Goal: Communication & Community: Answer question/provide support

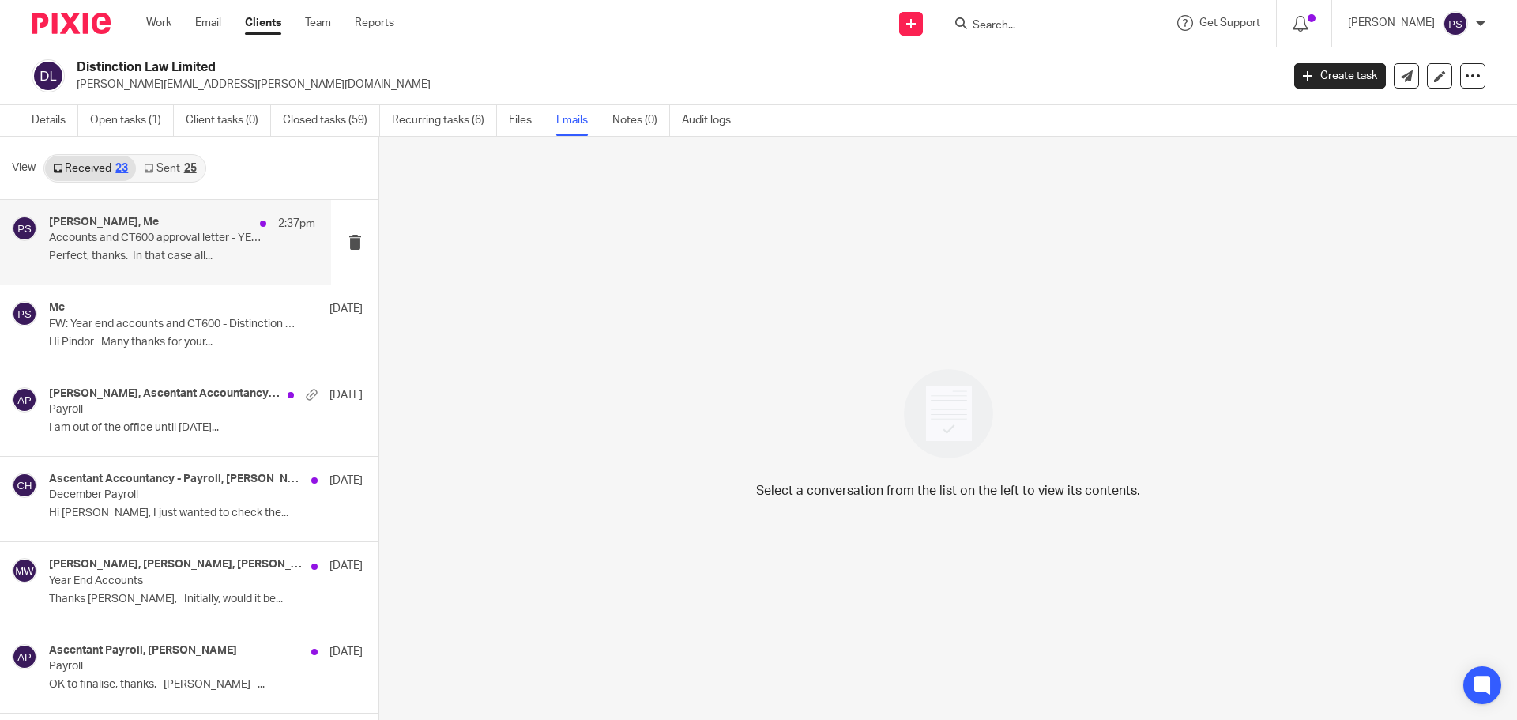
click at [161, 230] on div "Adam Rooney, Me 2:37pm" at bounding box center [182, 224] width 266 height 16
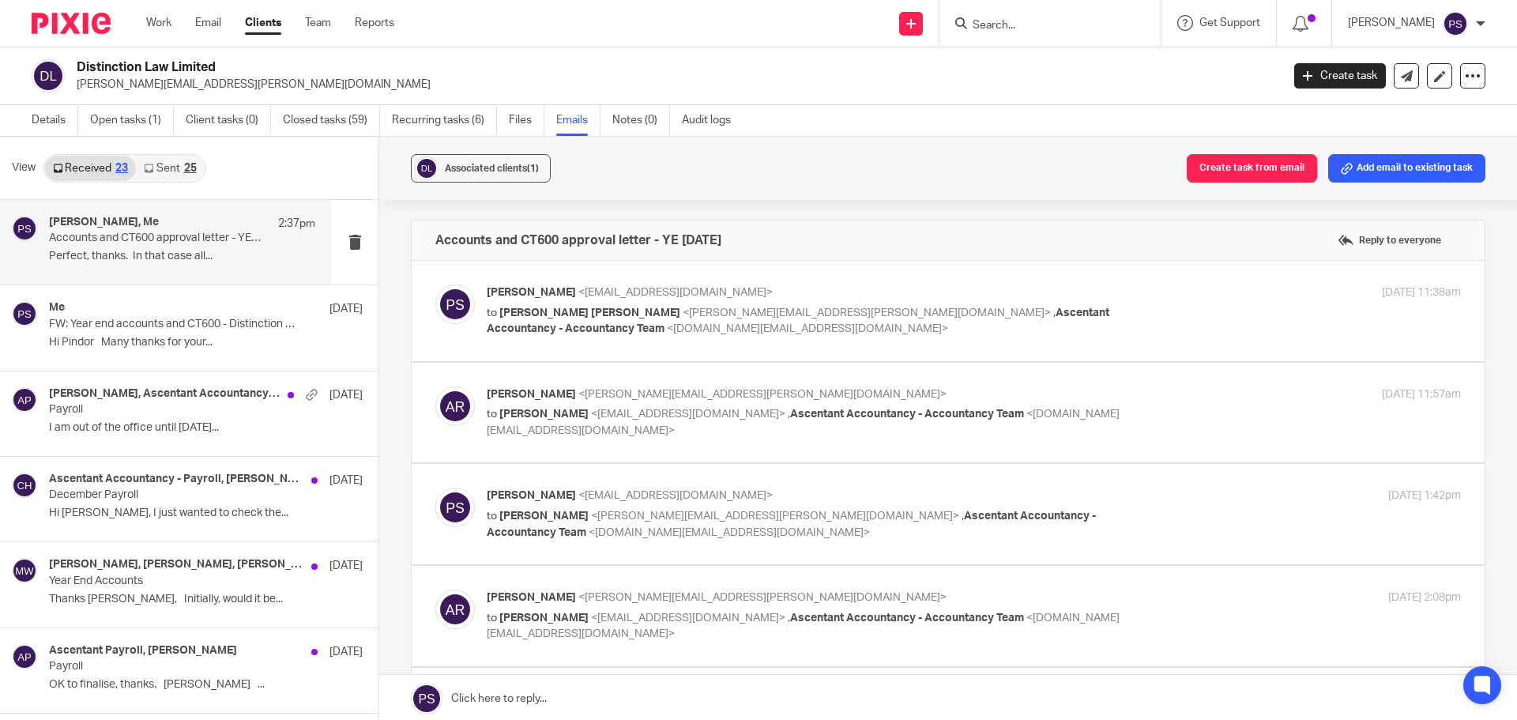
click at [667, 326] on span "<accountancy.team@ascentant.co.uk>" at bounding box center [807, 328] width 281 height 11
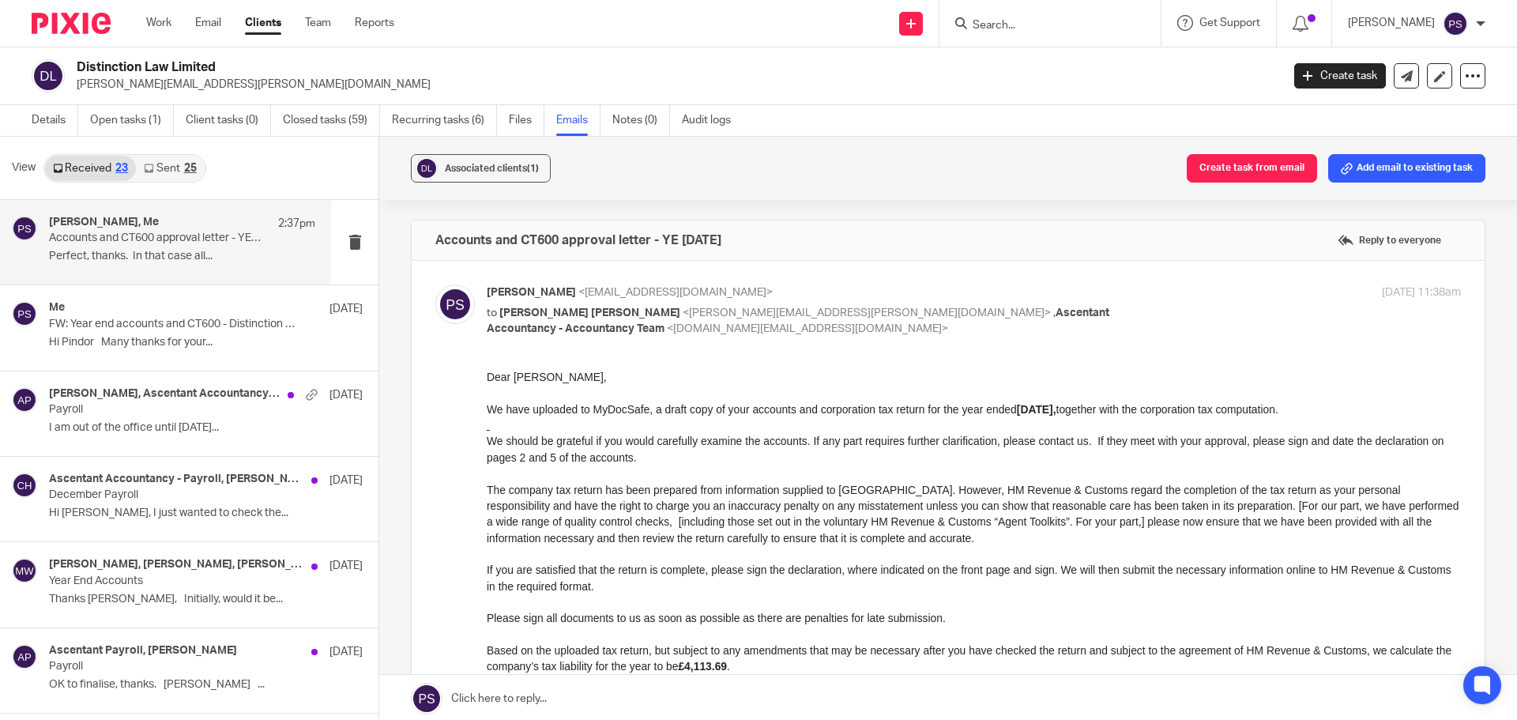
click at [667, 331] on span "<accountancy.team@ascentant.co.uk>" at bounding box center [807, 328] width 281 height 11
checkbox input "false"
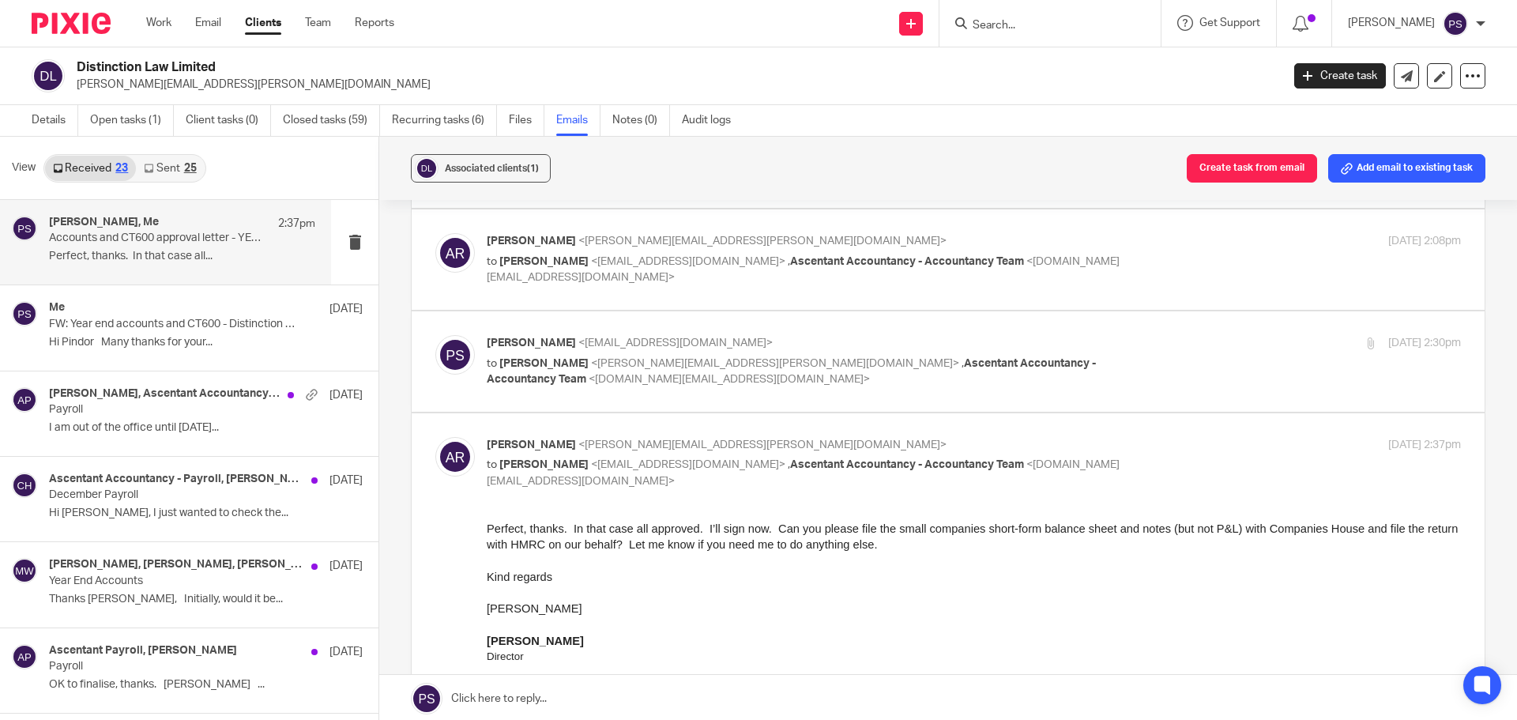
scroll to position [237, 0]
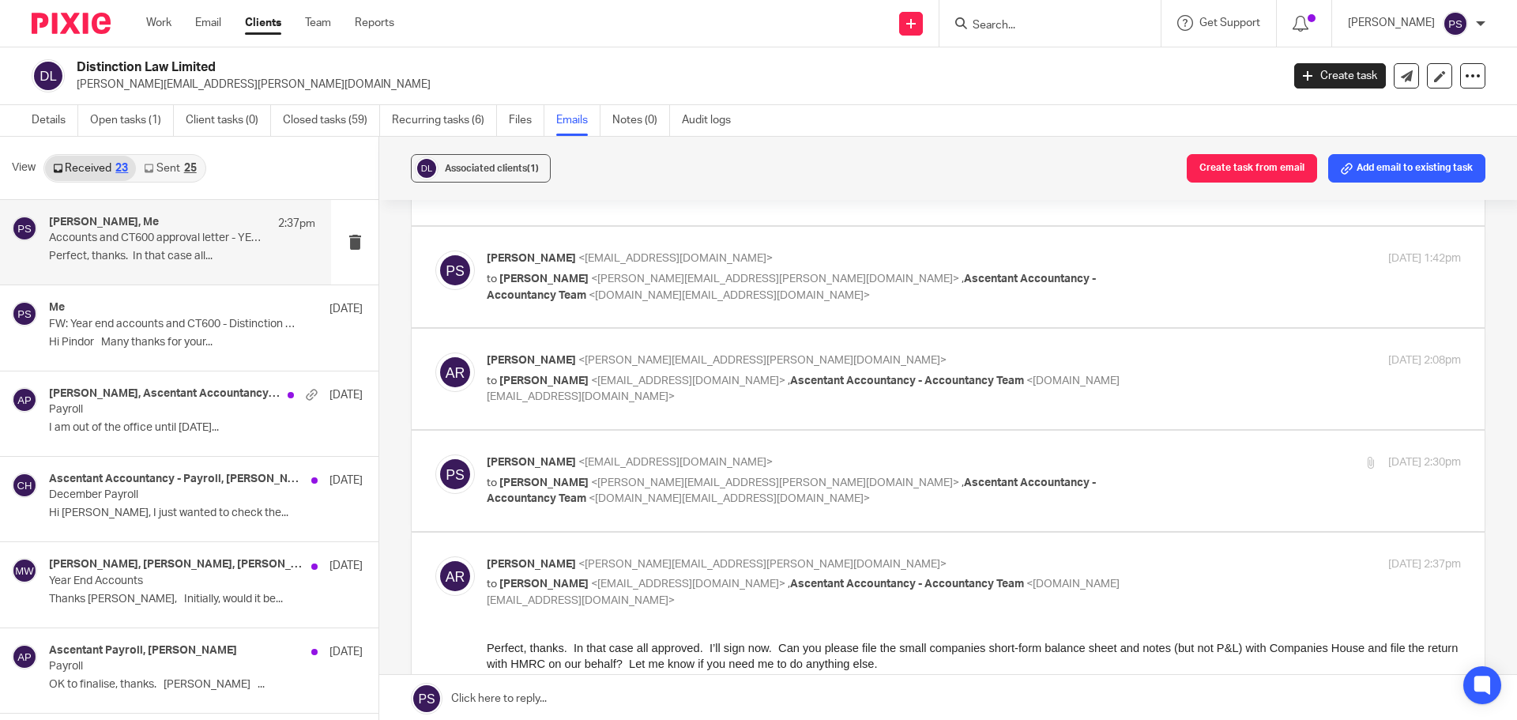
click at [571, 573] on div "Adam Rooney <adam.rooney@distinctionlaw.com> to Pindor Samra <pindor.samra@asce…" at bounding box center [812, 582] width 650 height 53
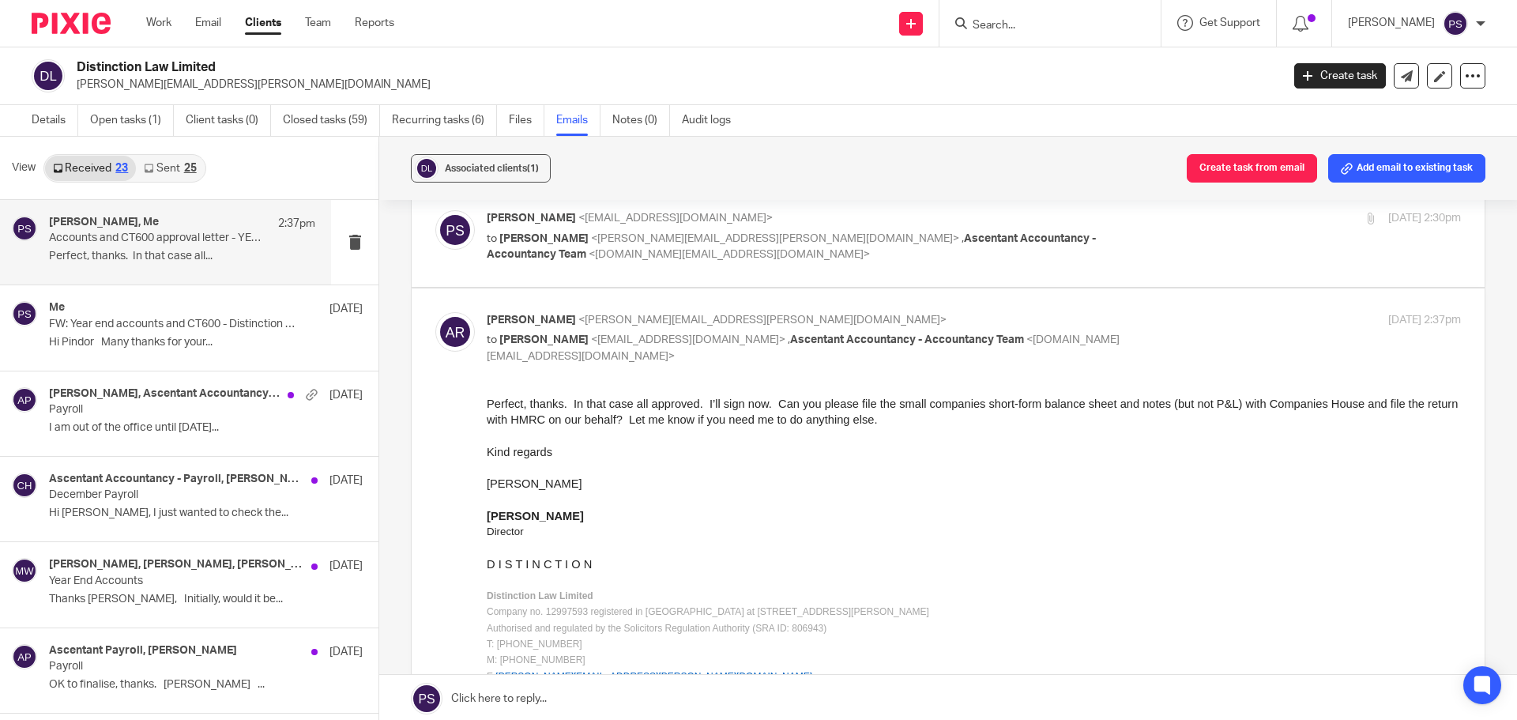
scroll to position [474, 0]
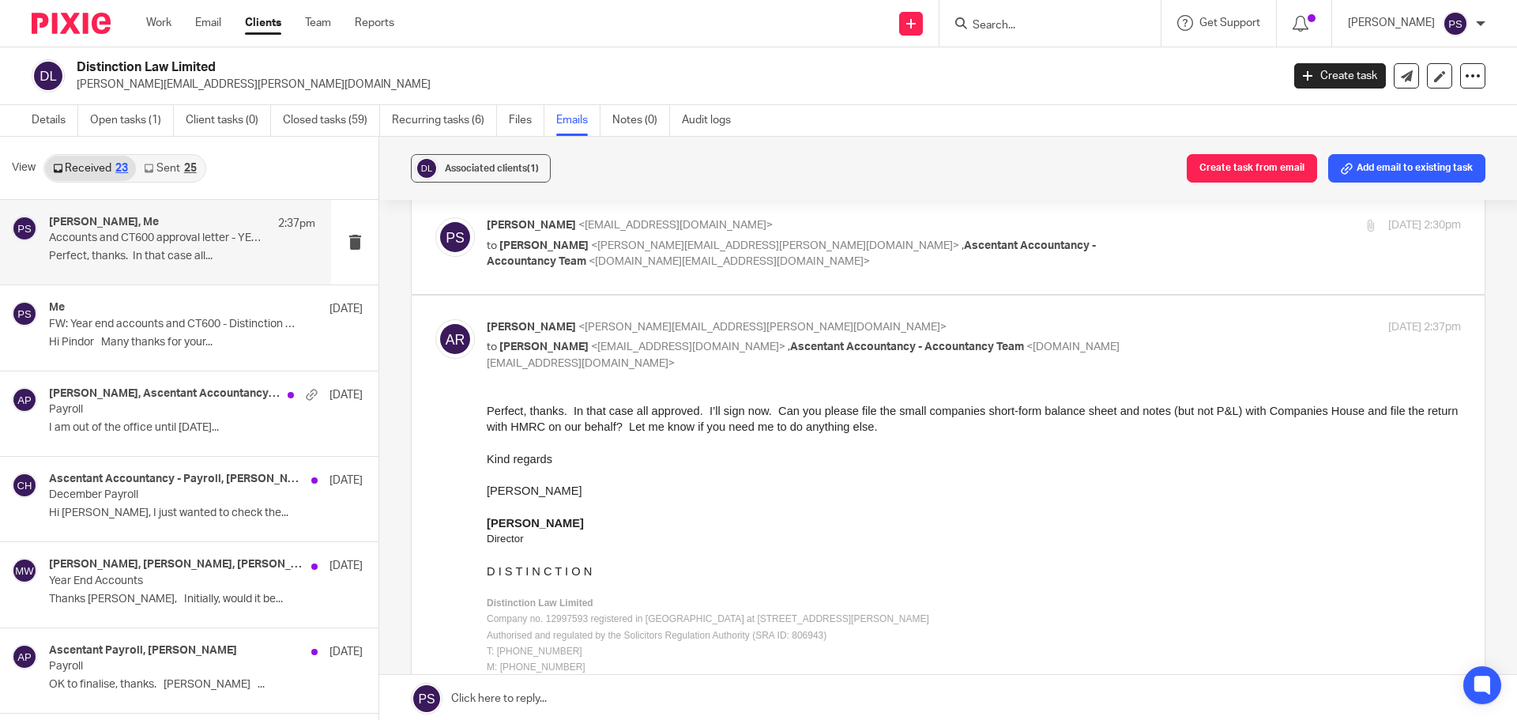
click at [659, 362] on span "<accountancy.team@ascentant.co.uk>" at bounding box center [803, 355] width 633 height 28
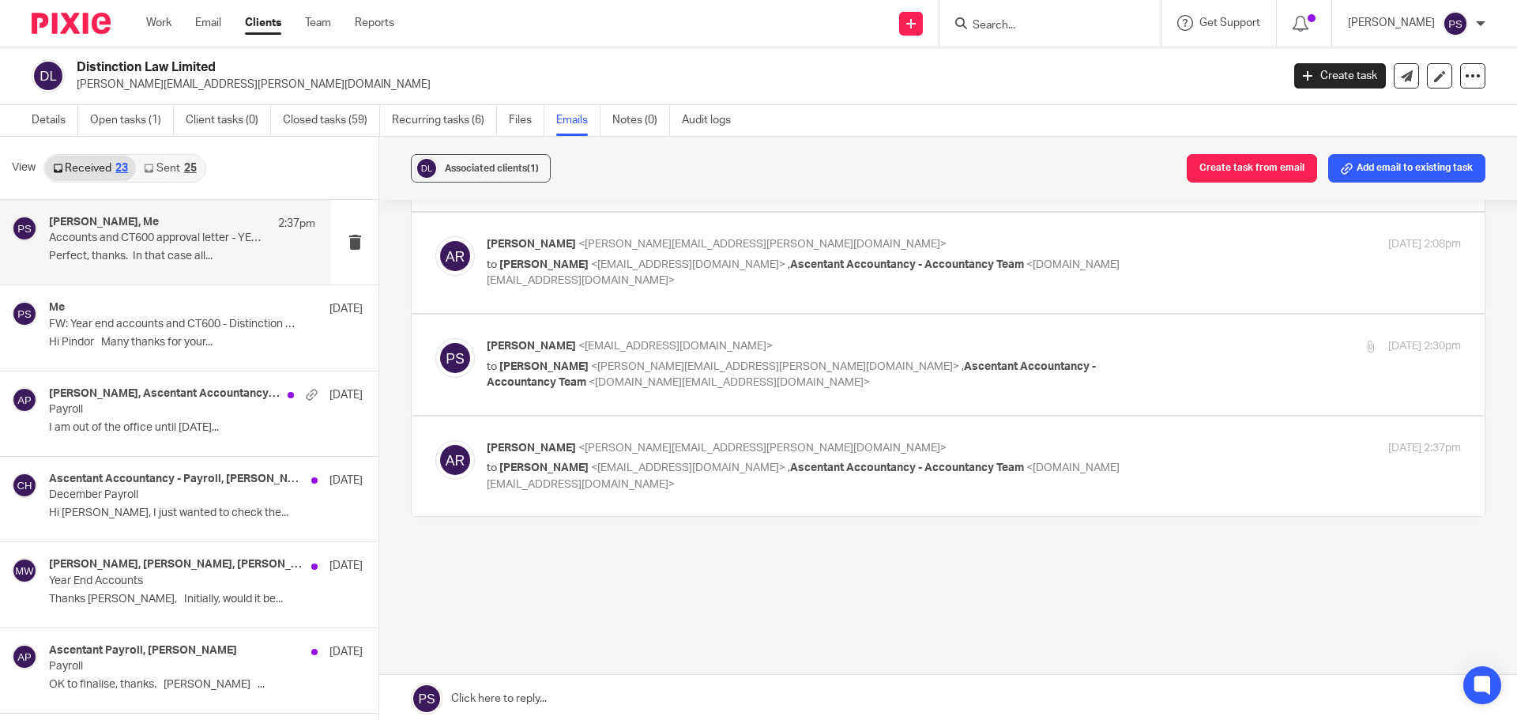
scroll to position [353, 0]
click at [639, 484] on span "<accountancy.team@ascentant.co.uk>" at bounding box center [803, 476] width 633 height 28
checkbox input "true"
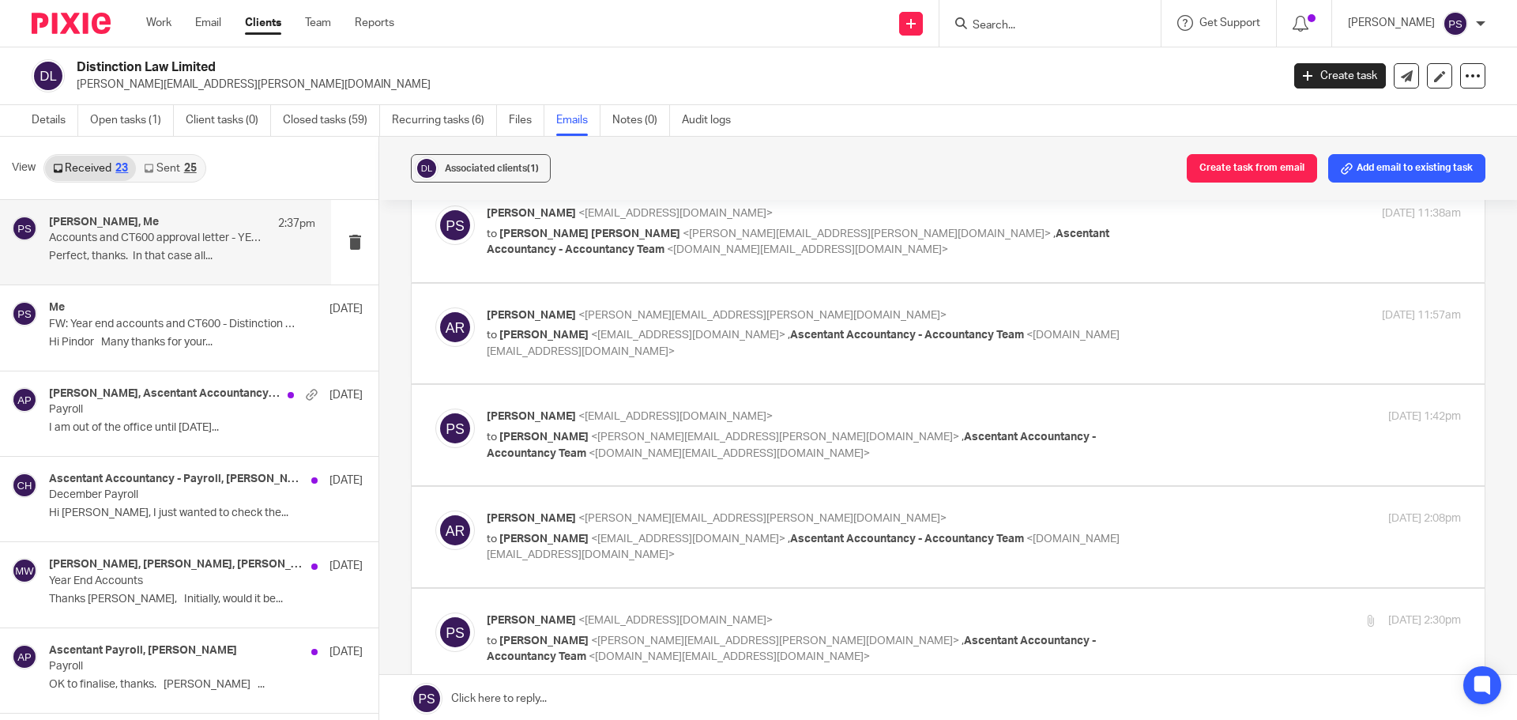
scroll to position [0, 0]
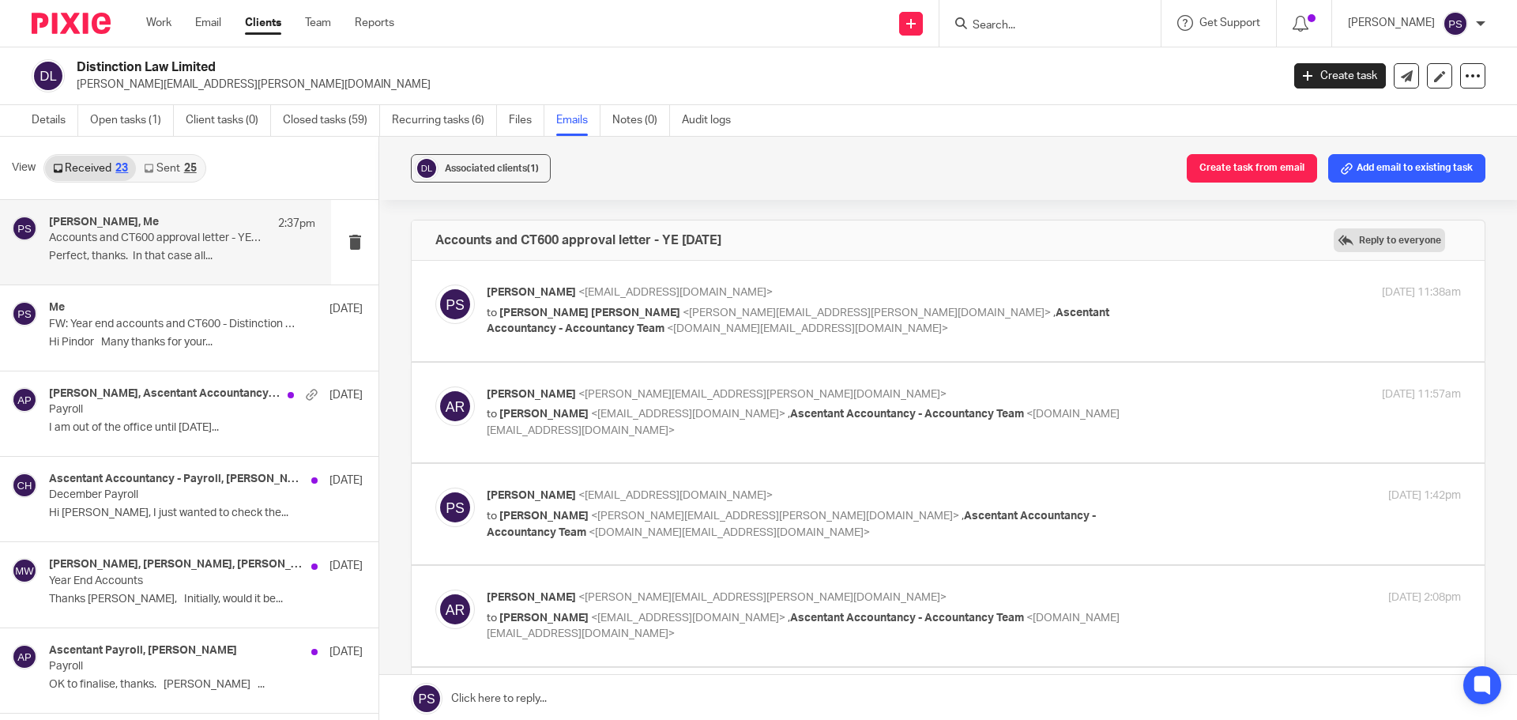
click at [1355, 237] on label "Reply to everyone" at bounding box center [1389, 240] width 111 height 24
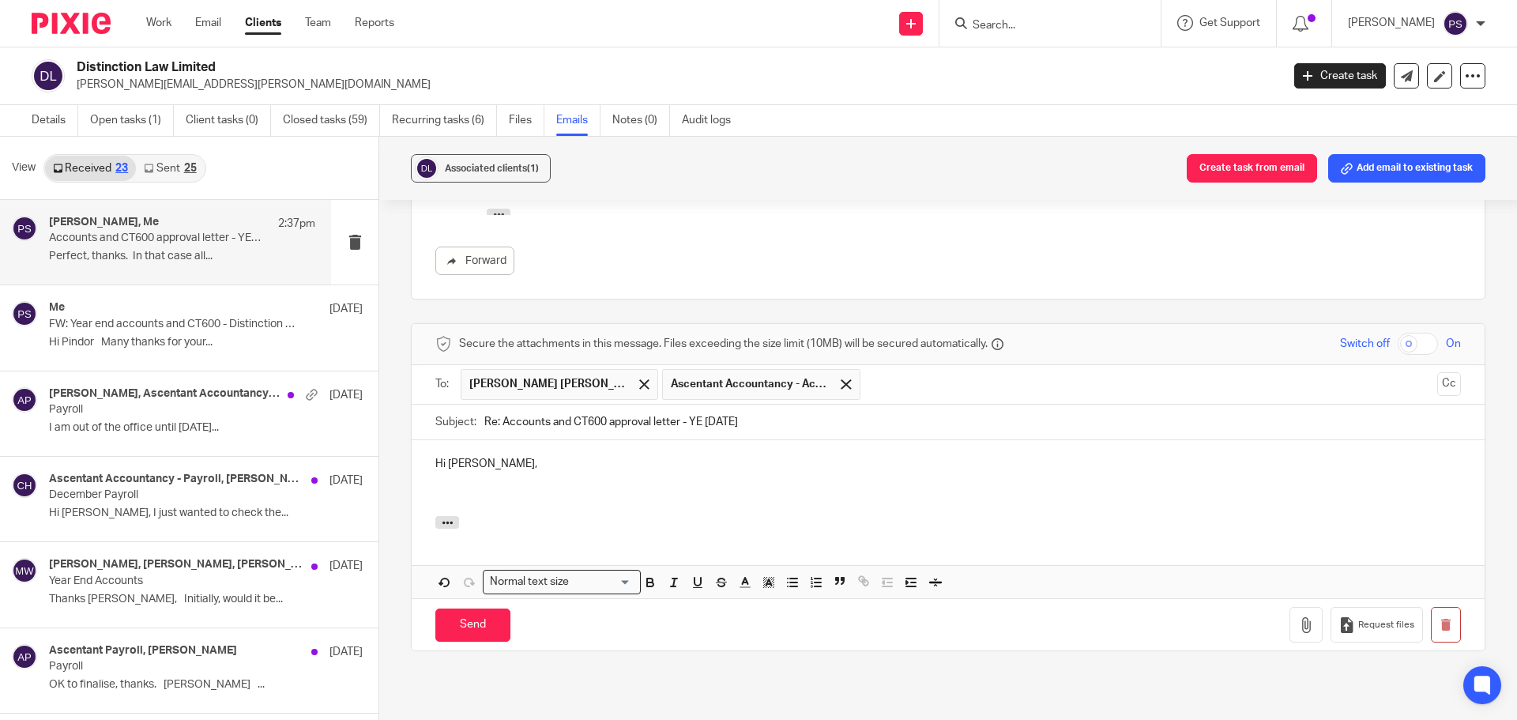
scroll to position [1914, 0]
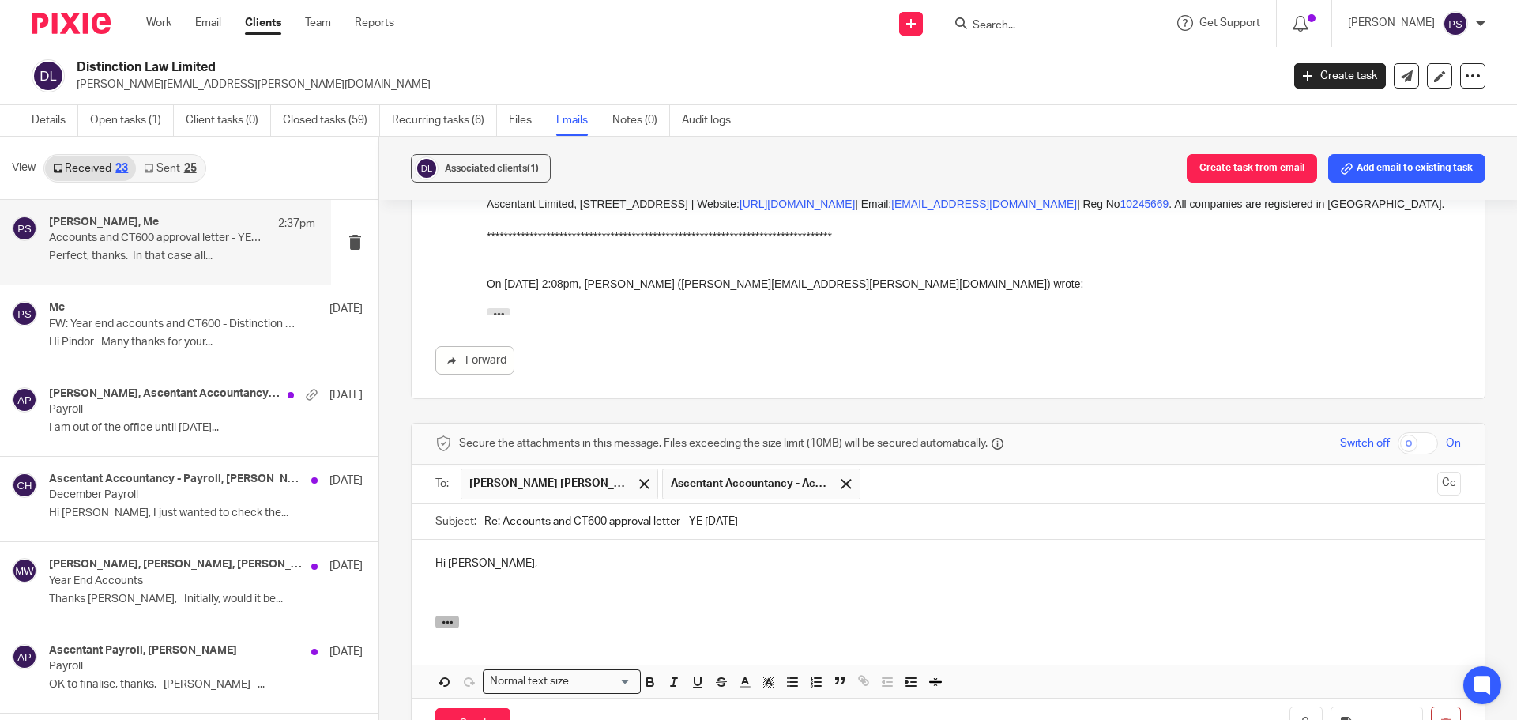
click at [453, 619] on button "button" at bounding box center [447, 622] width 24 height 13
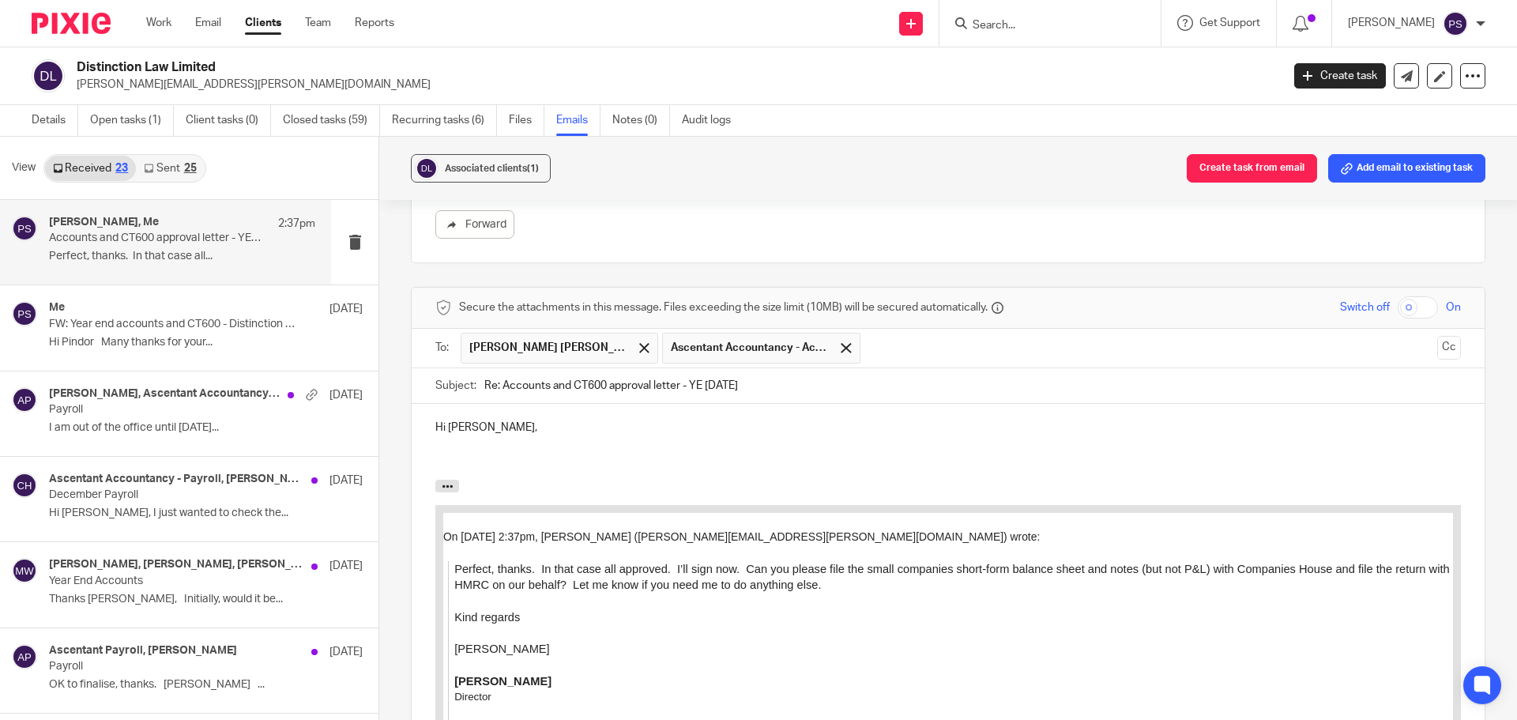
scroll to position [2072, 0]
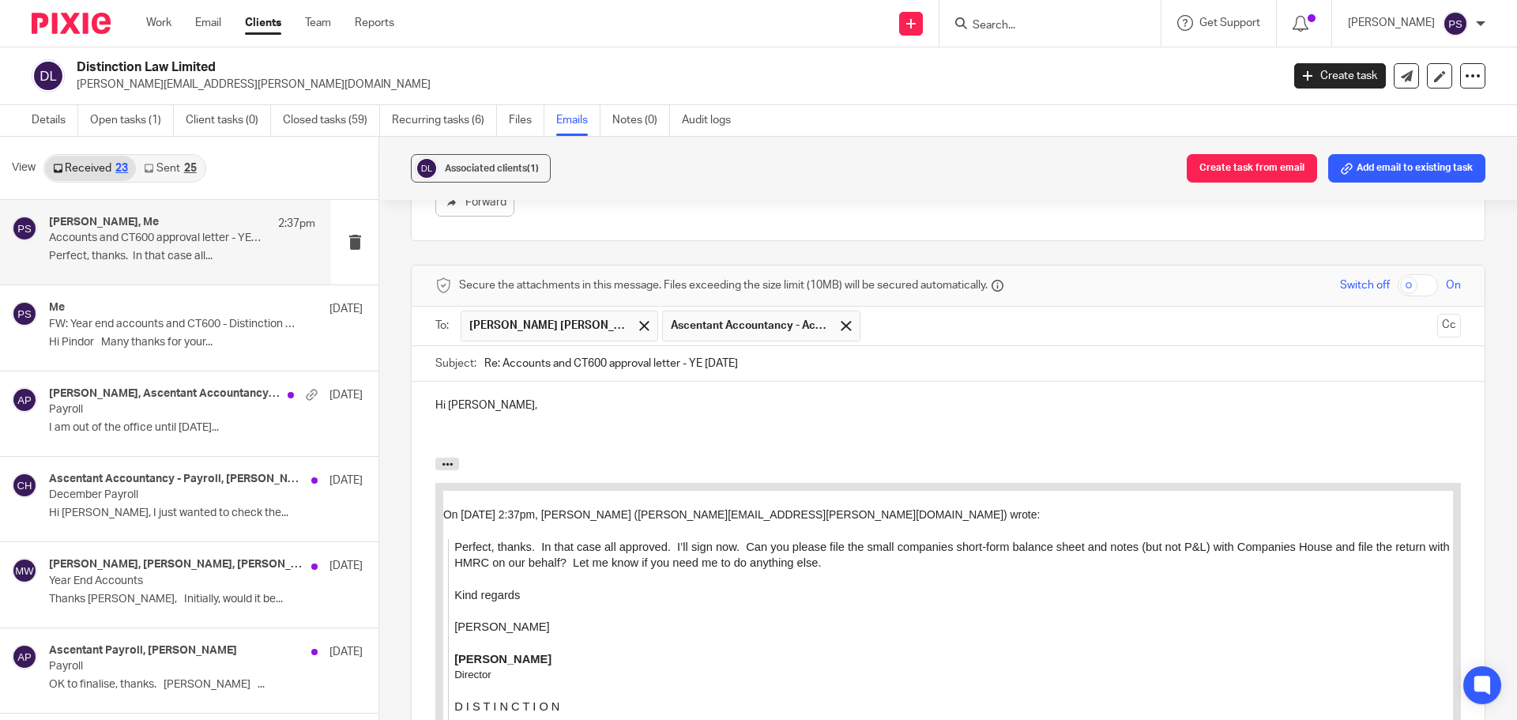
click at [441, 436] on p at bounding box center [948, 438] width 1026 height 16
drag, startPoint x: 518, startPoint y: 397, endPoint x: 518, endPoint y: 409, distance: 12.6
click at [518, 397] on div "Hi Adam, Thank you for" at bounding box center [948, 420] width 1073 height 76
click at [451, 424] on p at bounding box center [948, 422] width 1026 height 16
drag, startPoint x: 434, startPoint y: 435, endPoint x: 530, endPoint y: 446, distance: 96.3
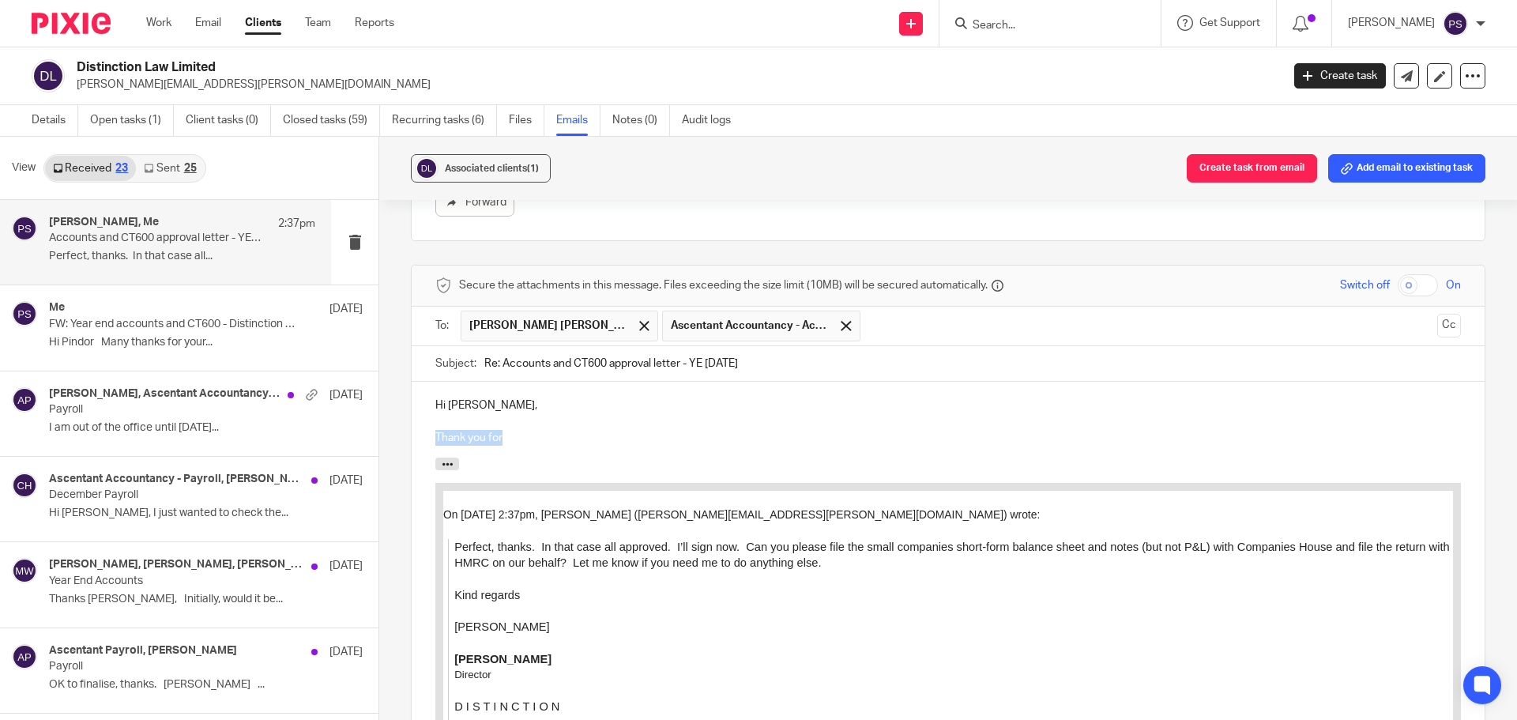
click at [530, 446] on p "Thank you for" at bounding box center [948, 438] width 1026 height 16
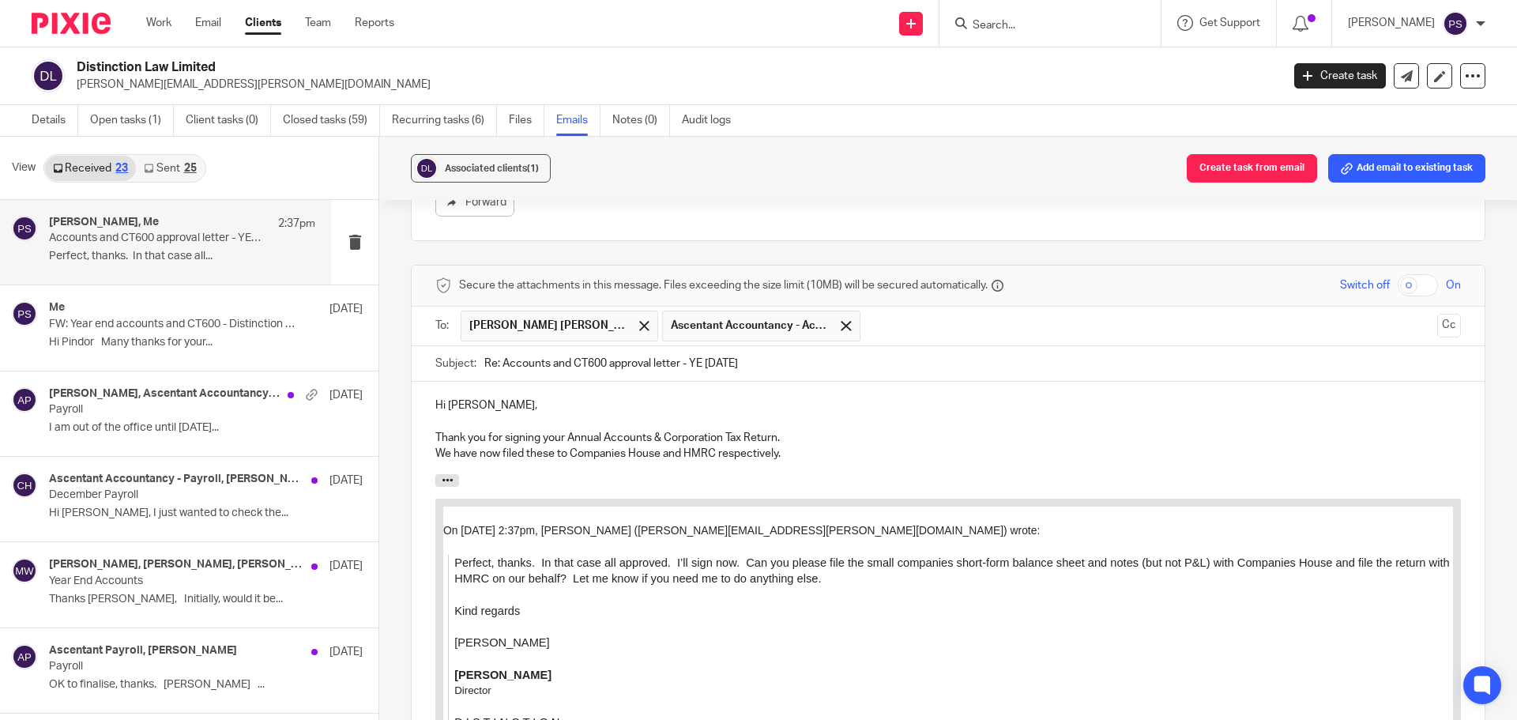
click at [786, 447] on p "We have now filed these to Companies House and HMRC respectively." at bounding box center [948, 454] width 1026 height 16
click at [790, 433] on p "Thank you for signing your Annual Accounts & Corporation Tax Return." at bounding box center [948, 438] width 1026 height 16
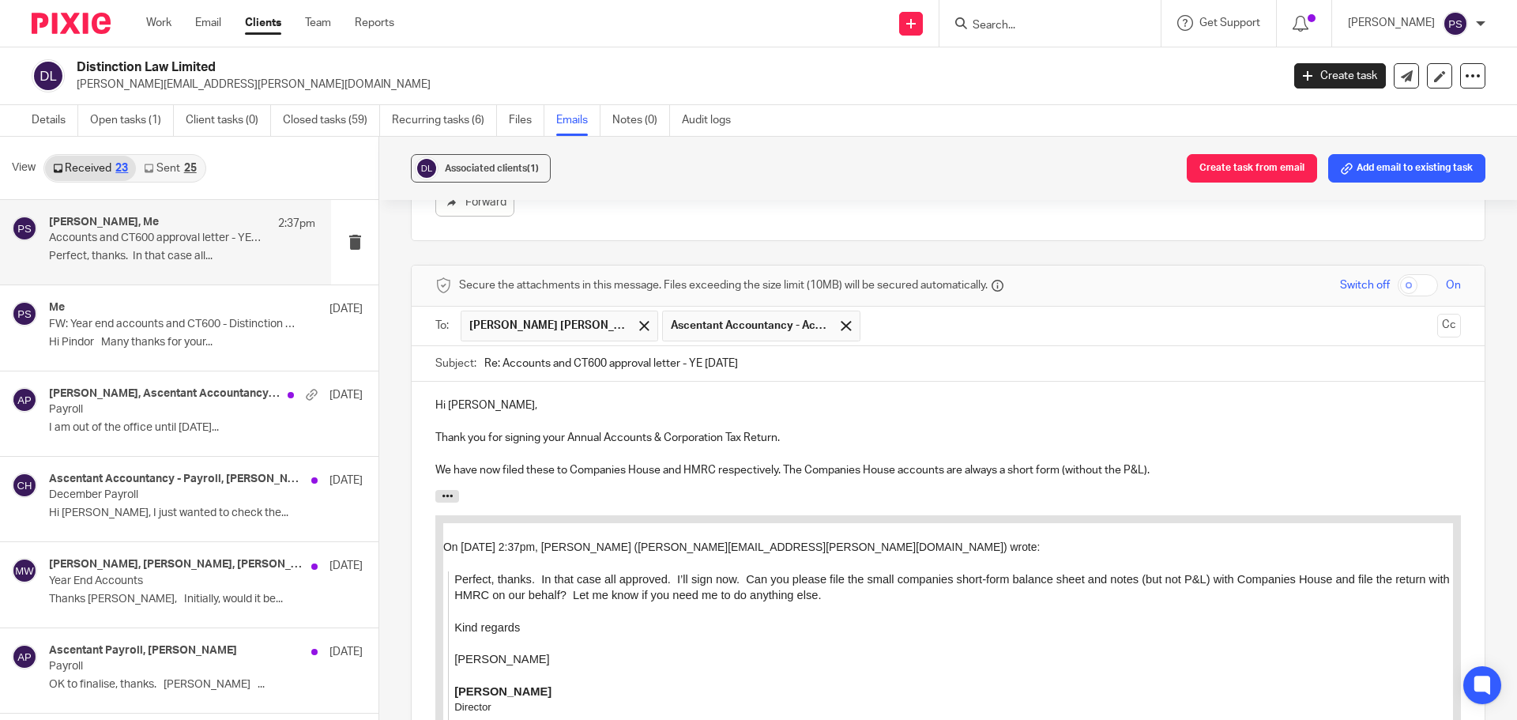
click at [783, 466] on p "We have now filed these to Companies House and HMRC respectively. The Companies…" at bounding box center [948, 470] width 1026 height 16
click at [1244, 473] on p "We have now filed these to Companies House and HMRC respectively. Just to clari…" at bounding box center [948, 470] width 1026 height 16
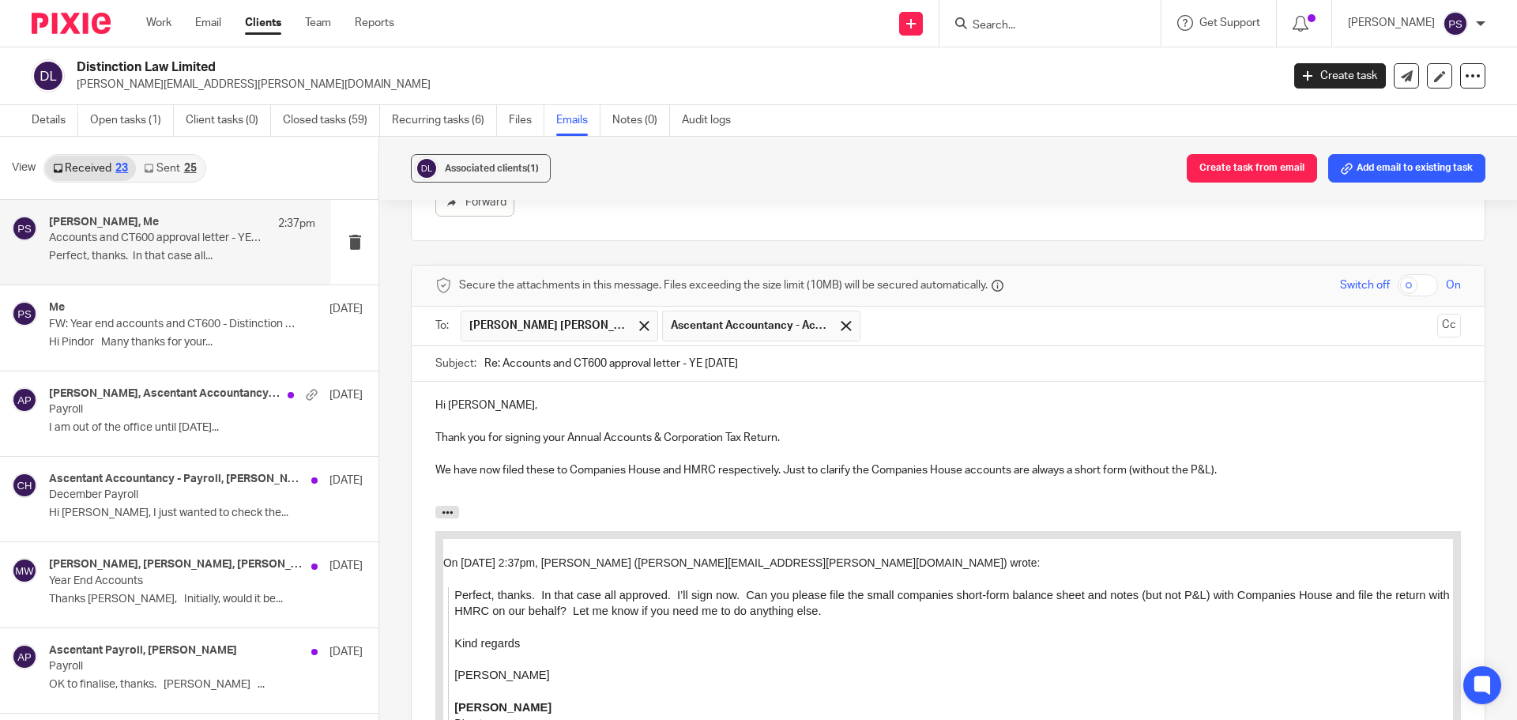
click at [1229, 463] on p "We have now filed these to Companies House and HMRC respectively. Just to clari…" at bounding box center [948, 470] width 1026 height 16
click at [1265, 467] on p "We have now filed these to Companies House and HMRC respectively. Just to clari…" at bounding box center [948, 470] width 1026 height 16
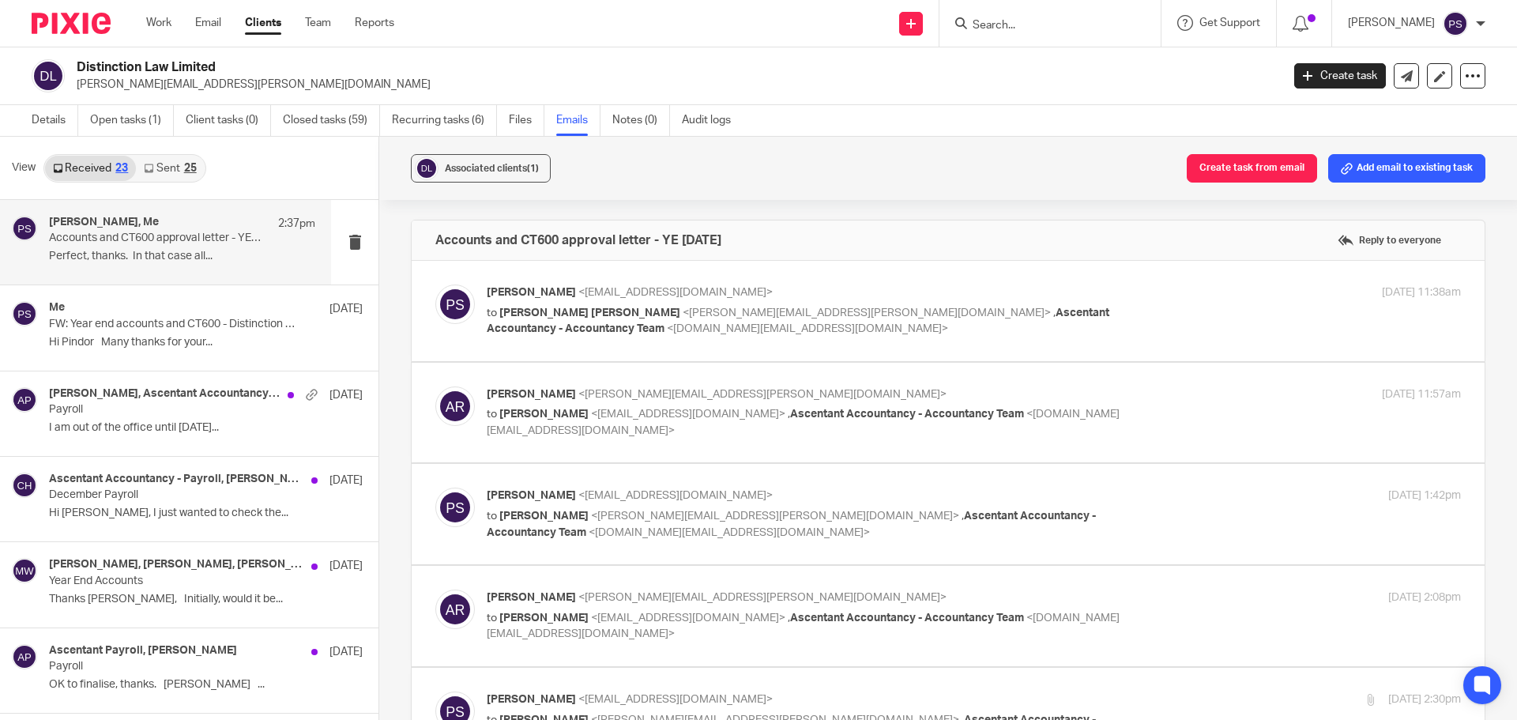
scroll to position [2072, 0]
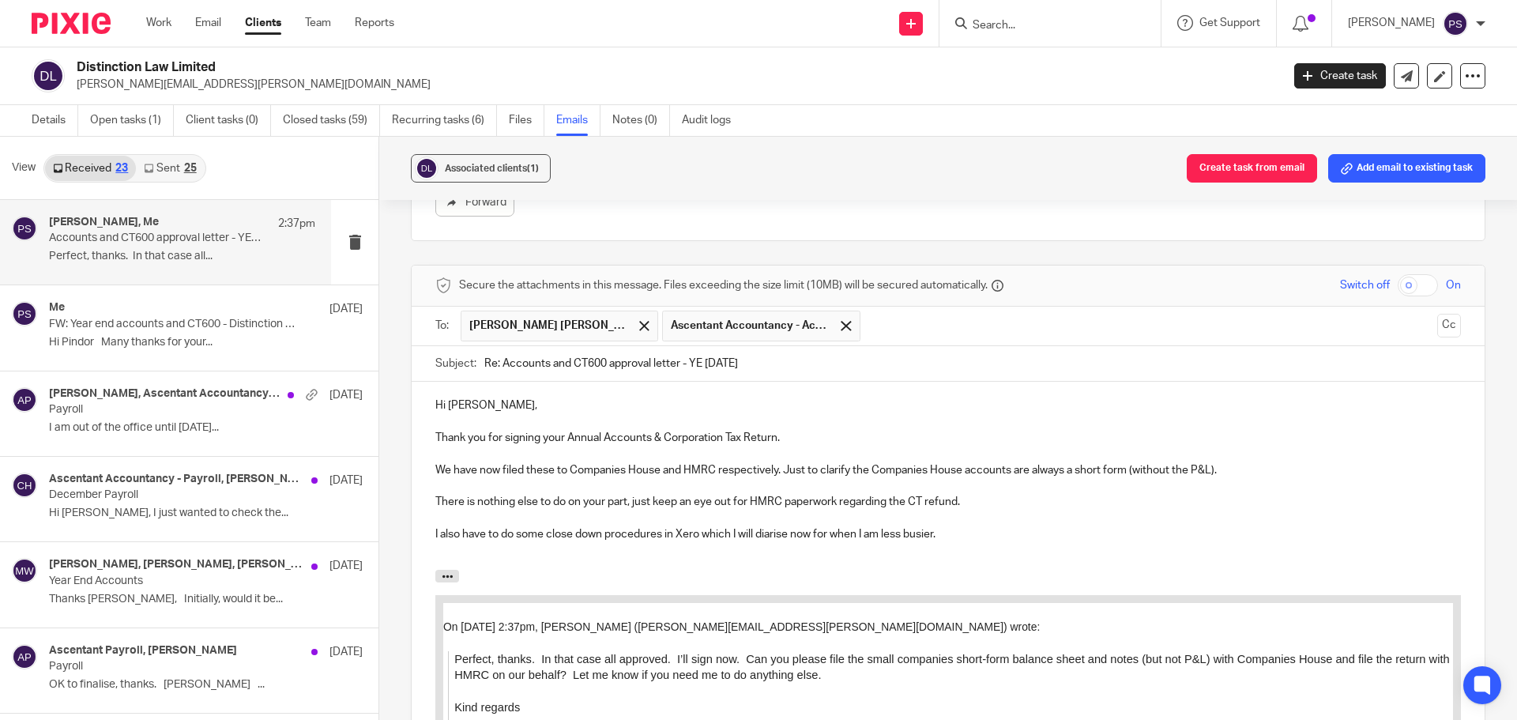
click at [438, 556] on p at bounding box center [948, 550] width 1026 height 16
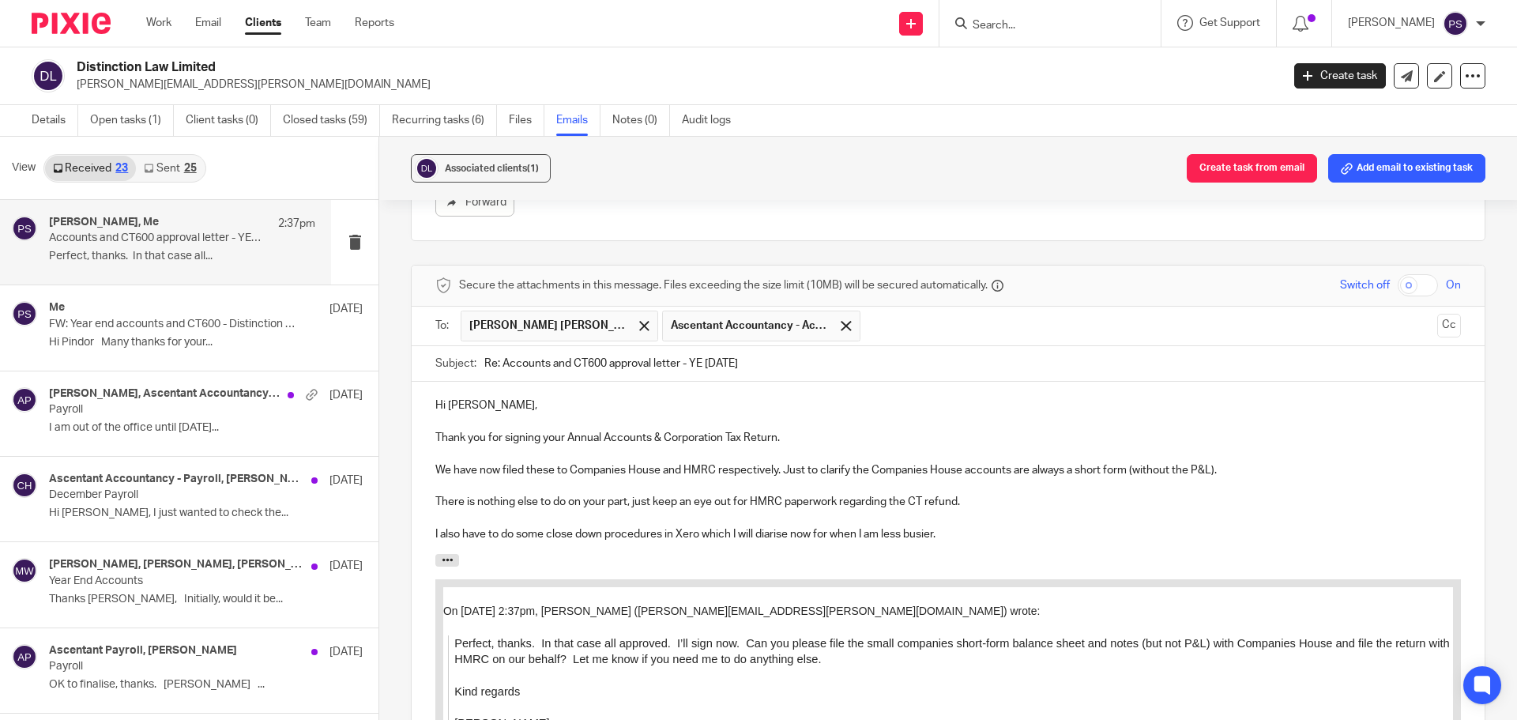
click at [438, 532] on p "I also have to do some close down procedures in Xero which I will diarise now f…" at bounding box center [948, 534] width 1026 height 16
click at [791, 537] on p "I will have to do some close down procedures in Xero which I will diarise now f…" at bounding box center [948, 534] width 1026 height 16
click at [599, 533] on p "I will have to do some close down procedures in Xero which I will diarise for w…" at bounding box center [948, 534] width 1026 height 16
click at [966, 494] on p "There is nothing else to do on your part, just keep an eye out for HMRC paperwo…" at bounding box center [948, 502] width 1026 height 16
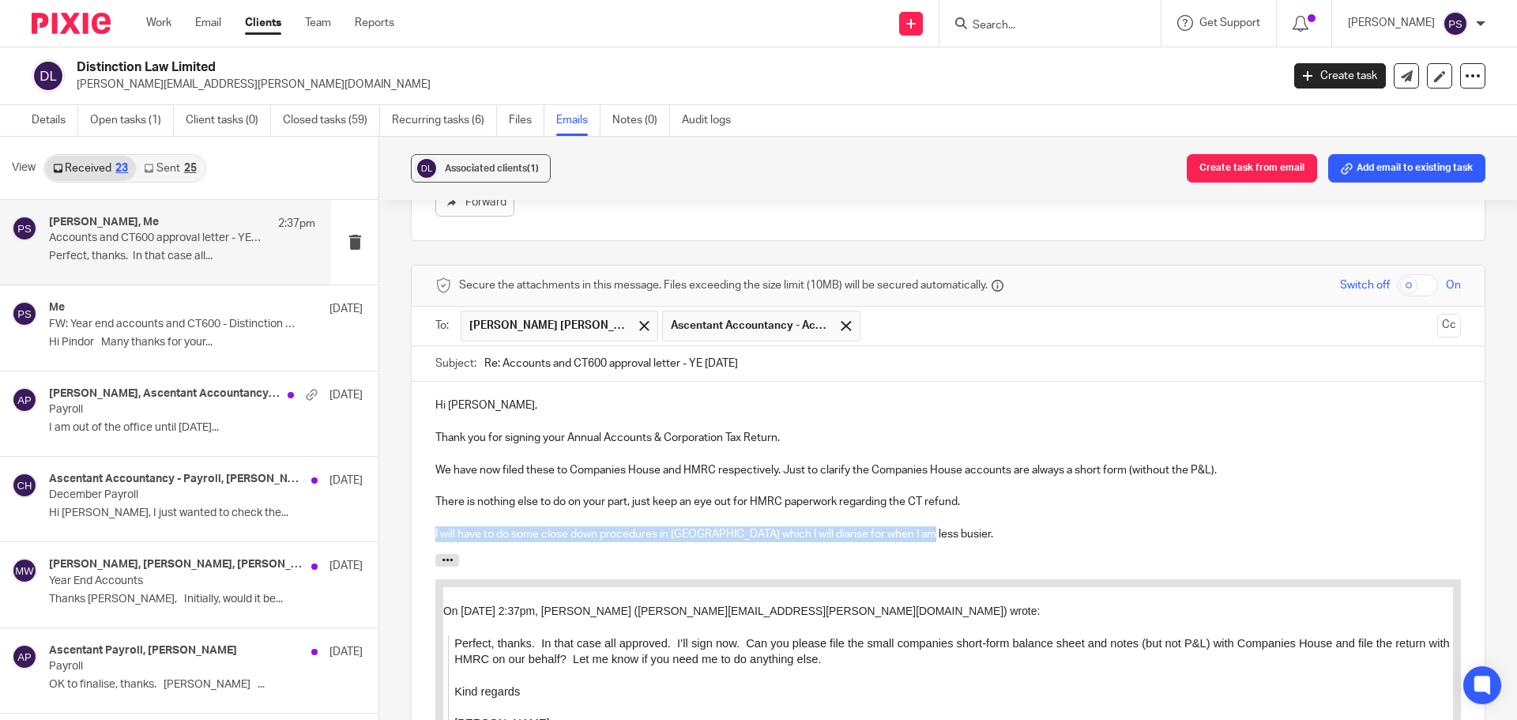
drag, startPoint x: 432, startPoint y: 533, endPoint x: 929, endPoint y: 541, distance: 496.4
click at [926, 538] on p "I will have to do some close down procedures in Xero which I will diarise for w…" at bounding box center [948, 534] width 1026 height 16
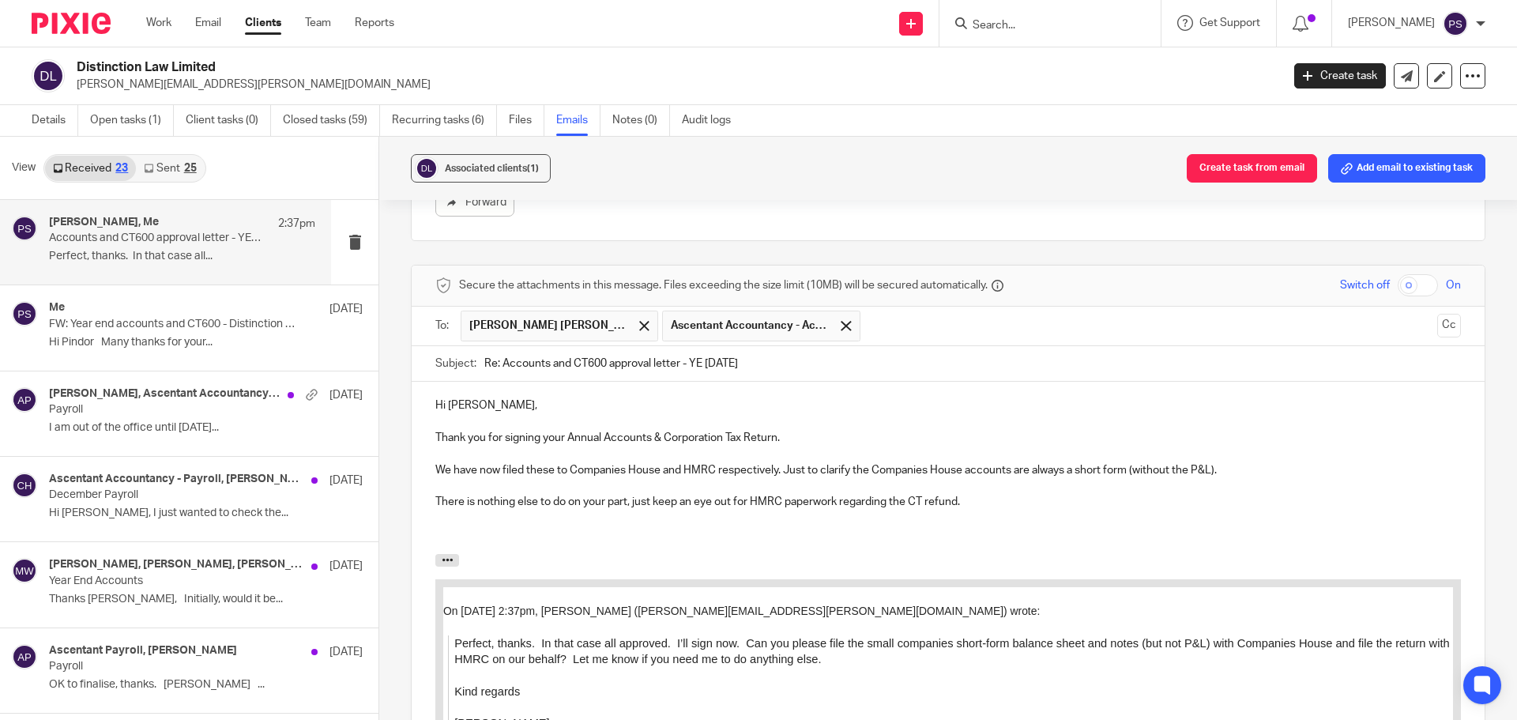
click at [985, 505] on p "There is nothing else to do on your part, just keep an eye out for HMRC paperwo…" at bounding box center [948, 502] width 1026 height 16
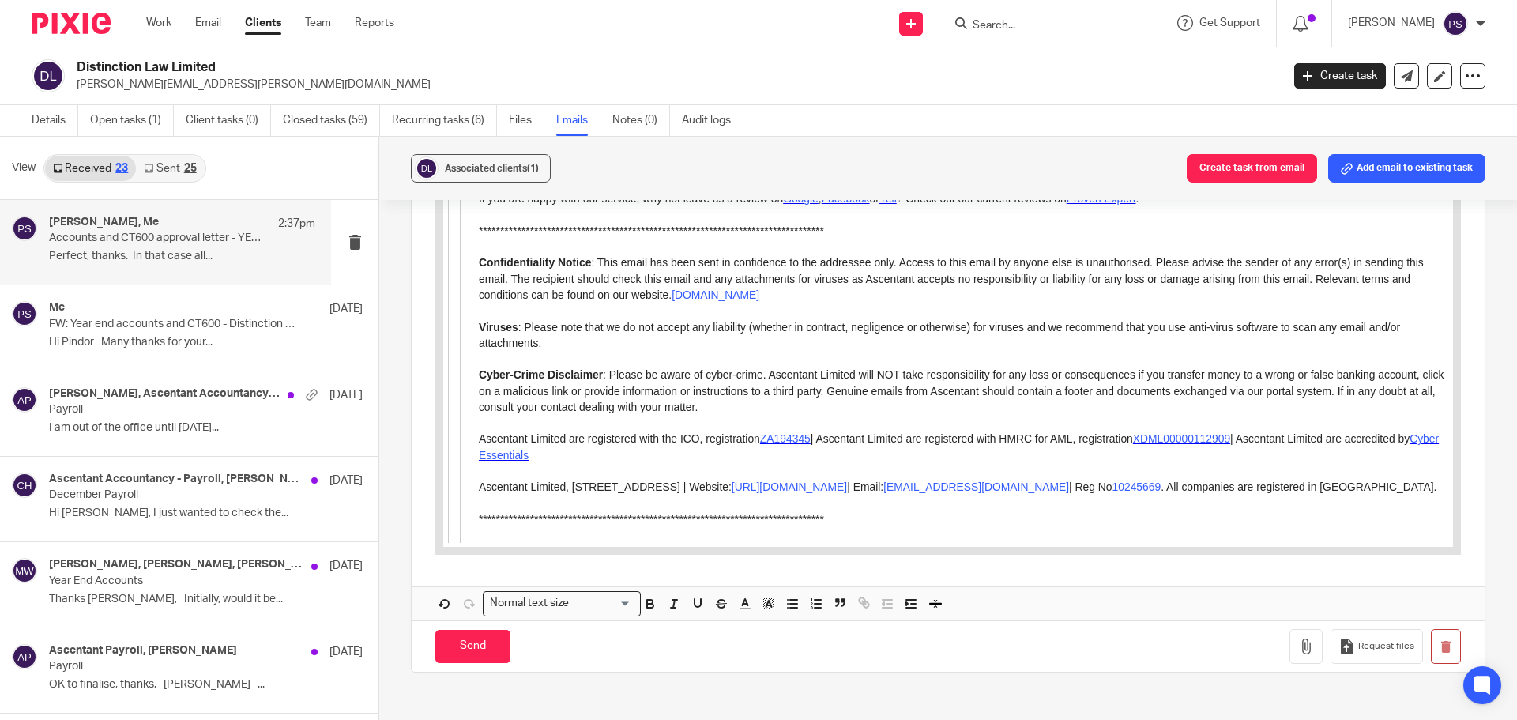
scroll to position [6508, 0]
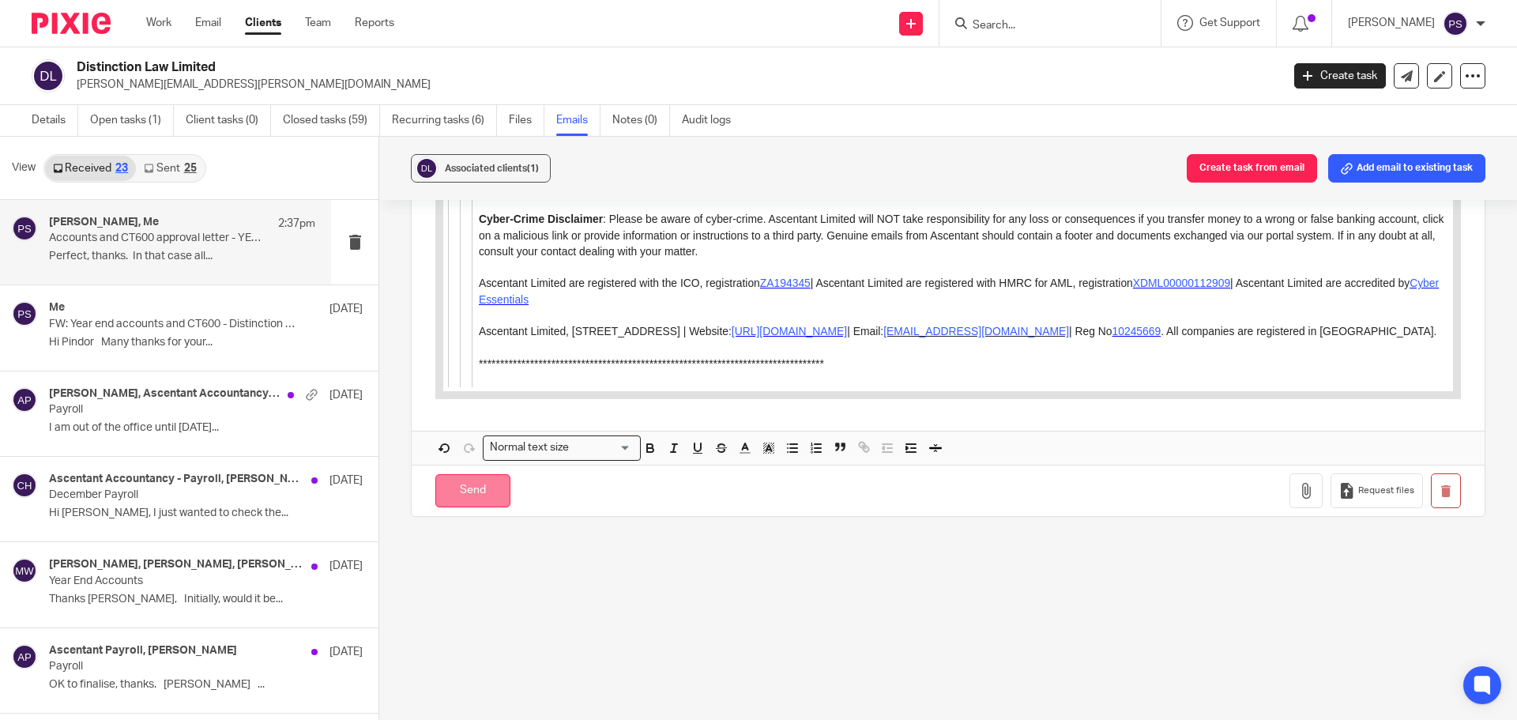
click at [447, 492] on input "Send" at bounding box center [472, 491] width 75 height 34
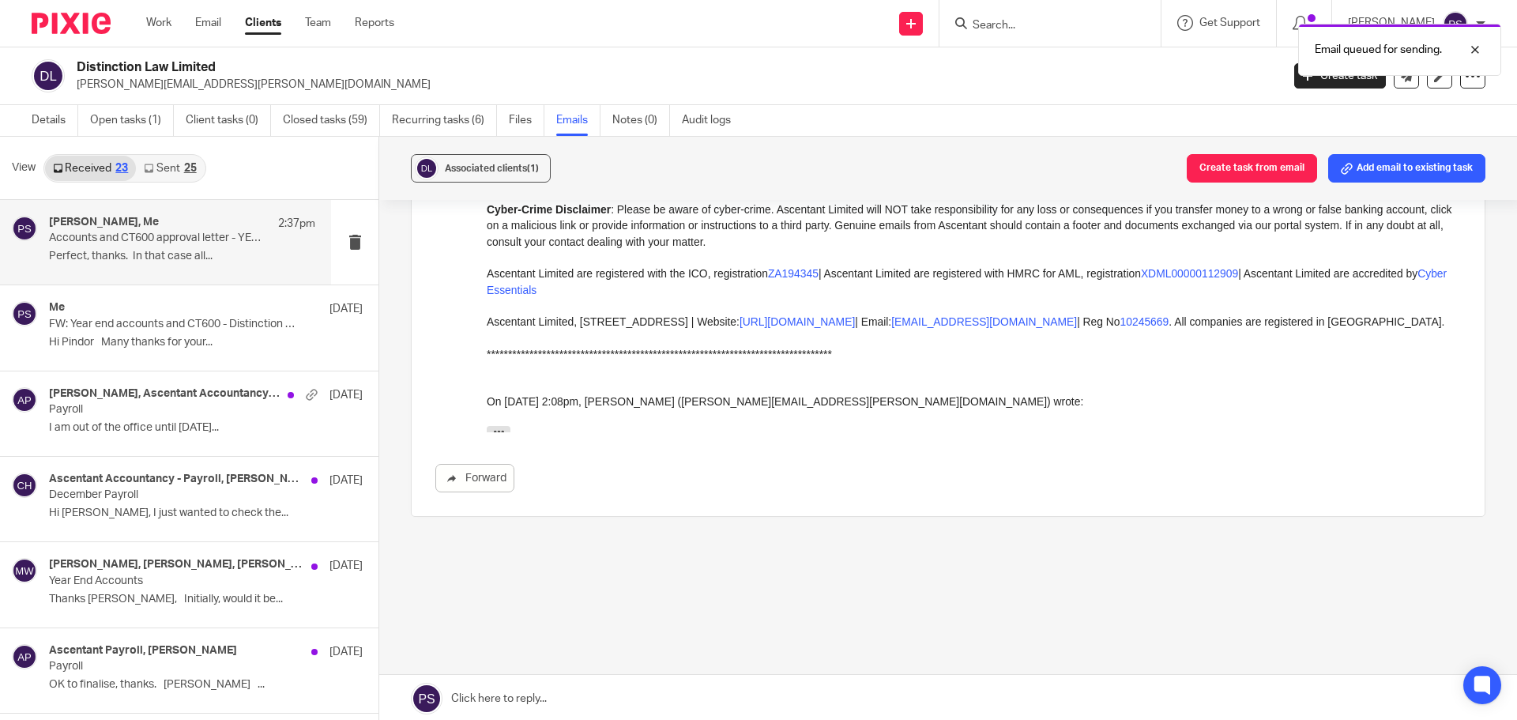
scroll to position [1796, 0]
click at [127, 124] on link "Open tasks (1)" at bounding box center [132, 120] width 84 height 31
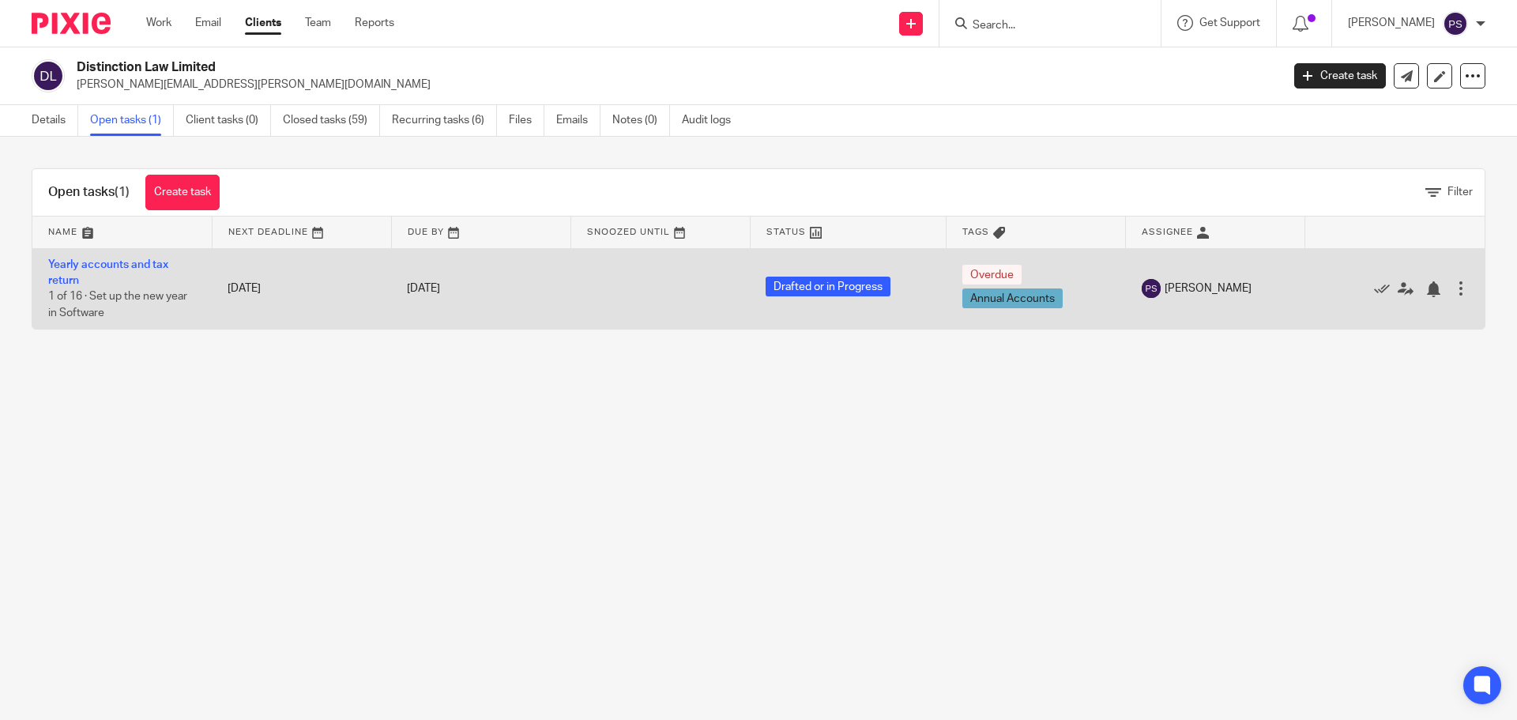
click at [84, 250] on td "Yearly accounts and tax return 1 of 16 · Set up the new year in Software" at bounding box center [121, 288] width 179 height 81
click at [89, 268] on link "Yearly accounts and tax return" at bounding box center [108, 272] width 120 height 27
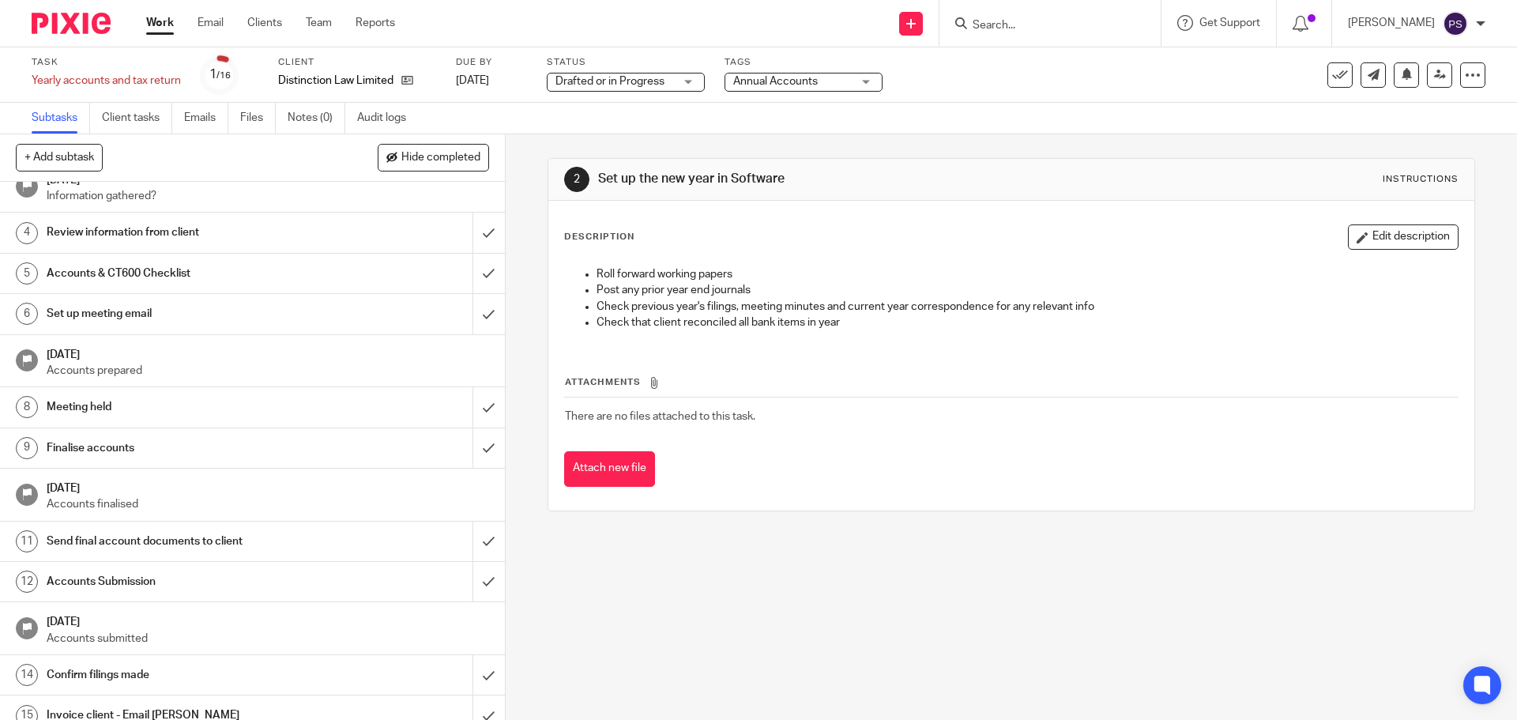
scroll to position [160, 0]
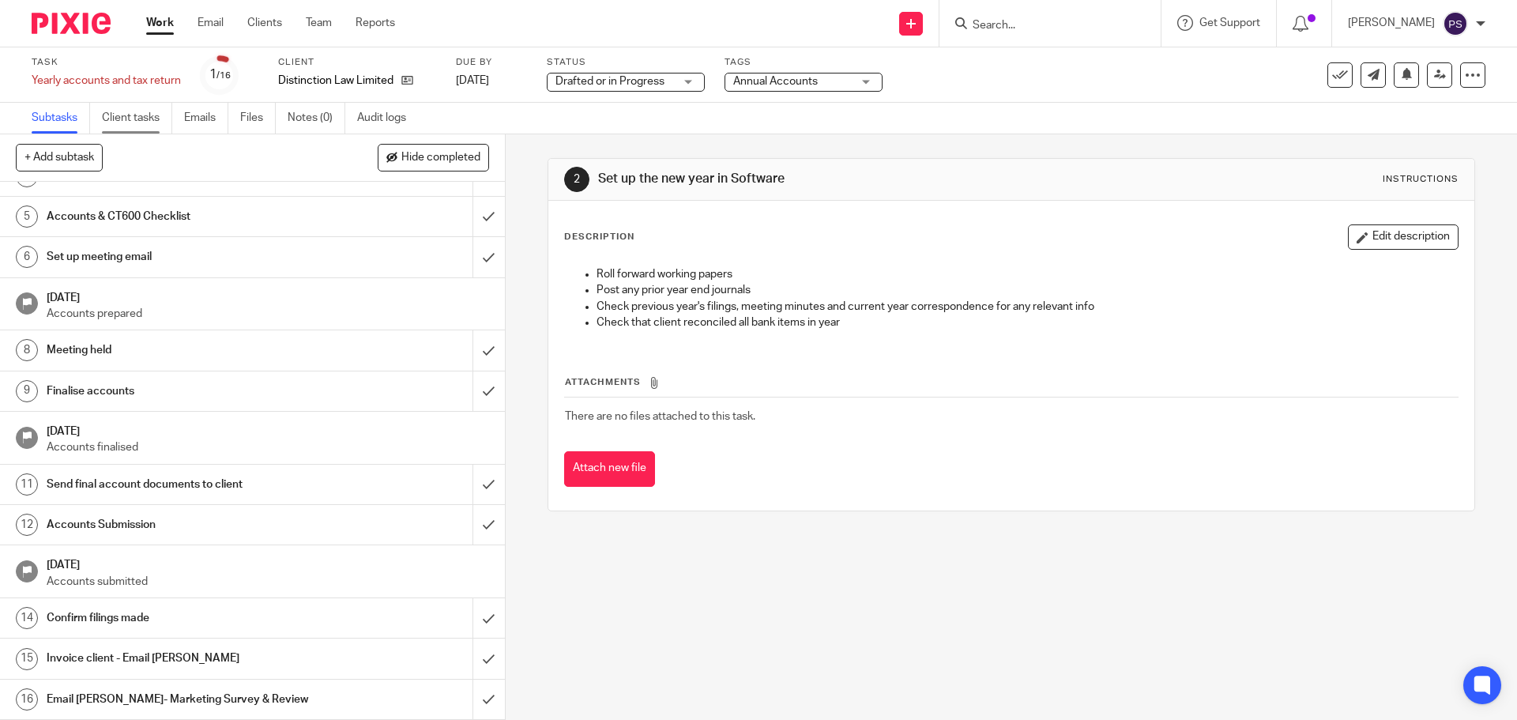
click at [119, 120] on link "Client tasks" at bounding box center [137, 118] width 70 height 31
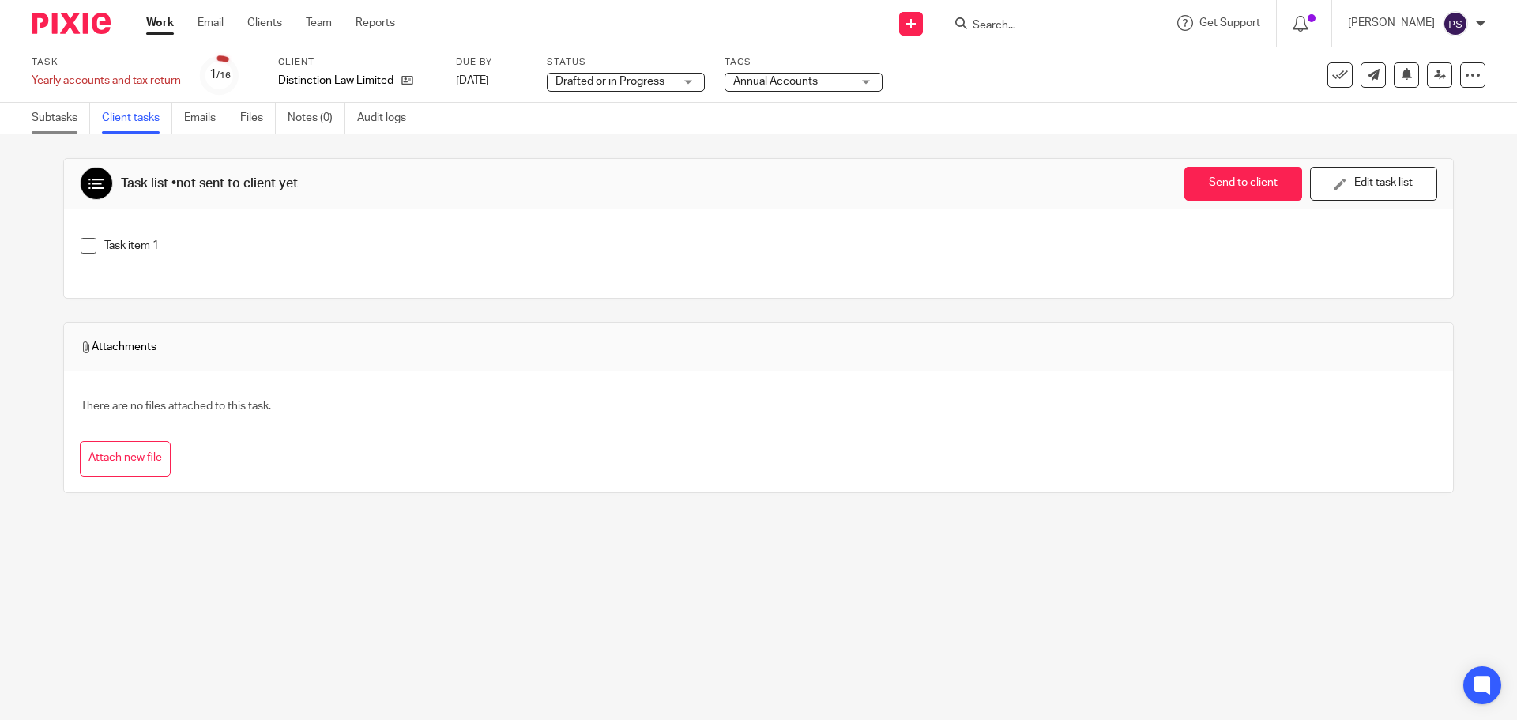
click at [70, 117] on link "Subtasks" at bounding box center [61, 118] width 58 height 31
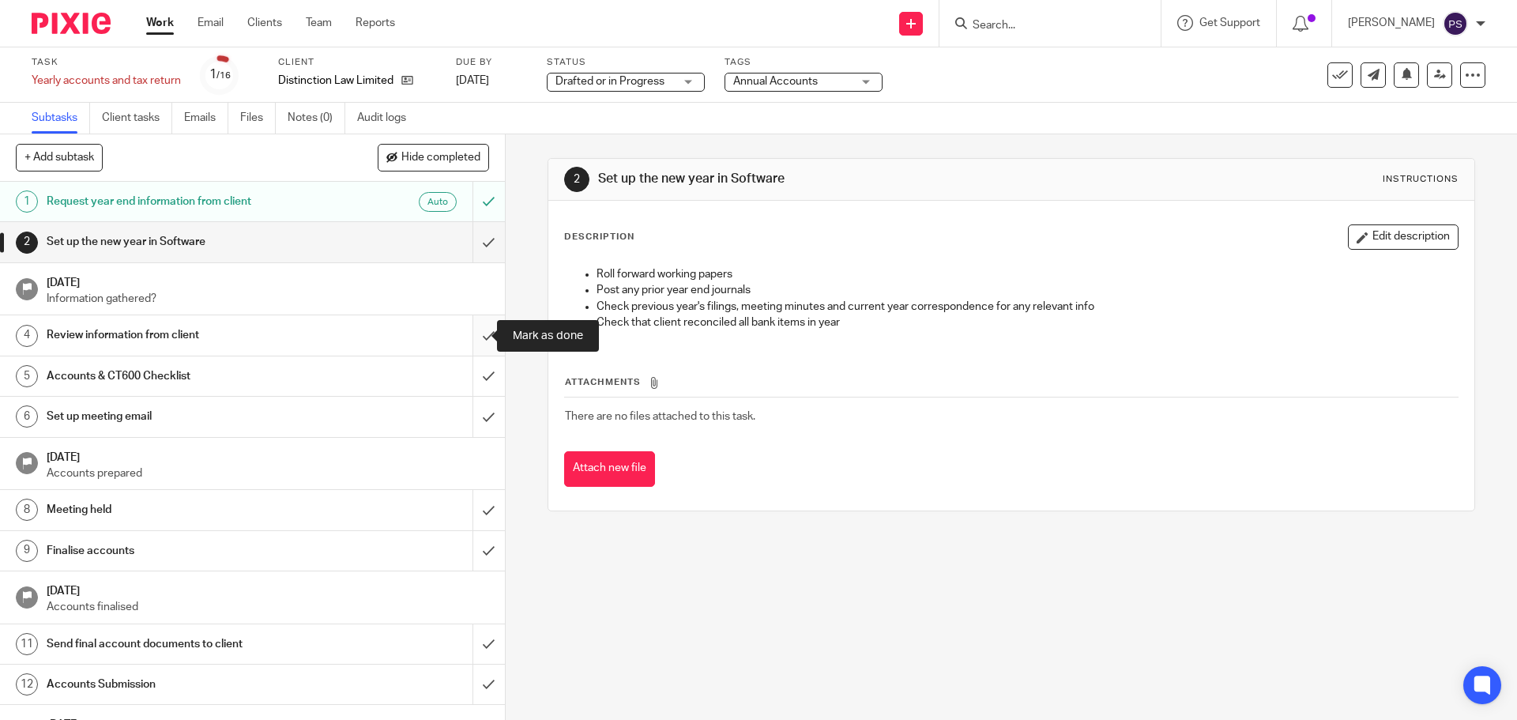
click at [476, 334] on input "submit" at bounding box center [252, 335] width 505 height 40
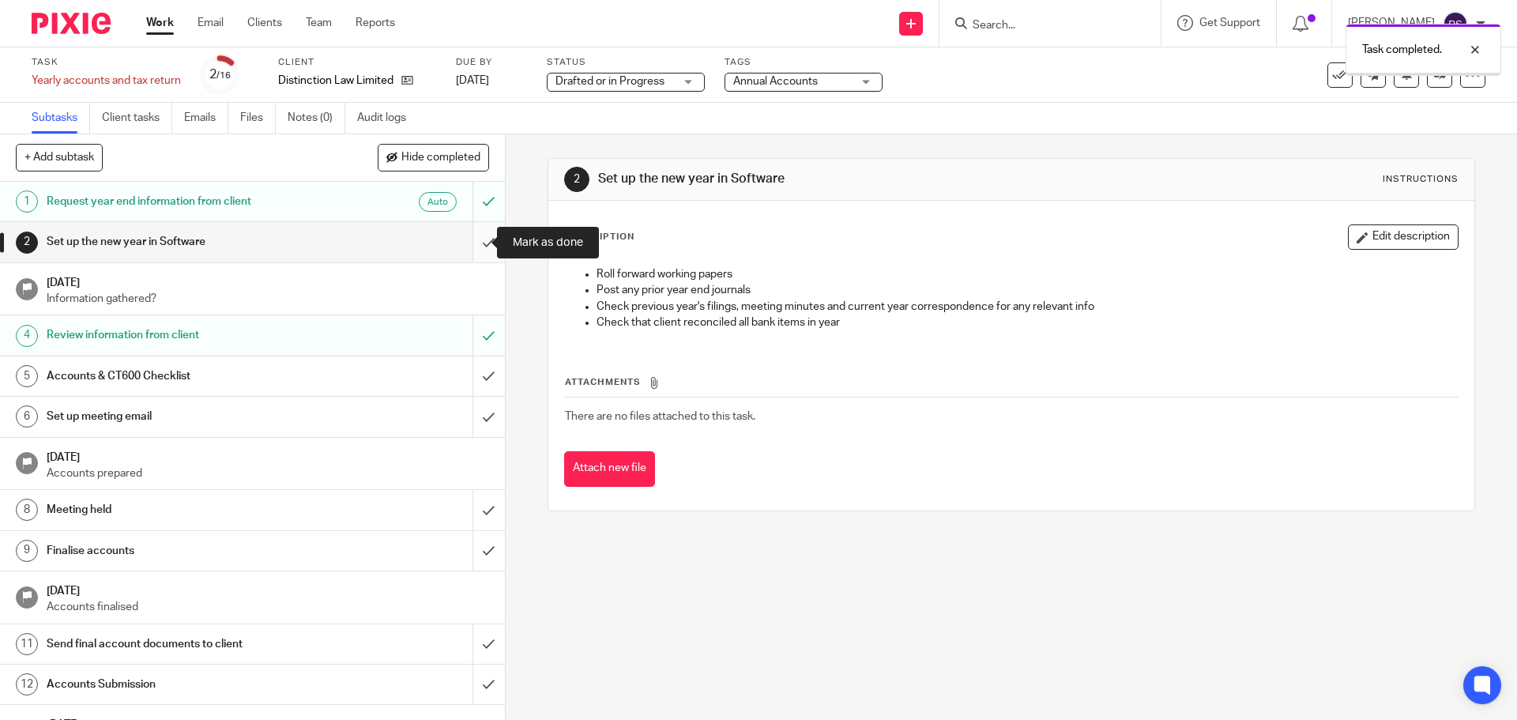
click at [472, 239] on input "submit" at bounding box center [252, 242] width 505 height 40
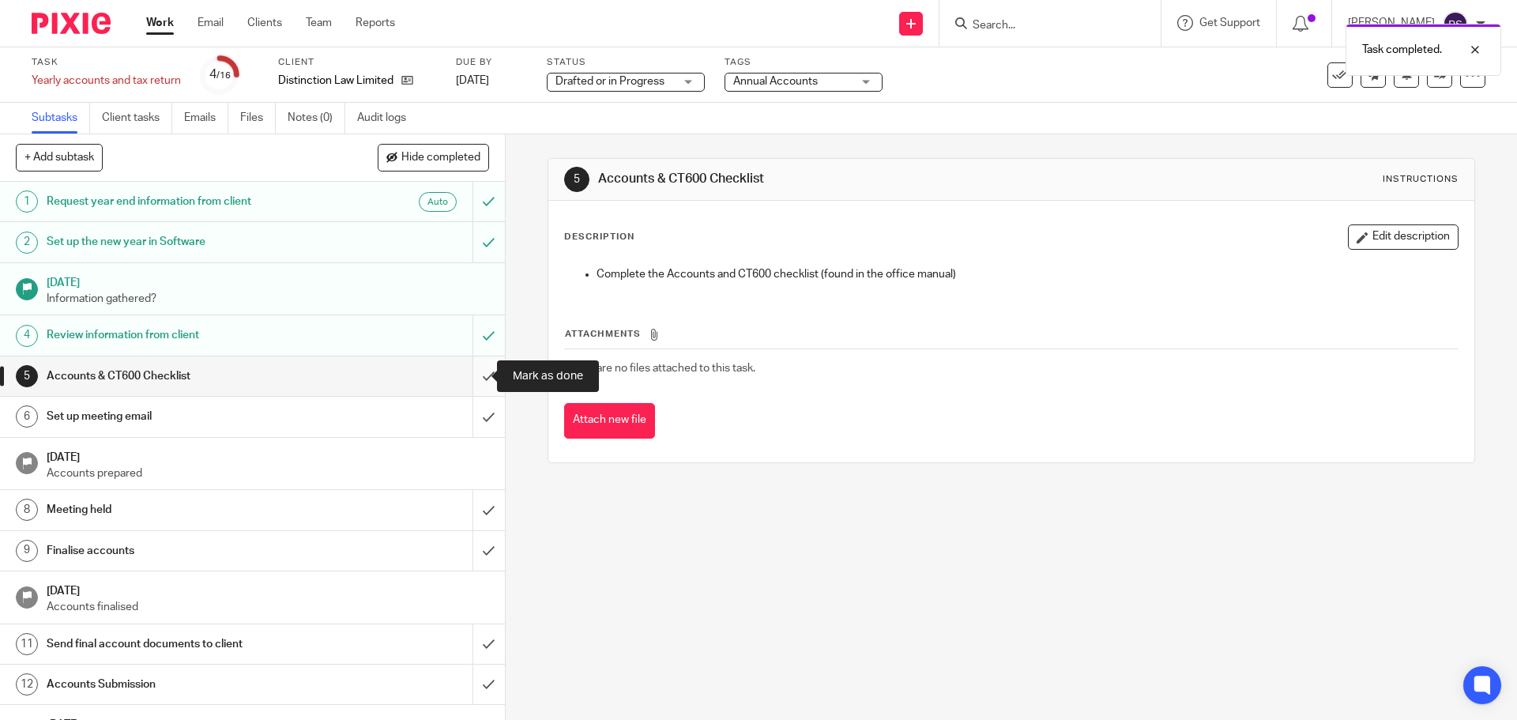
click at [473, 375] on input "submit" at bounding box center [252, 376] width 505 height 40
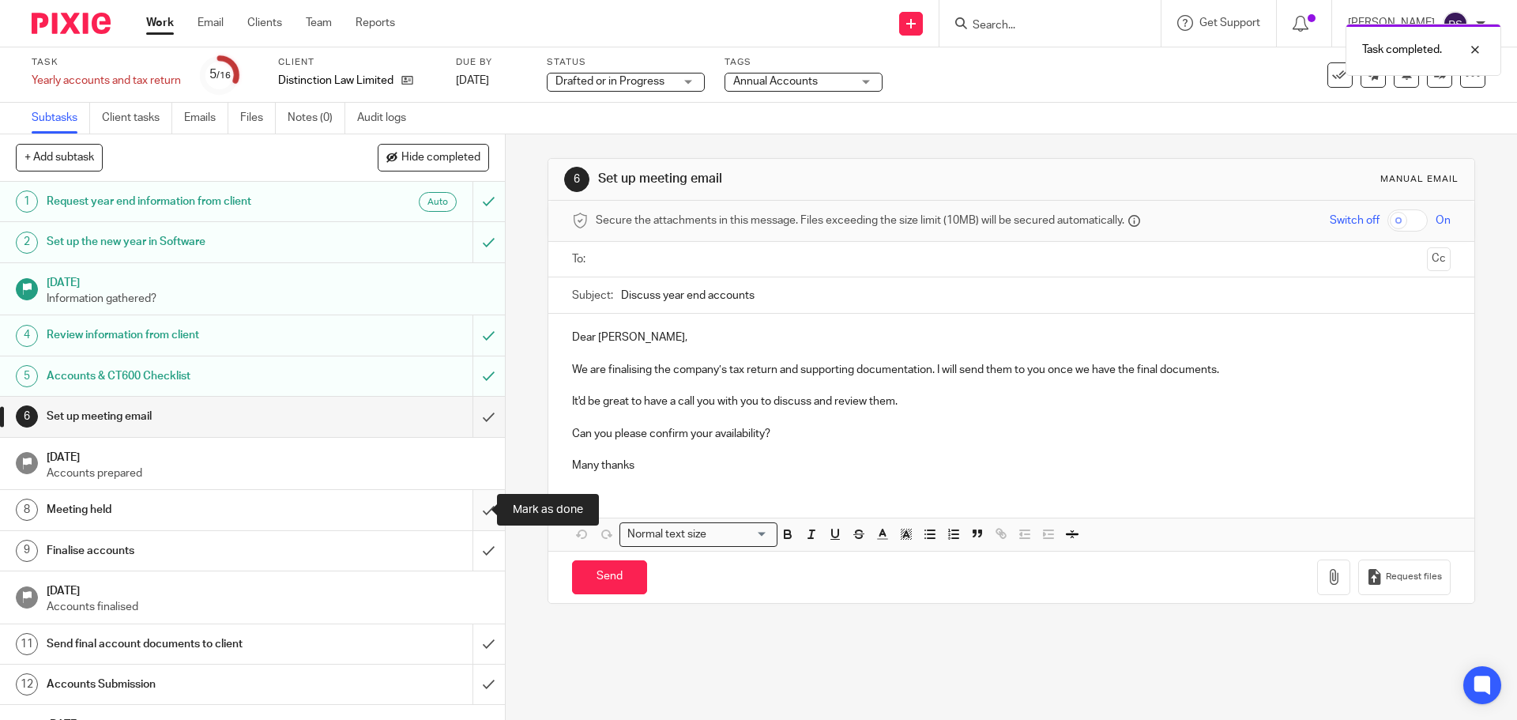
click at [481, 507] on input "submit" at bounding box center [252, 510] width 505 height 40
click at [474, 553] on input "submit" at bounding box center [252, 551] width 505 height 40
click at [474, 418] on input "submit" at bounding box center [252, 417] width 505 height 40
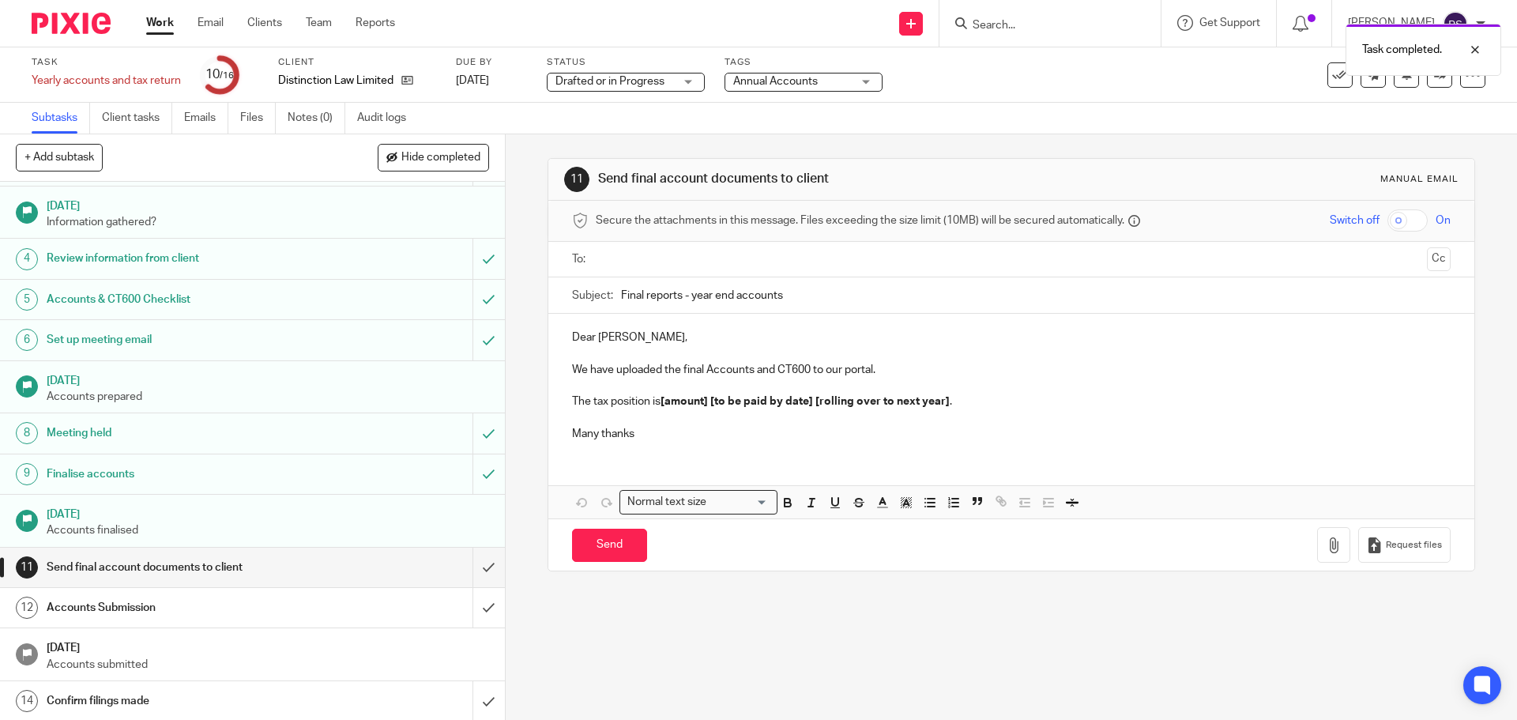
scroll to position [160, 0]
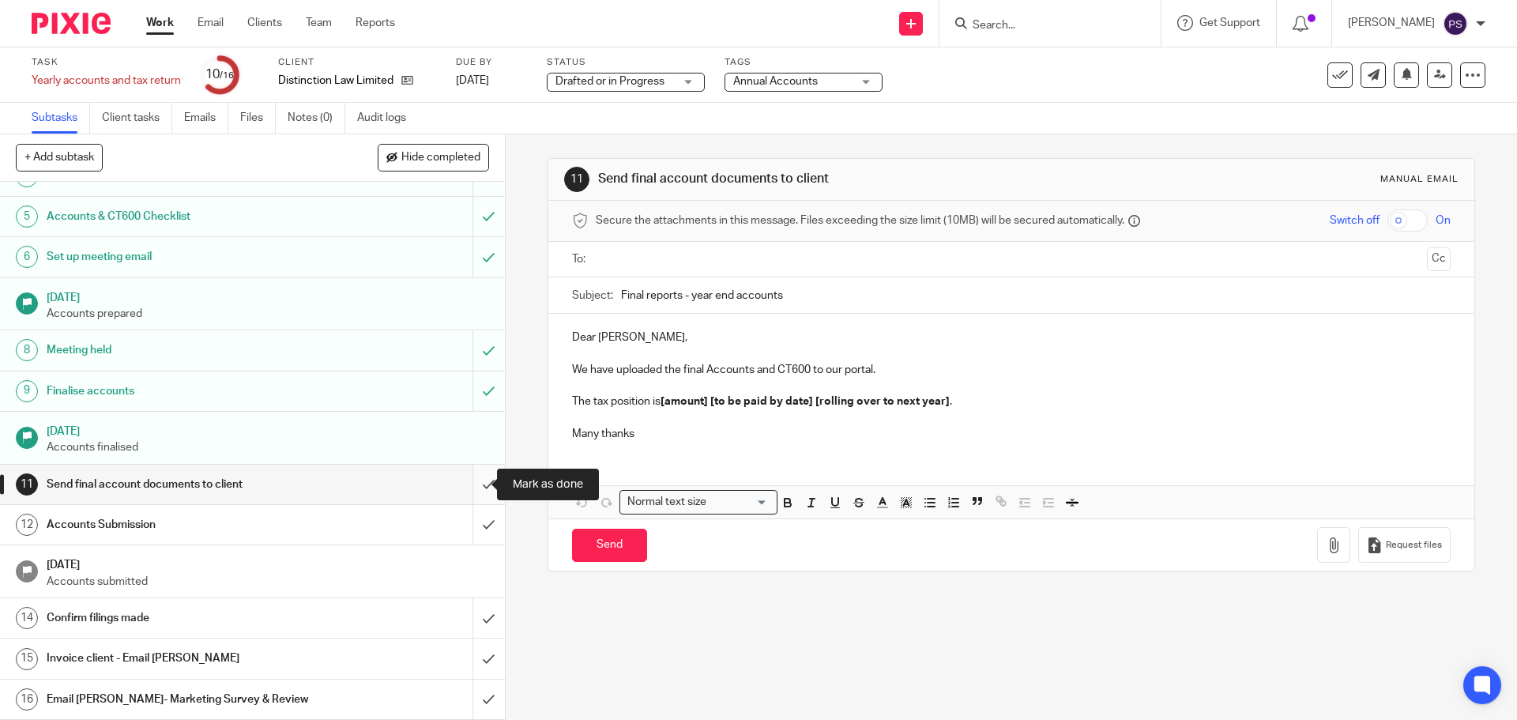
click at [470, 488] on input "submit" at bounding box center [252, 485] width 505 height 40
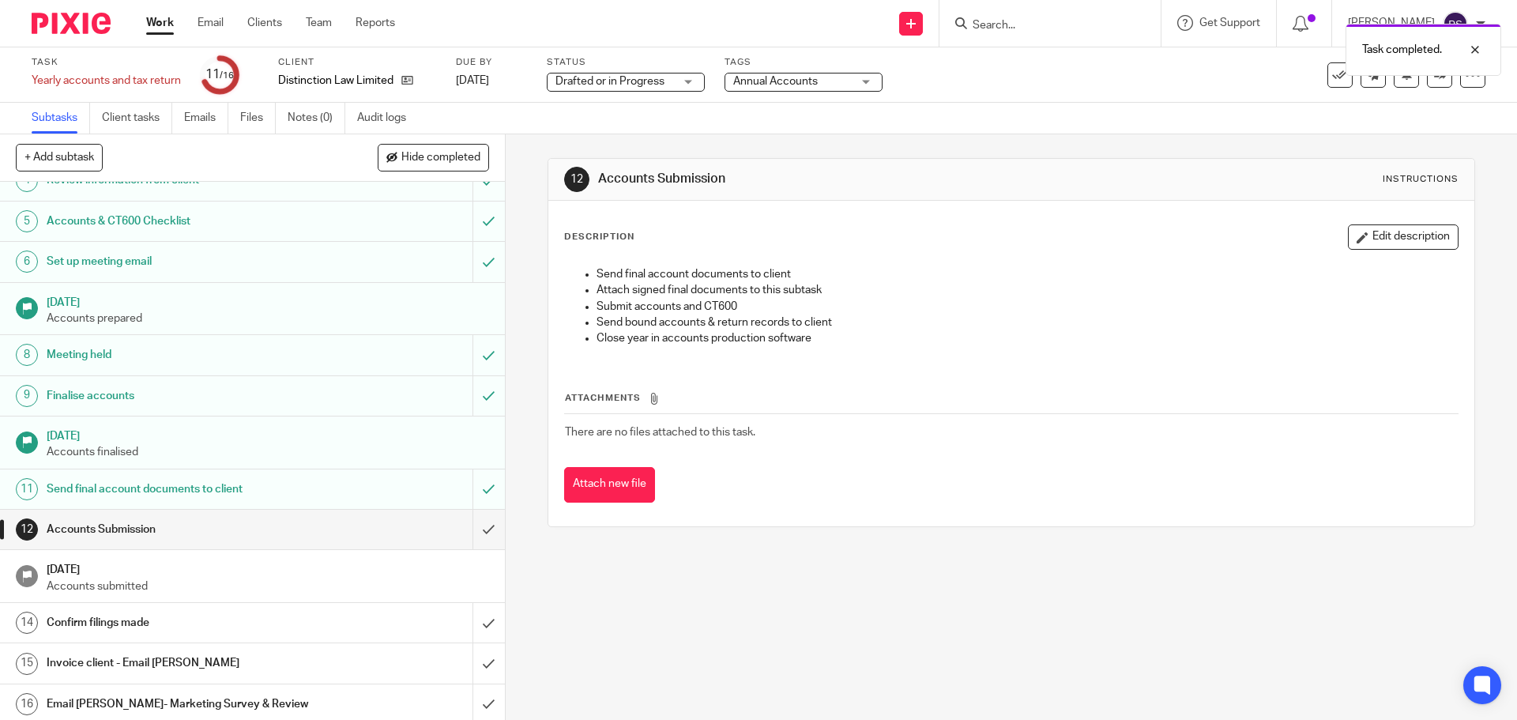
scroll to position [160, 0]
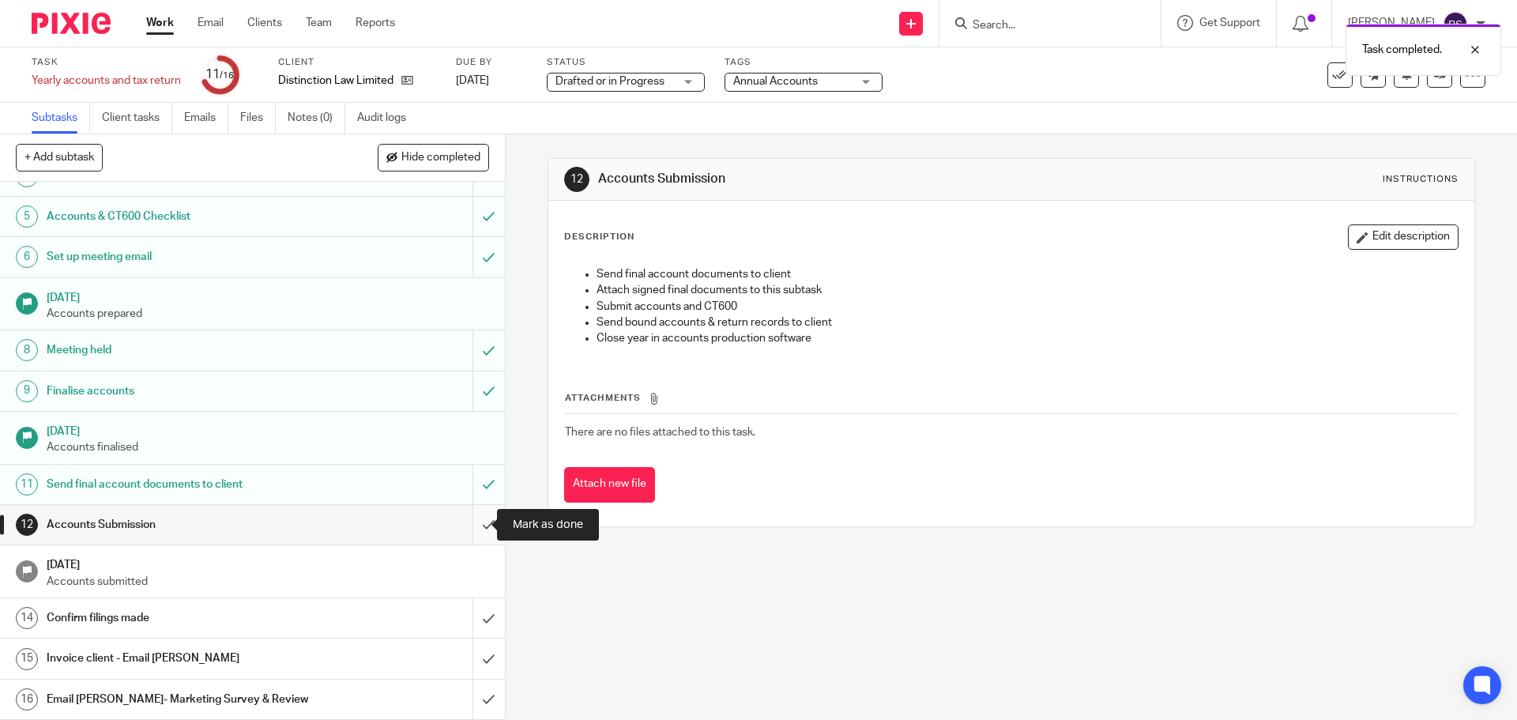
click at [472, 530] on input "submit" at bounding box center [252, 525] width 505 height 40
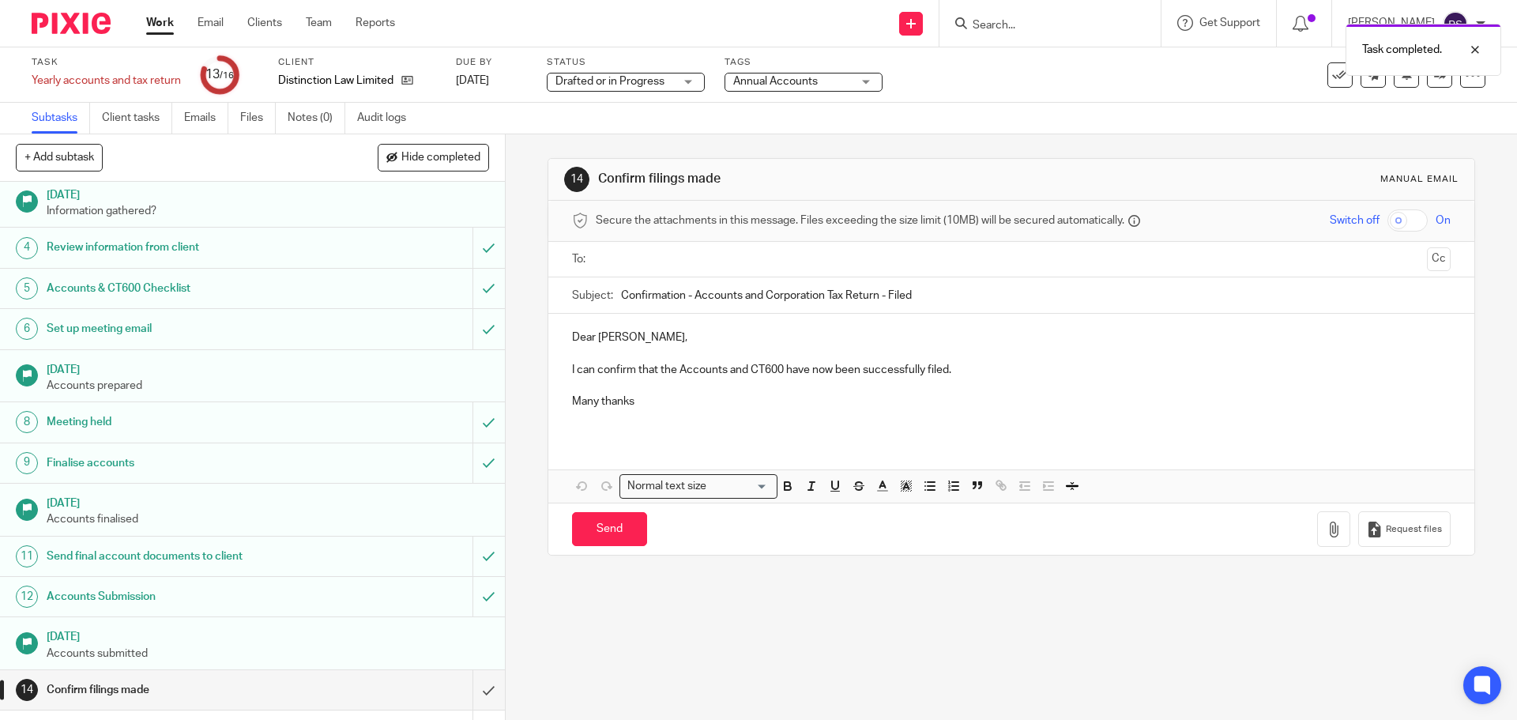
scroll to position [160, 0]
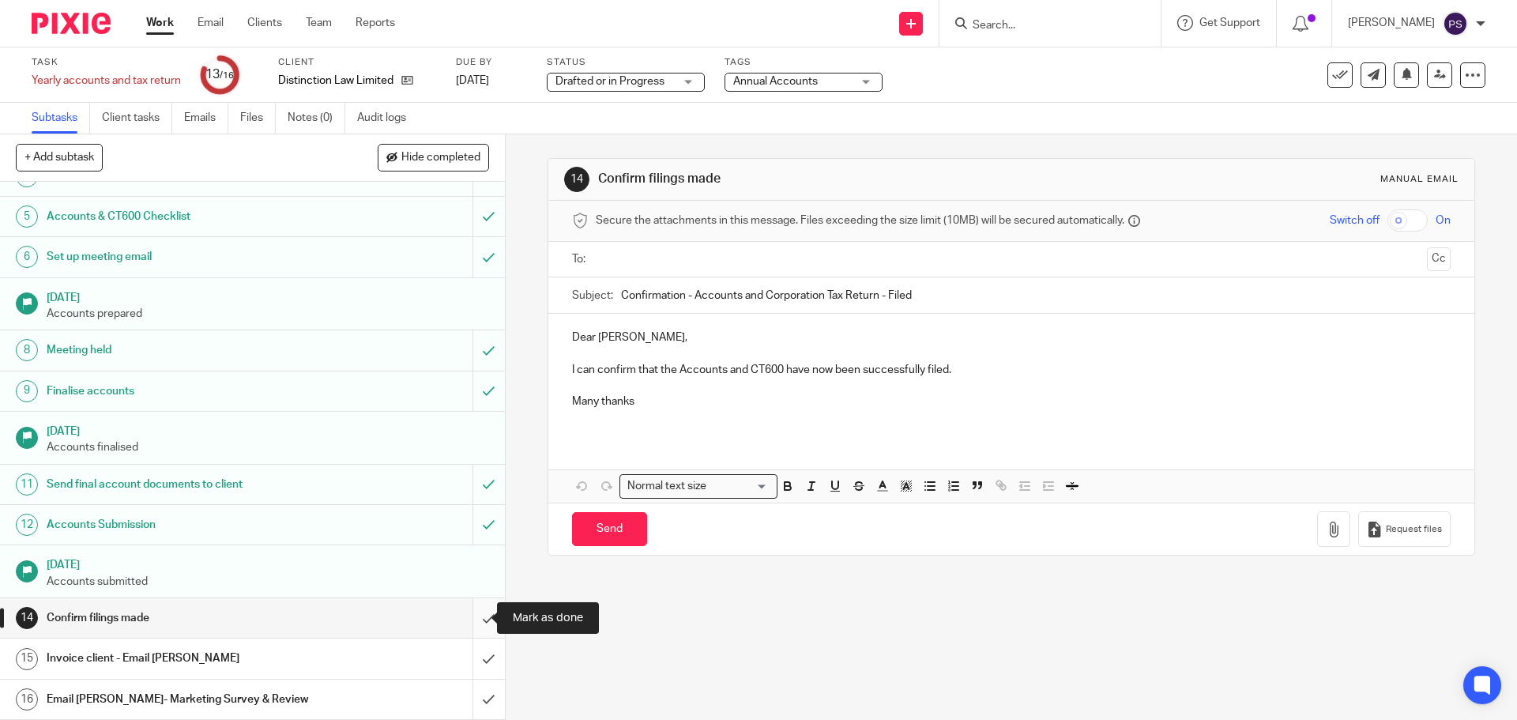
click at [473, 620] on input "submit" at bounding box center [252, 618] width 505 height 40
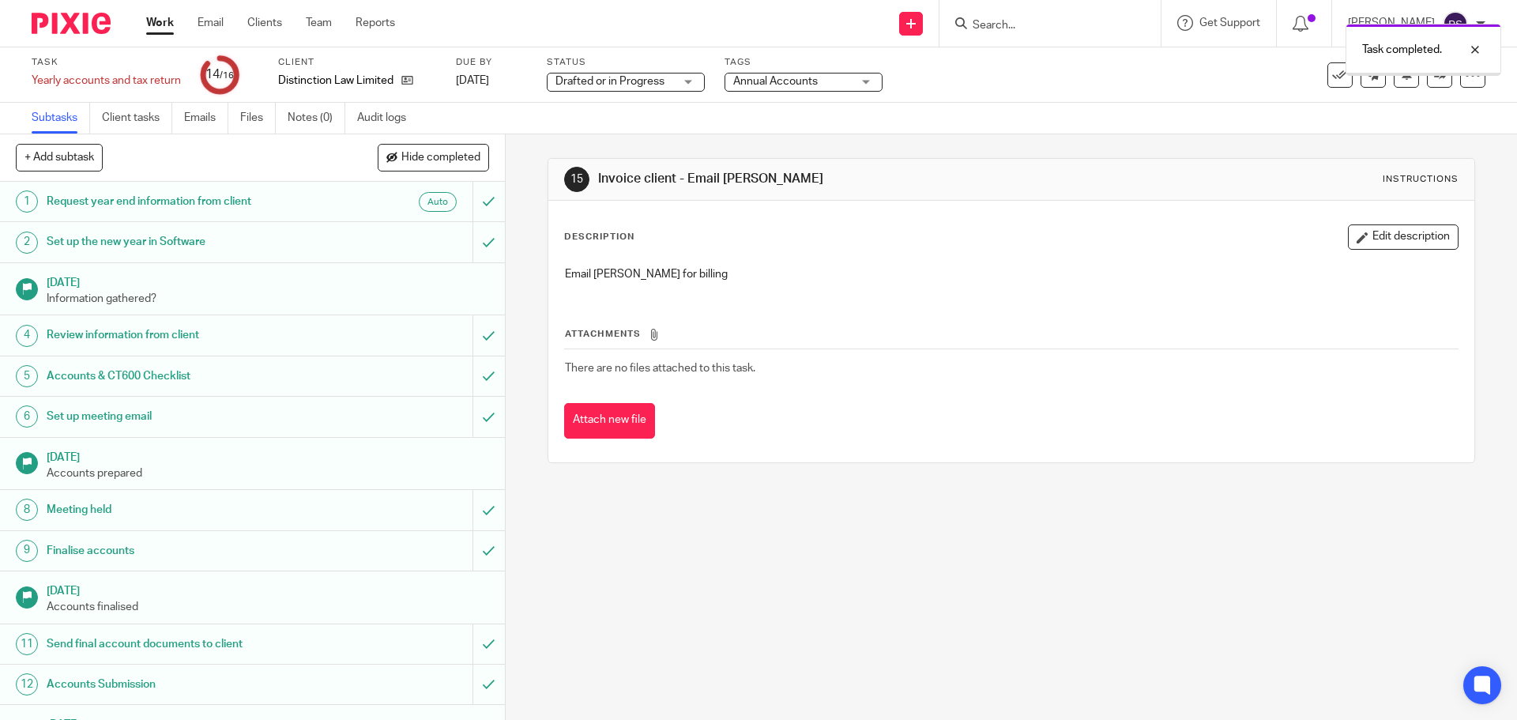
scroll to position [160, 0]
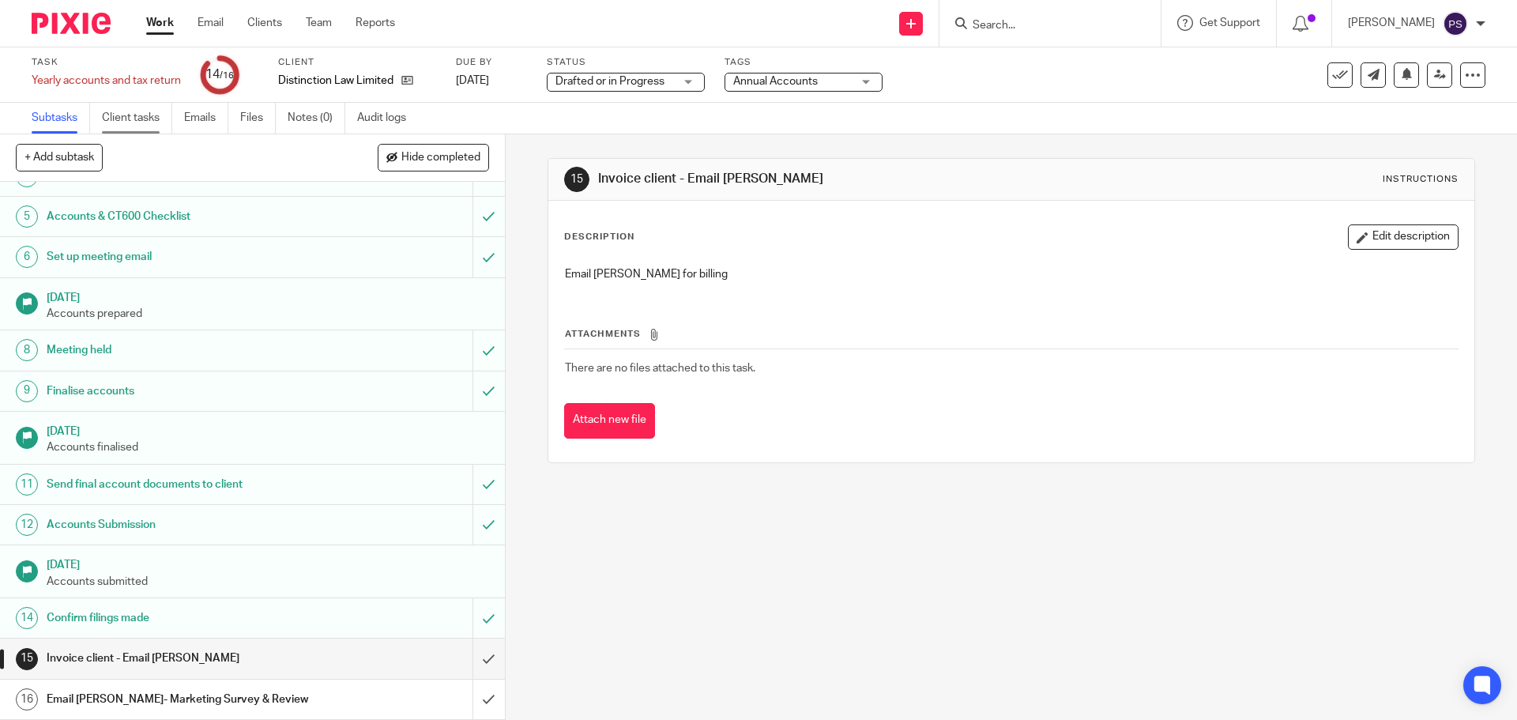
click at [125, 122] on link "Client tasks" at bounding box center [137, 118] width 70 height 31
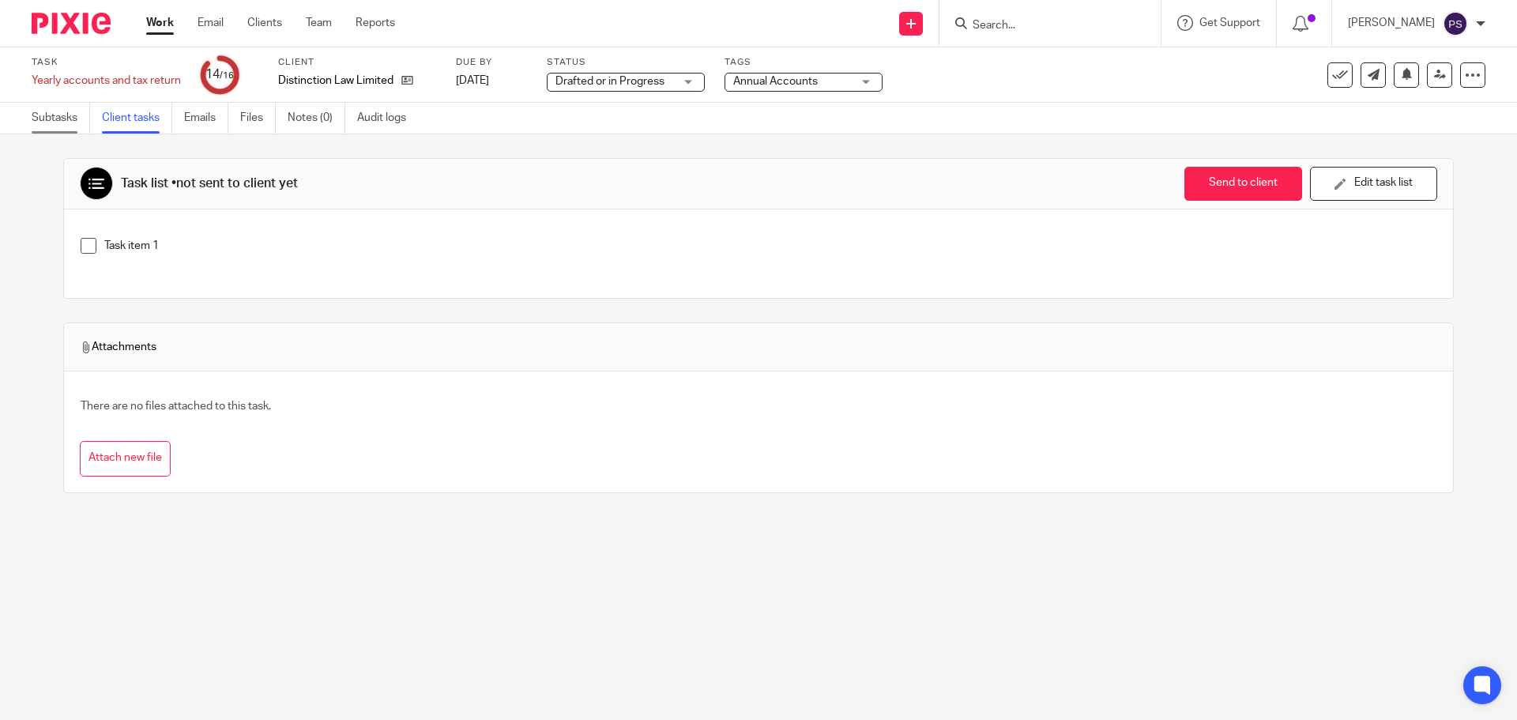
click at [64, 111] on link "Subtasks" at bounding box center [61, 118] width 58 height 31
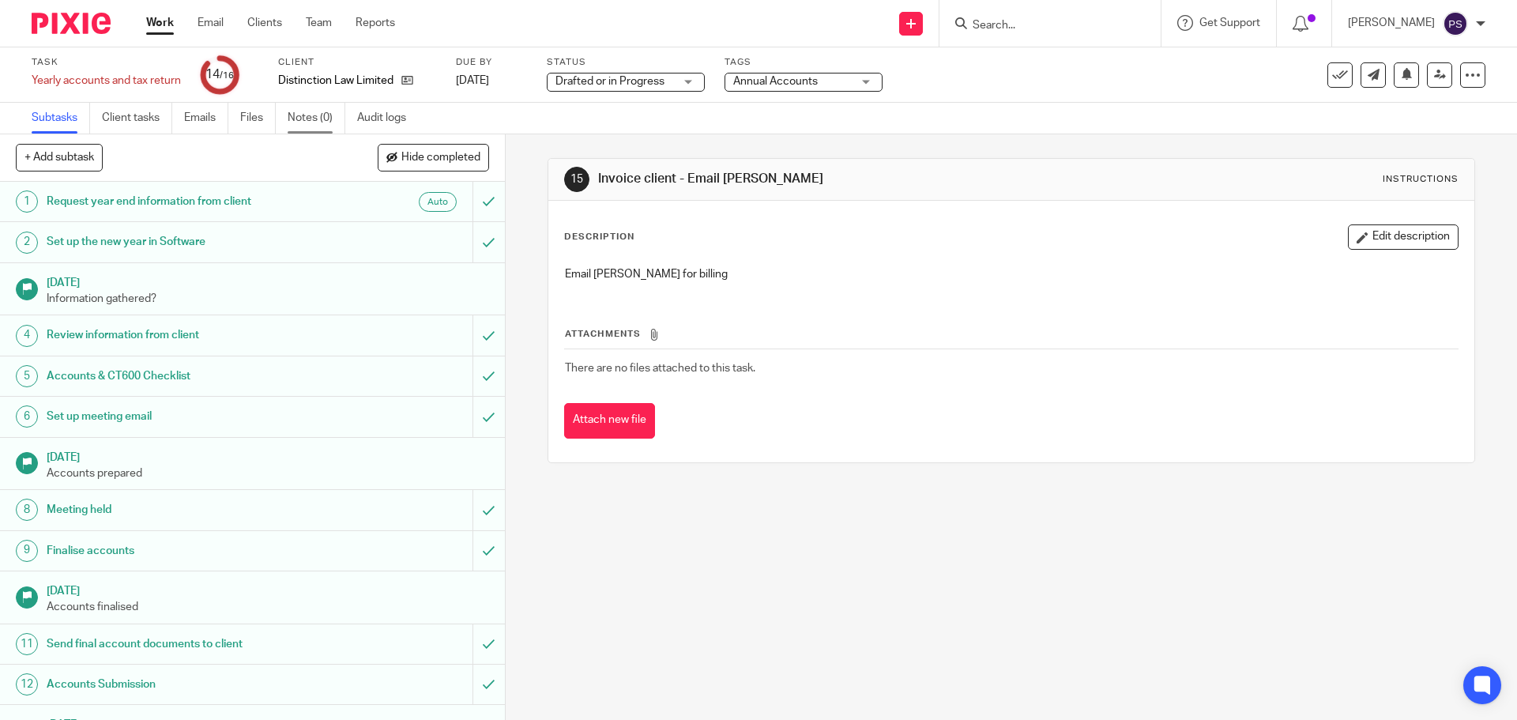
click at [300, 116] on link "Notes (0)" at bounding box center [317, 118] width 58 height 31
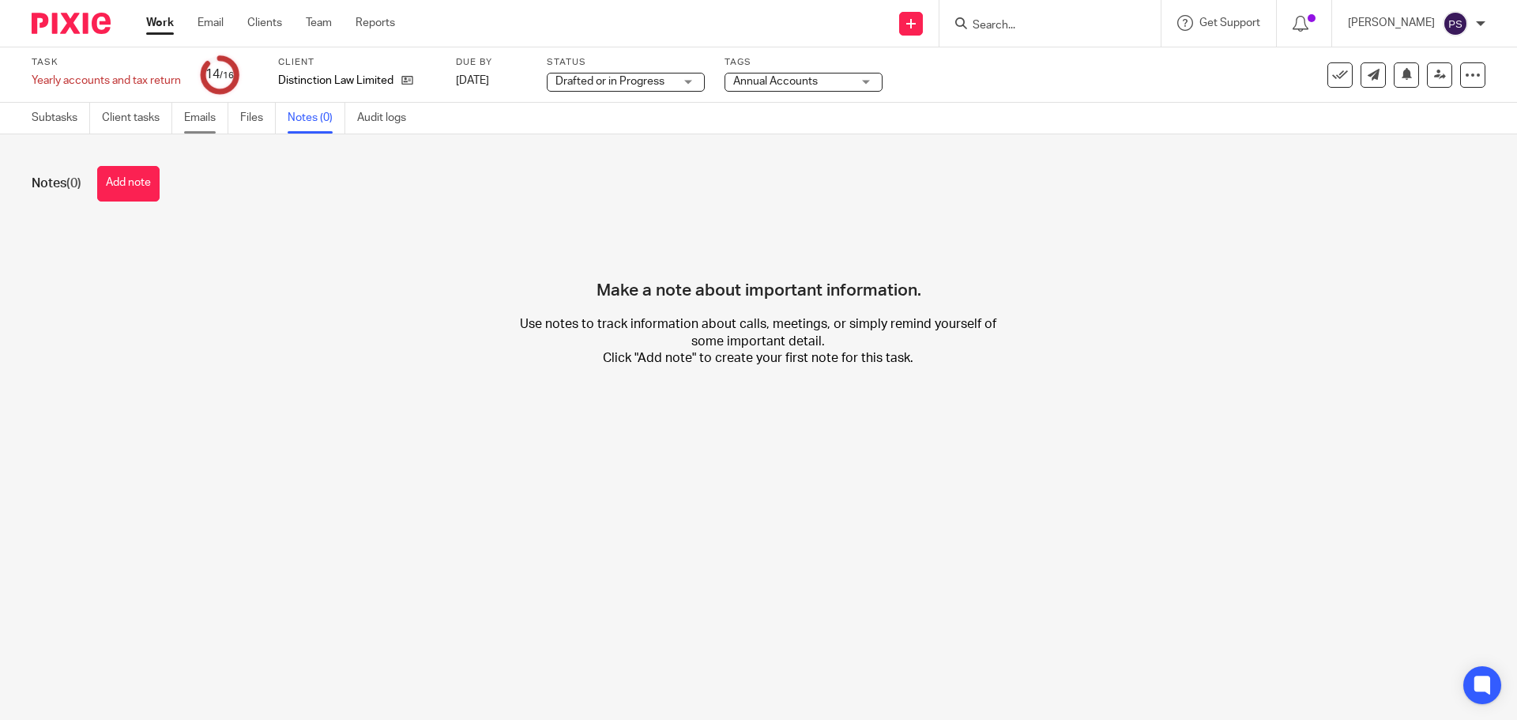
click at [208, 114] on link "Emails" at bounding box center [206, 118] width 44 height 31
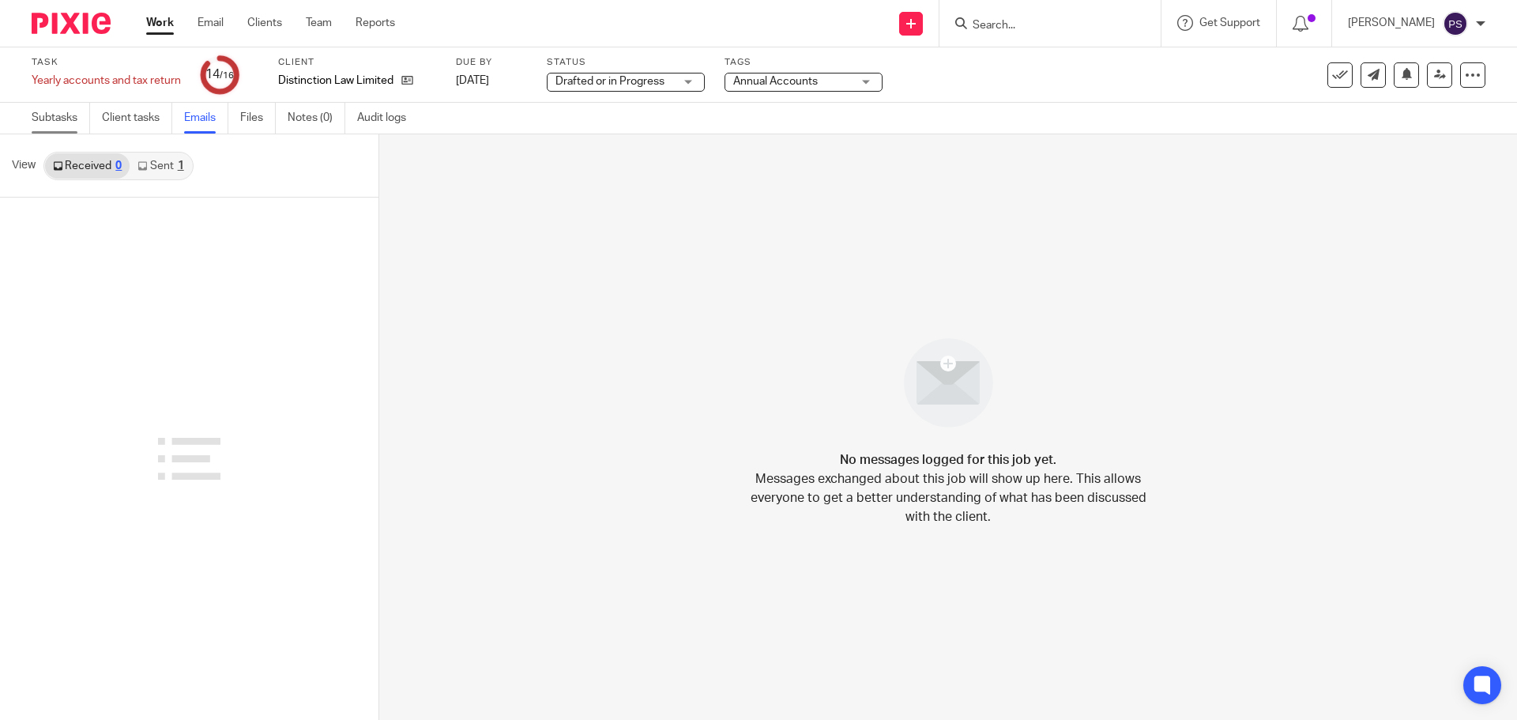
click at [55, 118] on link "Subtasks" at bounding box center [61, 118] width 58 height 31
click at [123, 116] on link "Client tasks" at bounding box center [137, 118] width 70 height 31
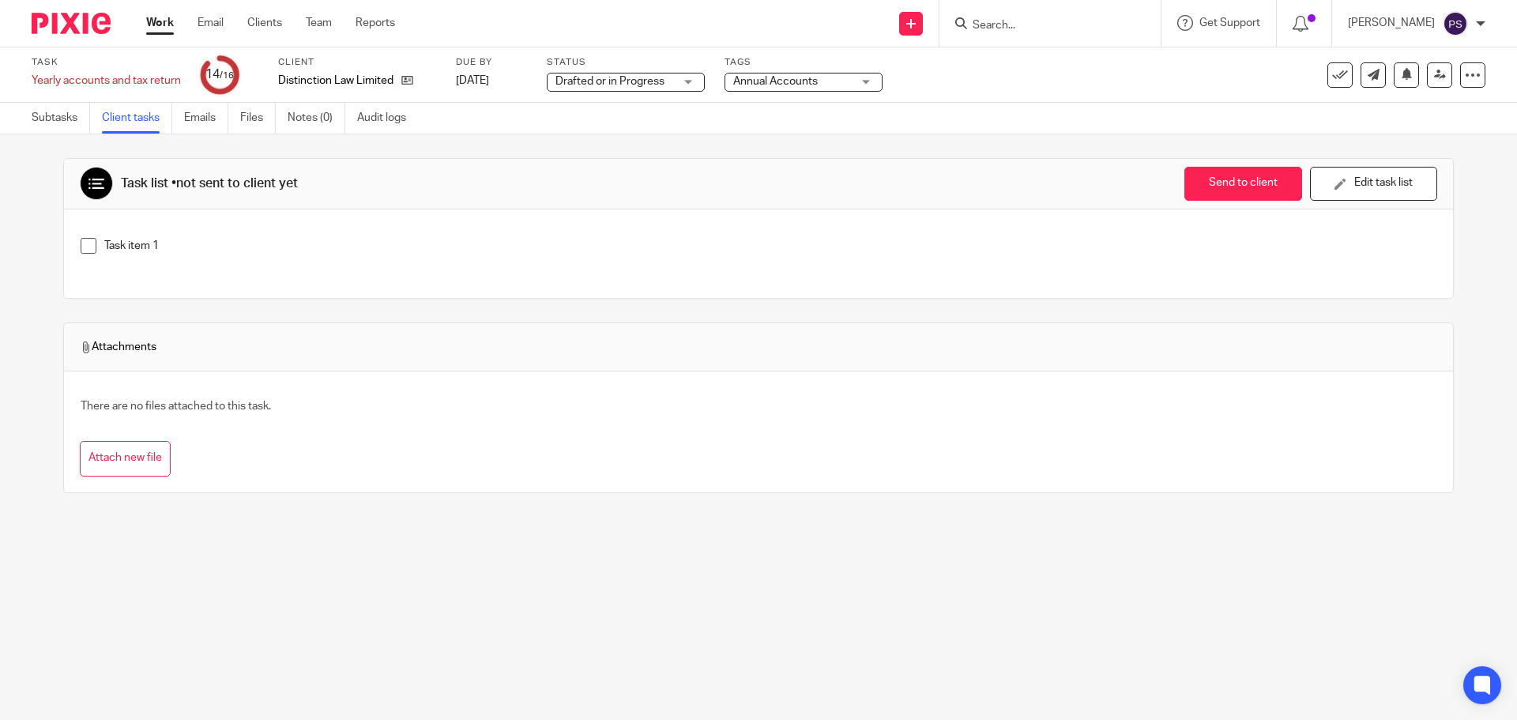
click at [63, 122] on link "Subtasks" at bounding box center [61, 118] width 58 height 31
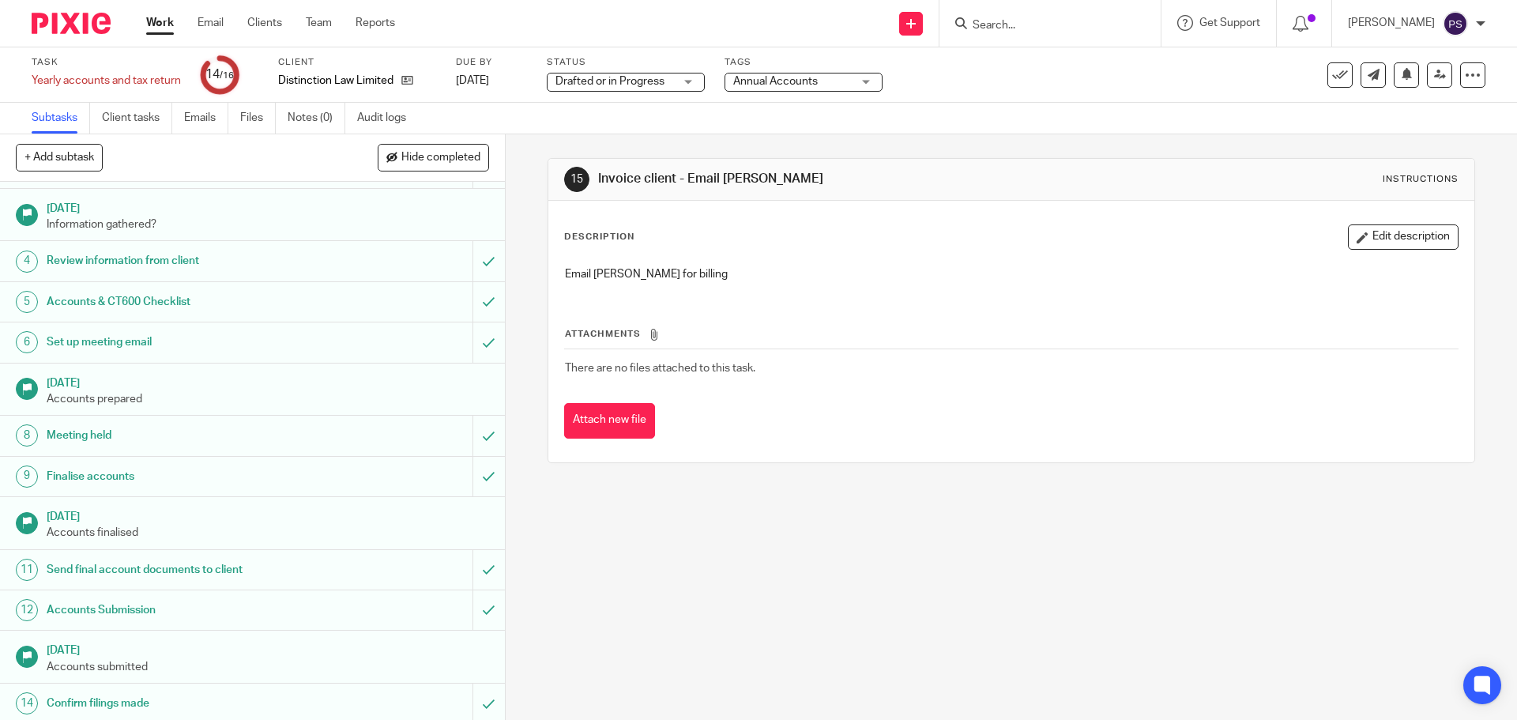
scroll to position [160, 0]
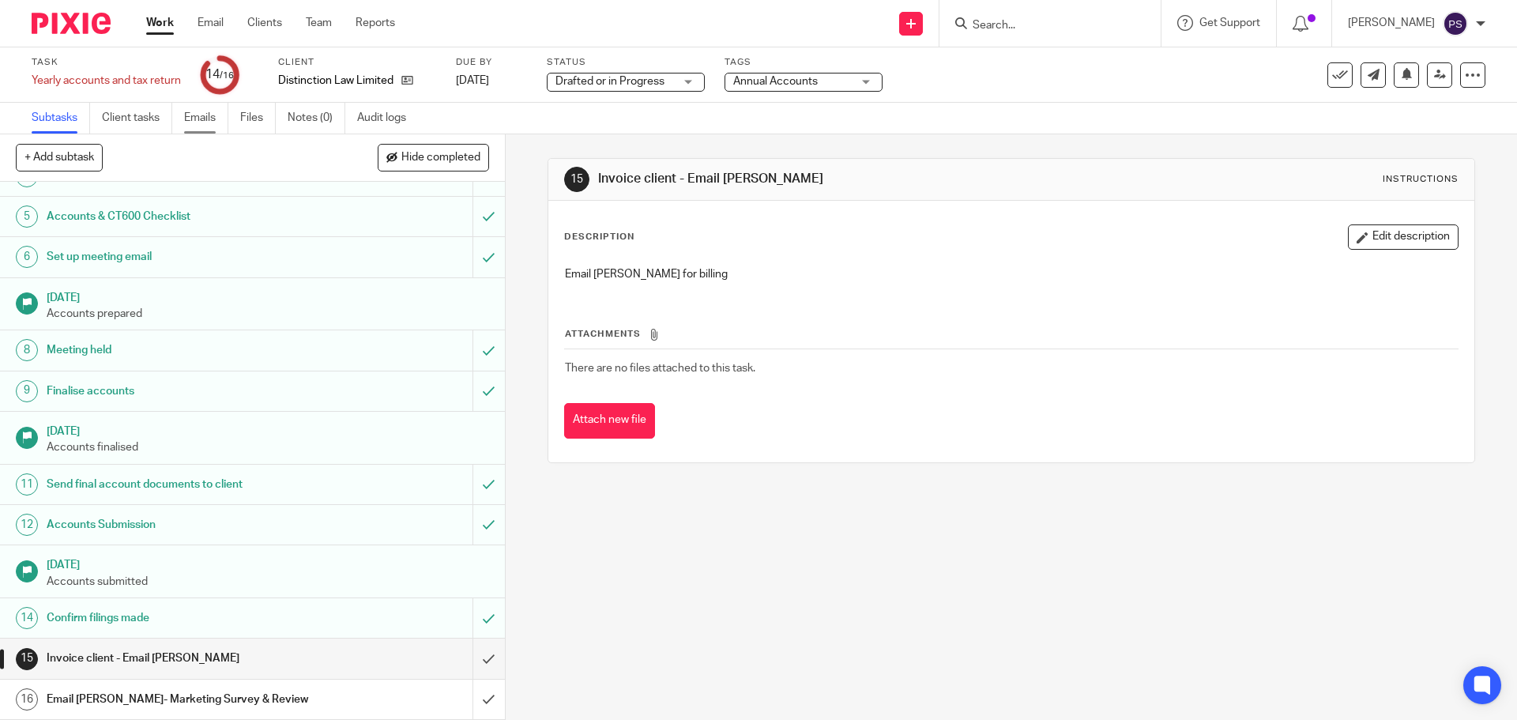
click at [202, 122] on link "Emails" at bounding box center [206, 118] width 44 height 31
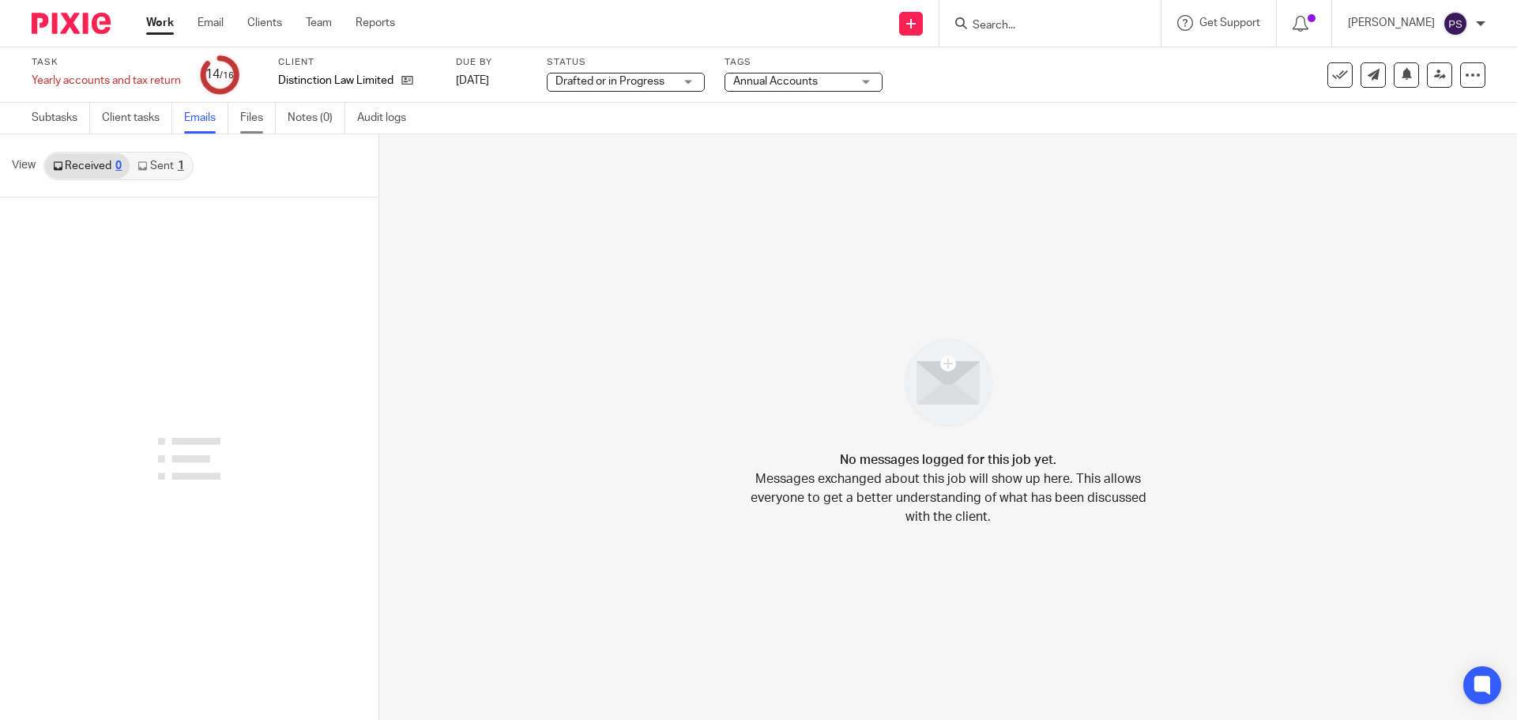
click at [248, 120] on link "Files" at bounding box center [258, 118] width 36 height 31
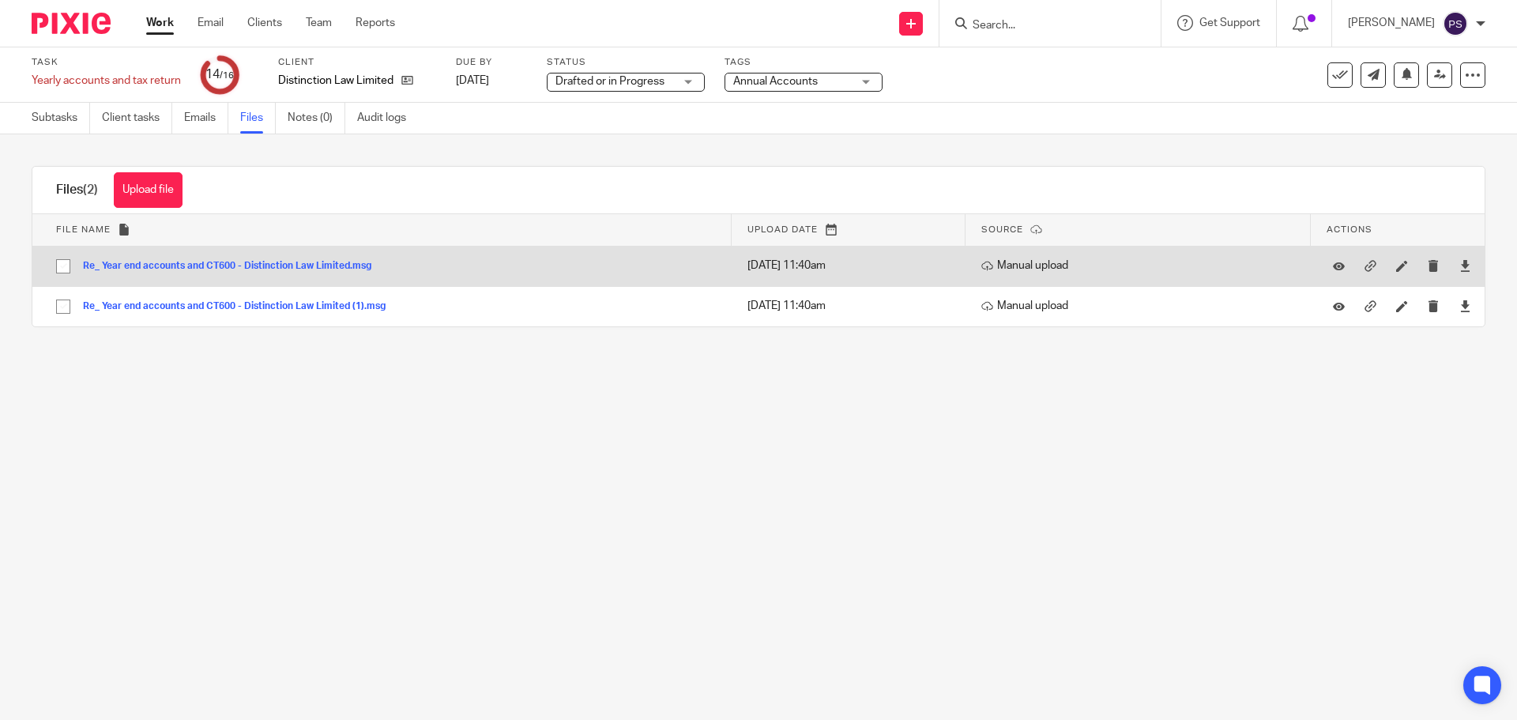
click at [311, 266] on button "Re_ Year end accounts and CT600 - Distinction Law Limited.msg" at bounding box center [233, 266] width 300 height 11
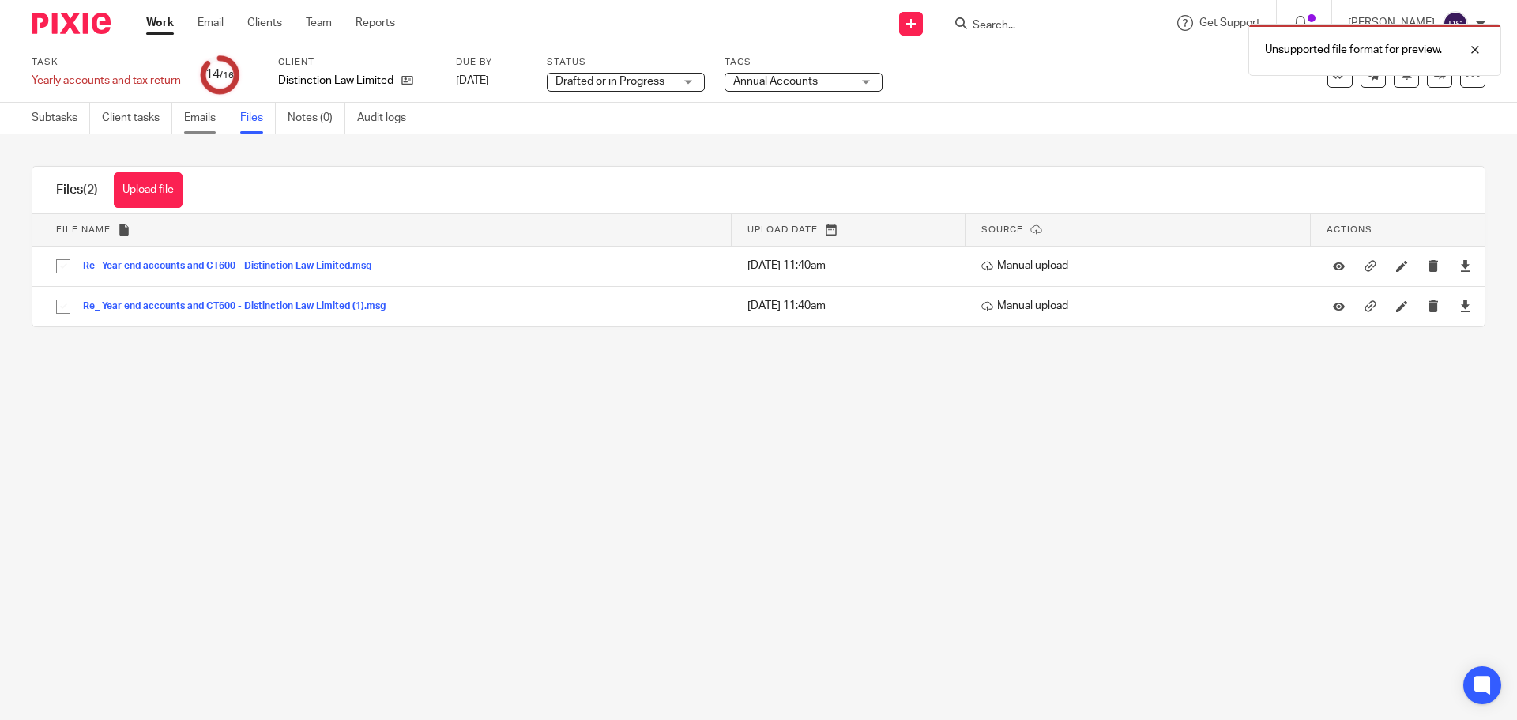
click at [211, 117] on link "Emails" at bounding box center [206, 118] width 44 height 31
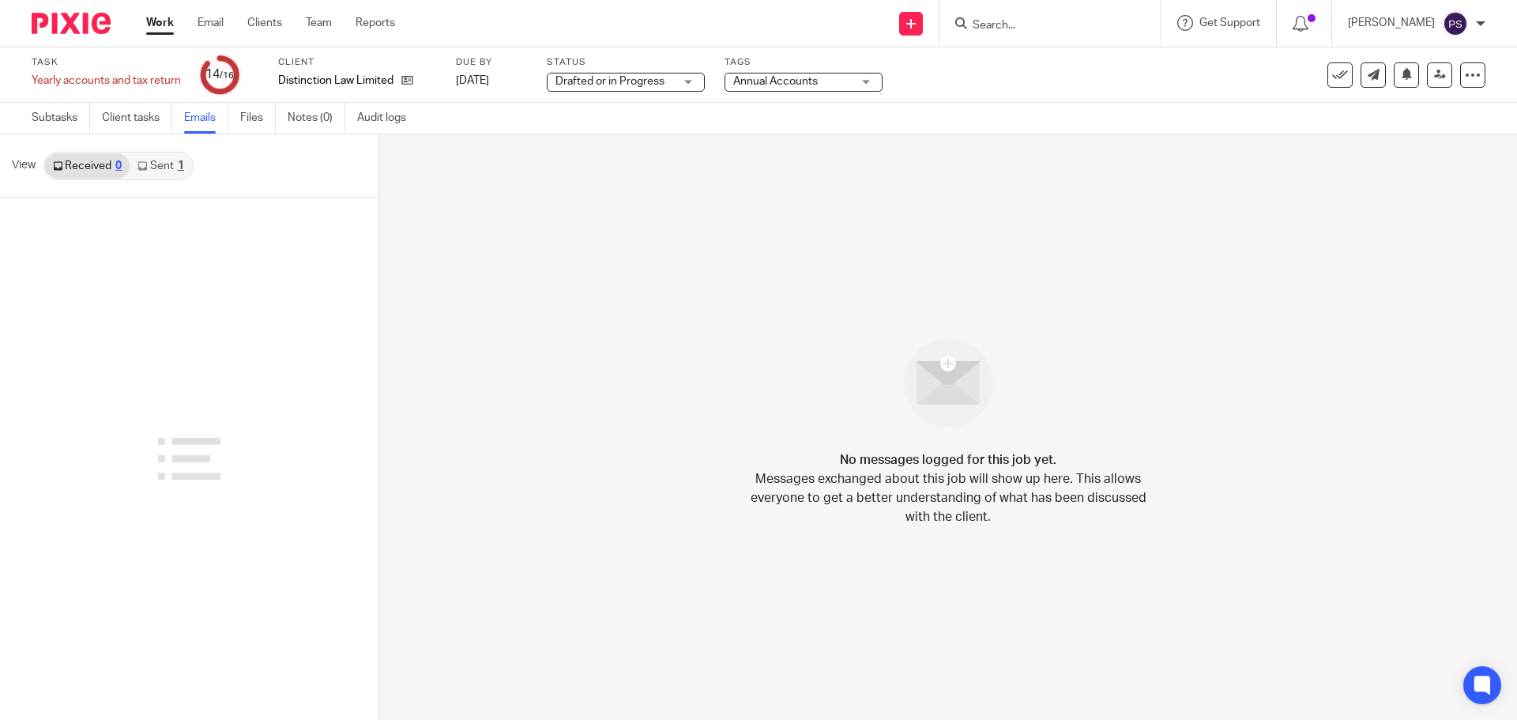
click at [1033, 26] on input "Search" at bounding box center [1042, 26] width 142 height 14
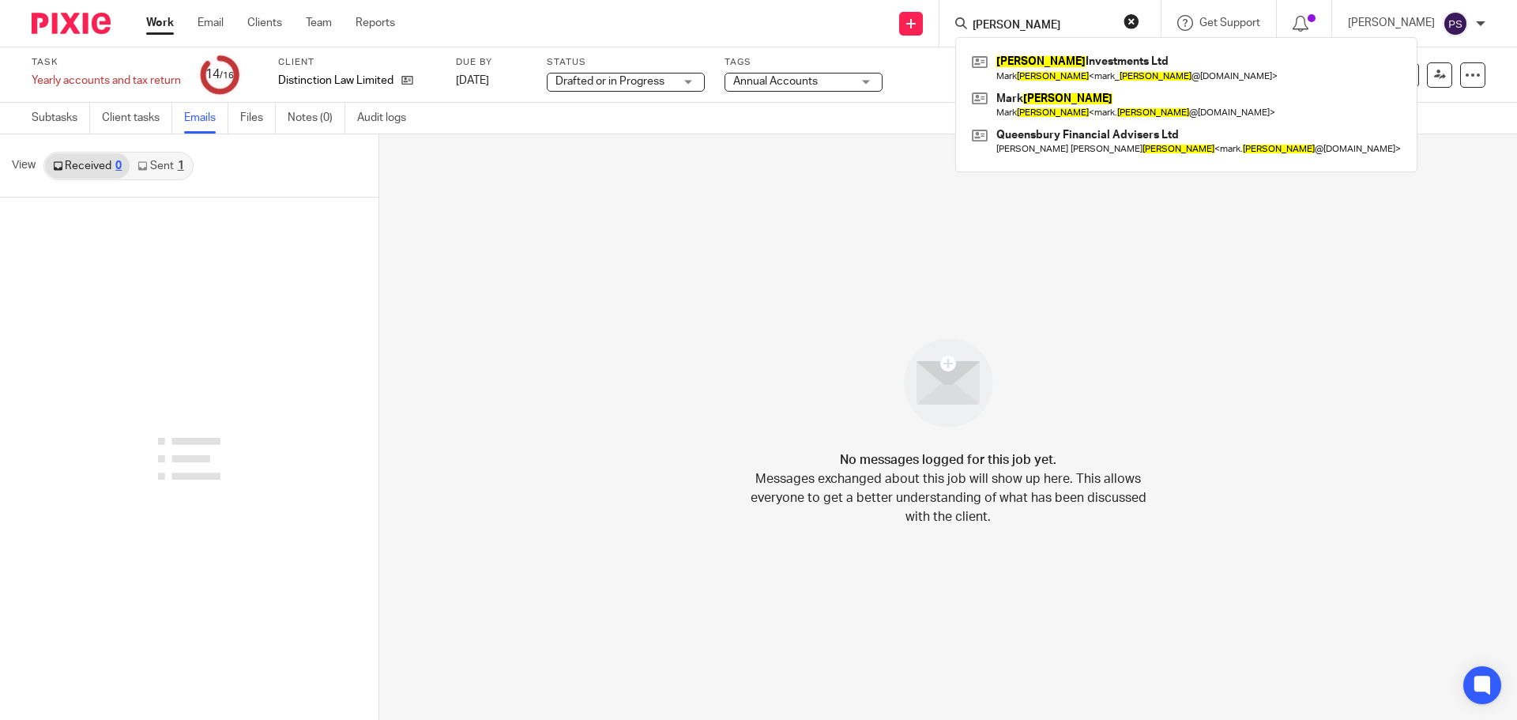
type input "bidwell"
click button "submit" at bounding box center [0, 0] width 0 height 0
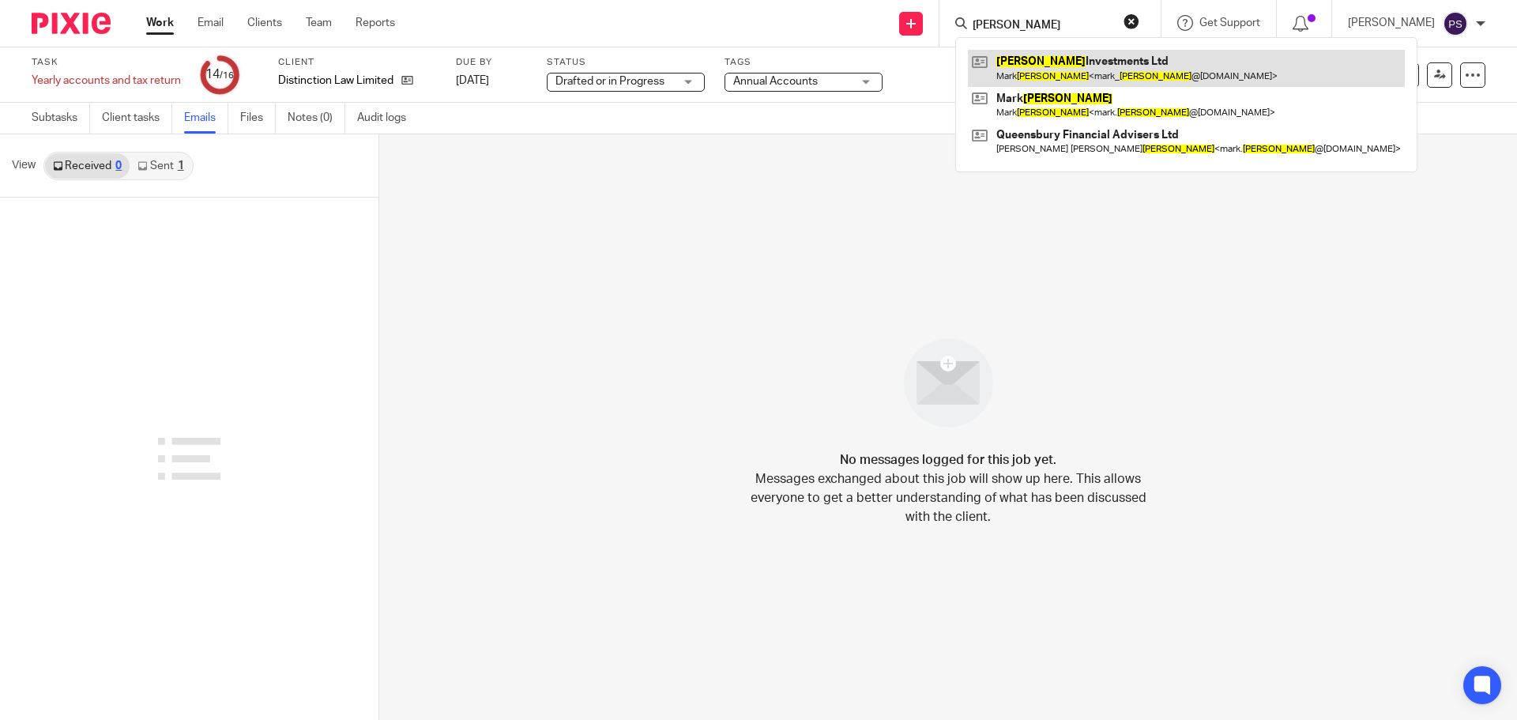
click at [1102, 64] on link at bounding box center [1186, 68] width 437 height 36
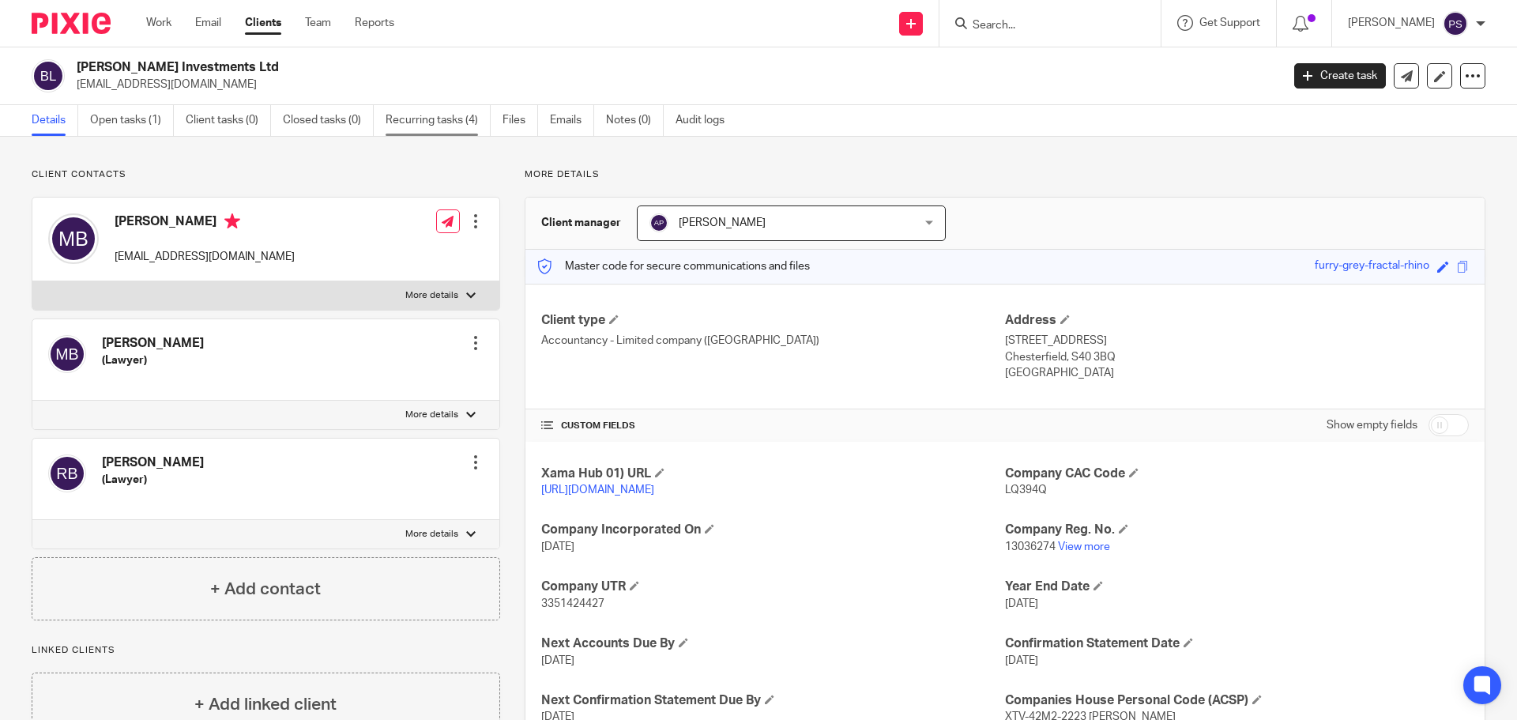
click at [443, 118] on link "Recurring tasks (4)" at bounding box center [438, 120] width 105 height 31
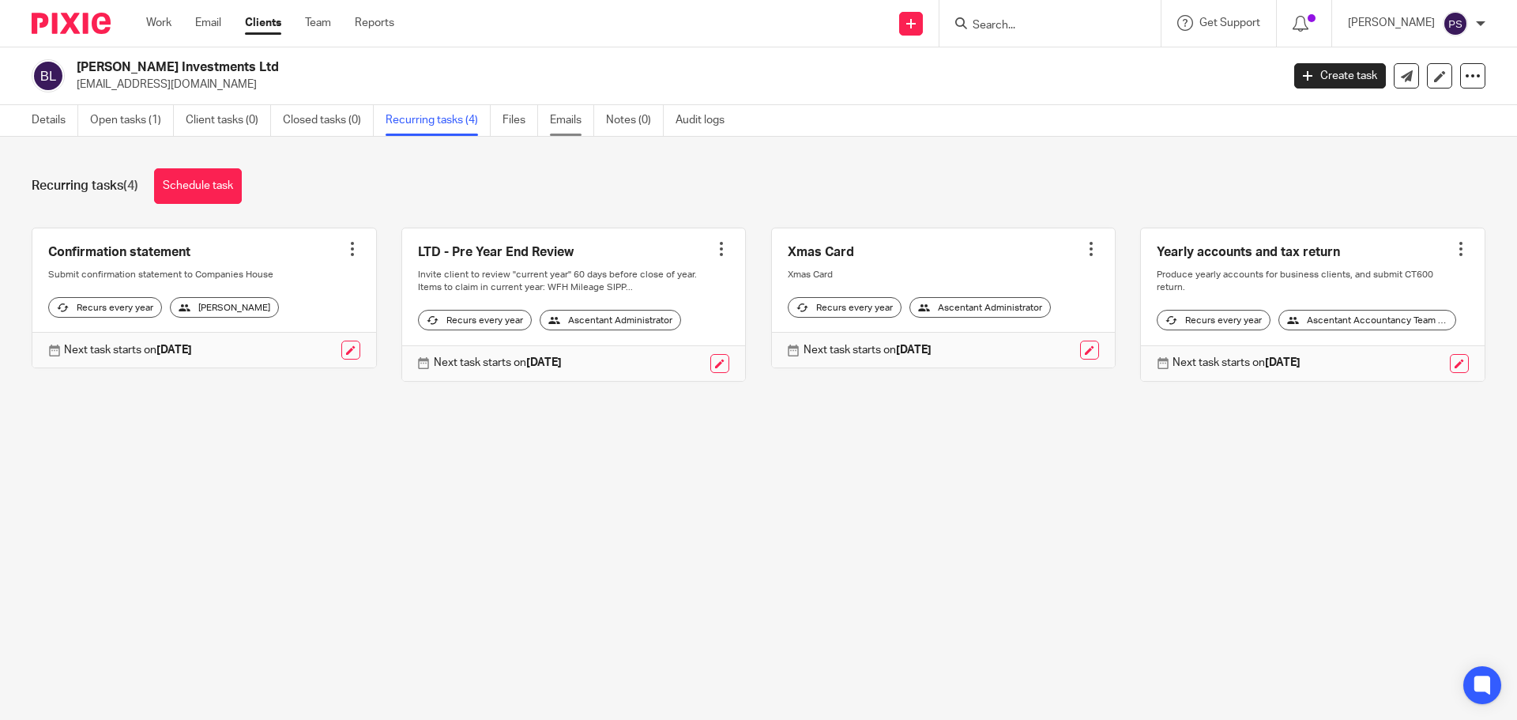
click at [582, 118] on link "Emails" at bounding box center [572, 120] width 44 height 31
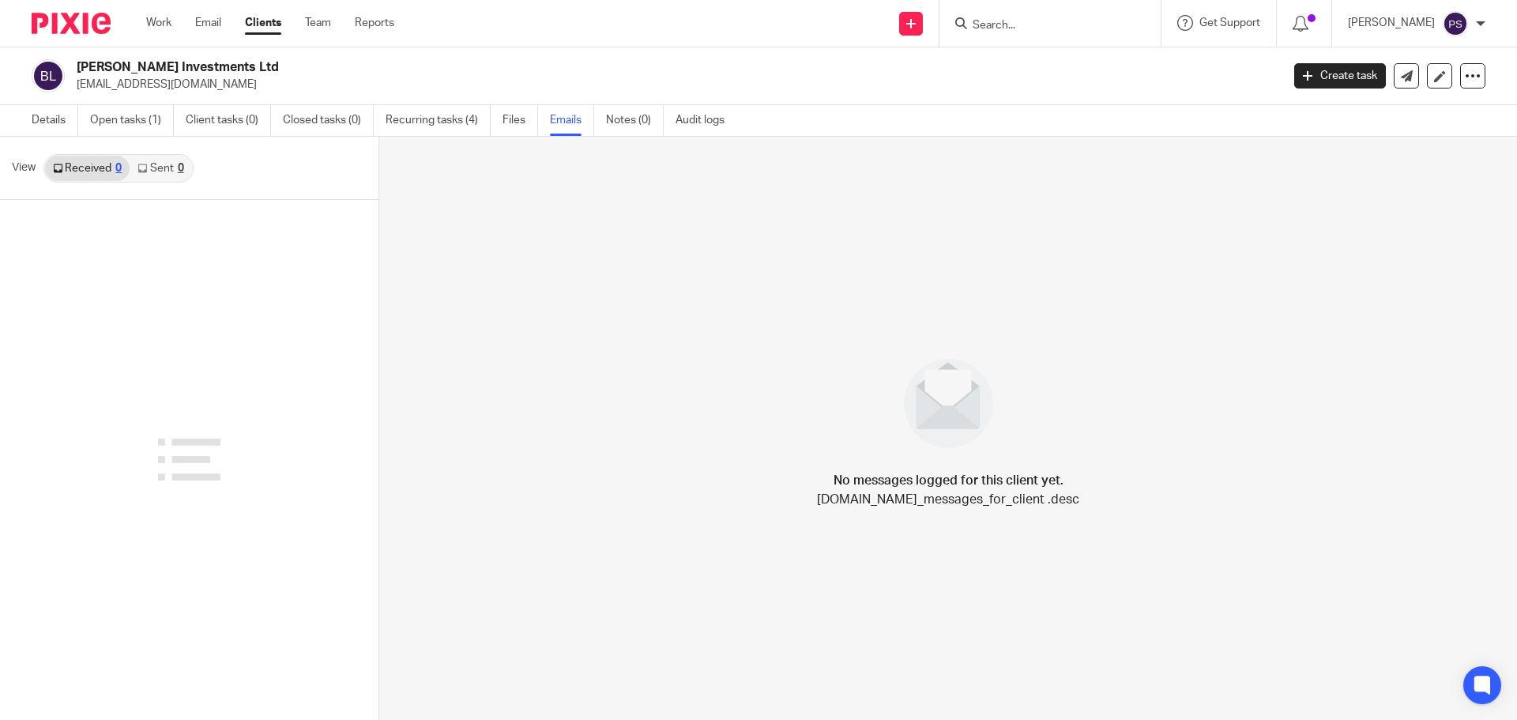
click at [157, 167] on link "Sent 0" at bounding box center [161, 168] width 62 height 25
click at [113, 168] on link "Received 0" at bounding box center [87, 168] width 85 height 25
click at [49, 117] on link "Details" at bounding box center [55, 120] width 47 height 31
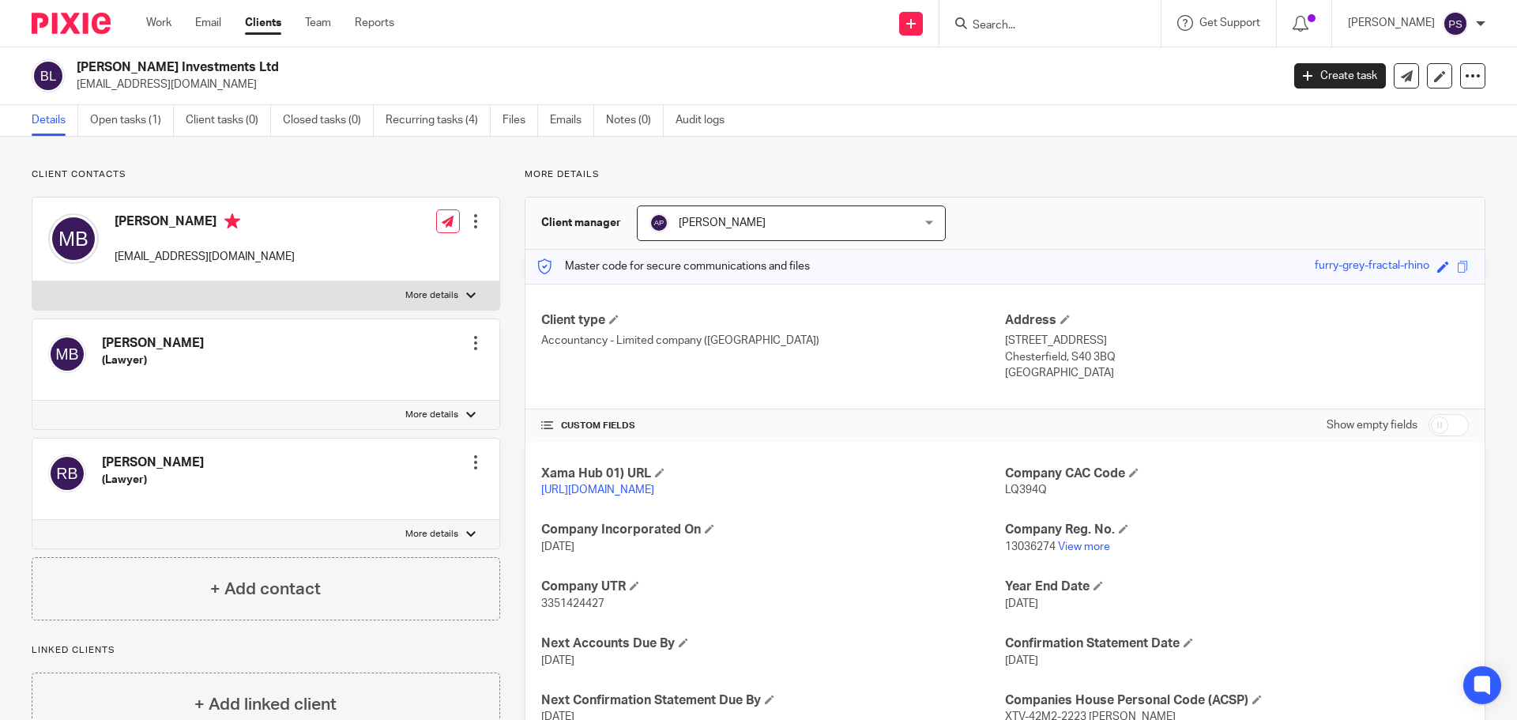
drag, startPoint x: 78, startPoint y: 66, endPoint x: 232, endPoint y: 69, distance: 153.3
click at [232, 69] on h2 "[PERSON_NAME] Investments Ltd" at bounding box center [555, 67] width 956 height 17
copy h2 "[PERSON_NAME] Investments Ltd"
click at [556, 119] on link "Emails" at bounding box center [572, 120] width 44 height 31
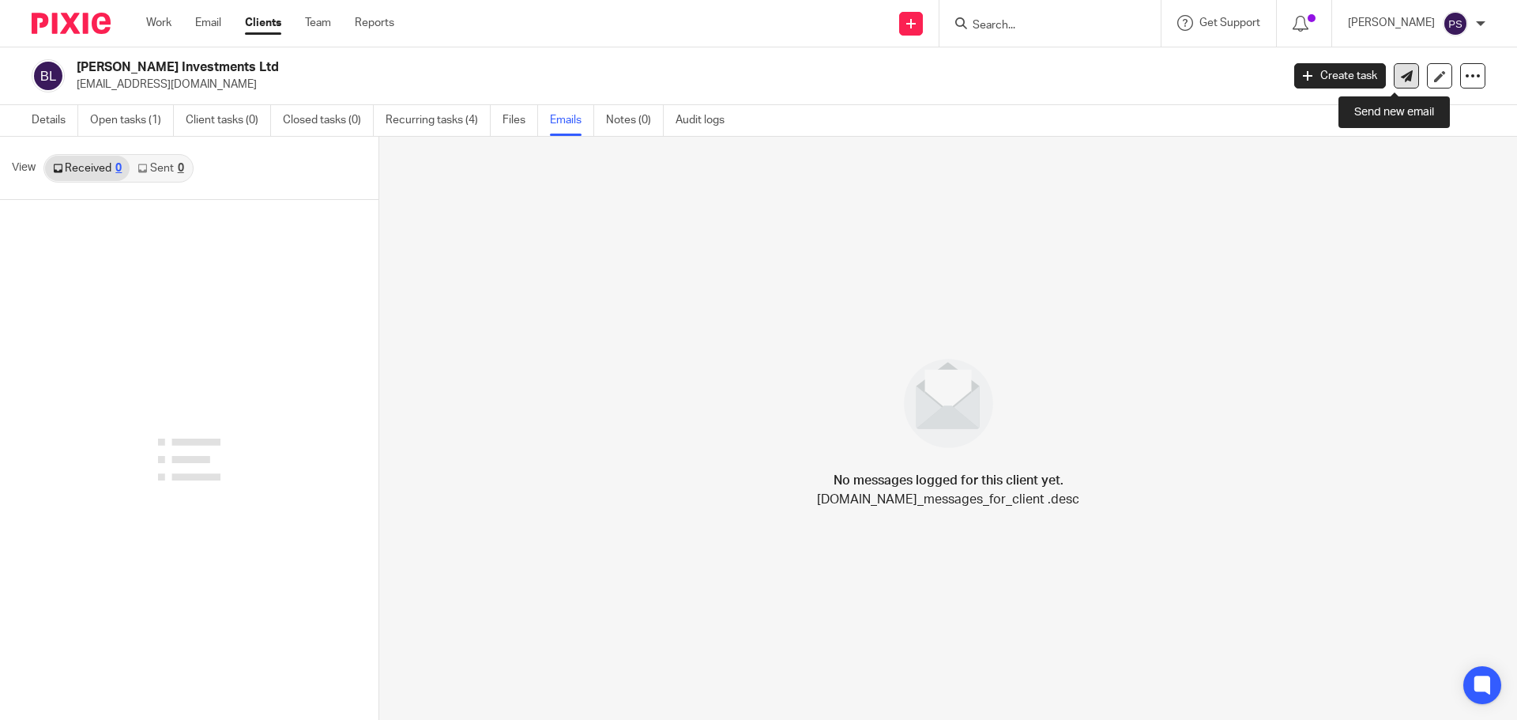
click at [1401, 74] on icon at bounding box center [1407, 76] width 12 height 12
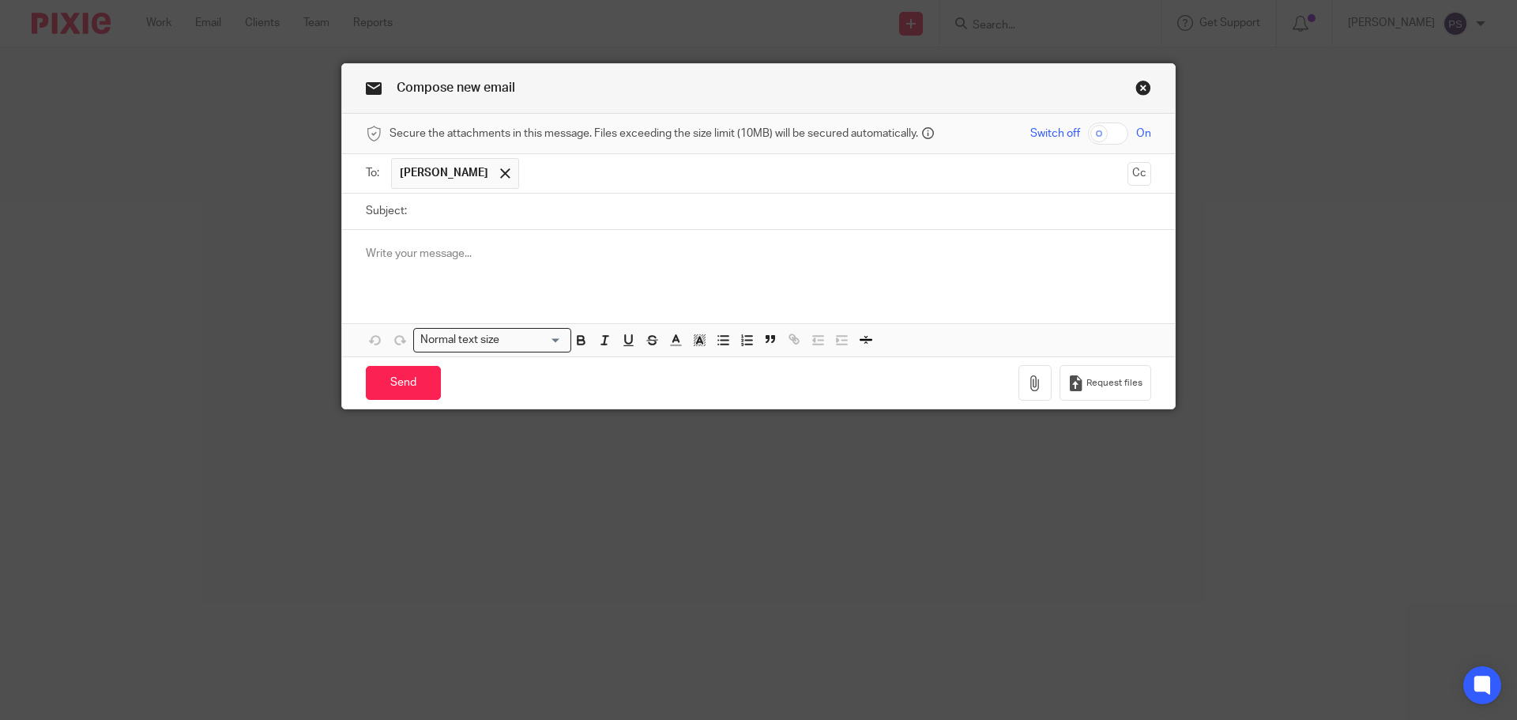
click at [419, 205] on input "Subject:" at bounding box center [783, 212] width 737 height 36
click at [398, 246] on p at bounding box center [759, 254] width 786 height 16
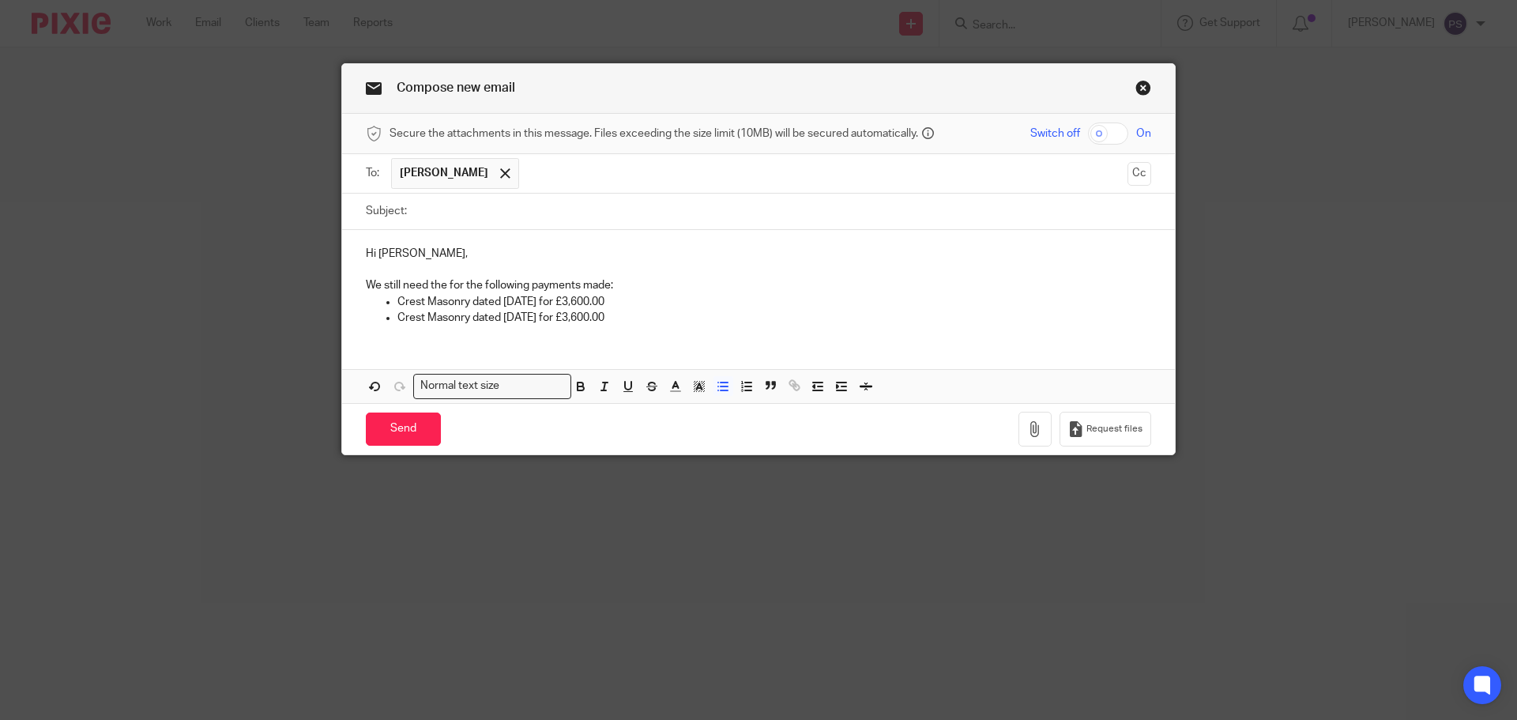
click at [639, 314] on p "Crest Masonry dated 25/10/24 for £3,600.00" at bounding box center [775, 318] width 754 height 16
click at [500, 175] on span at bounding box center [505, 173] width 10 height 10
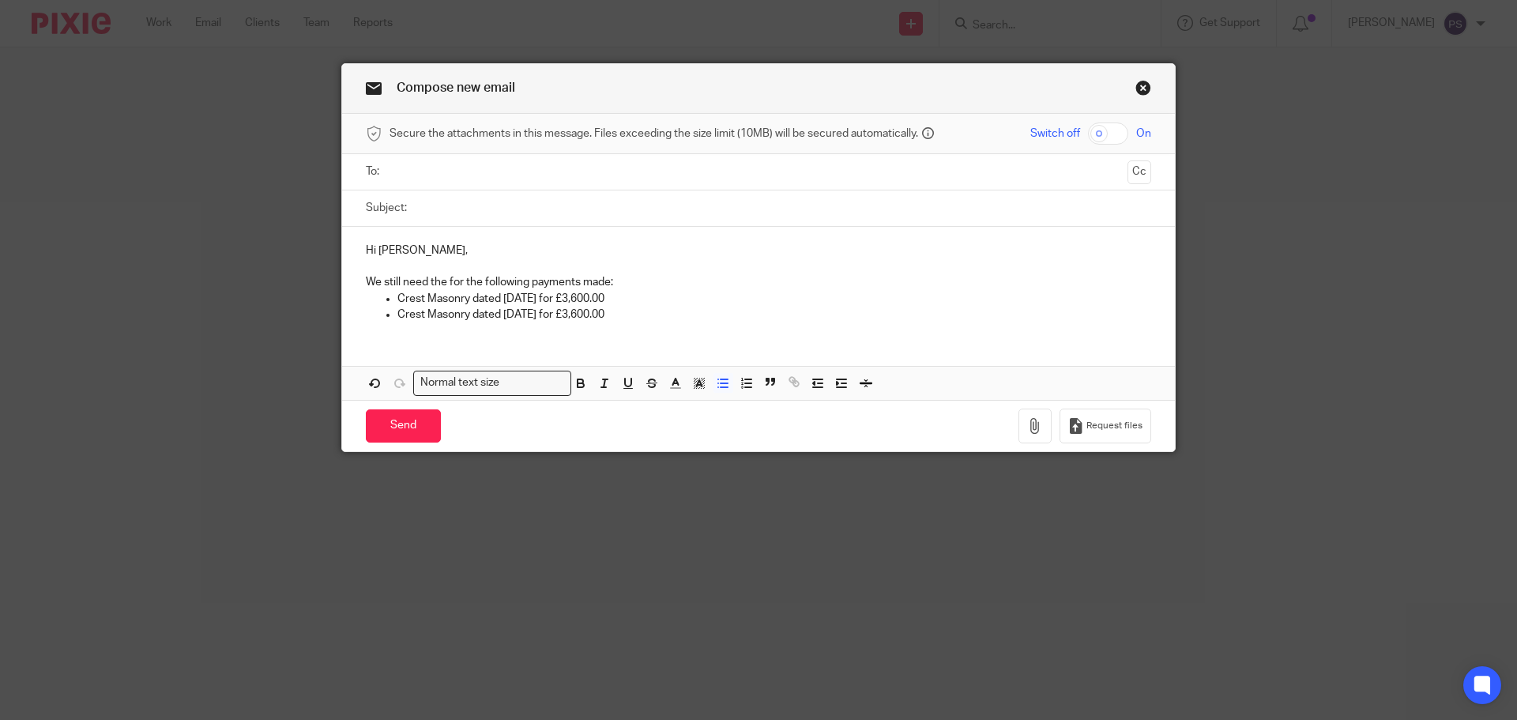
click at [467, 175] on input "text" at bounding box center [758, 172] width 726 height 18
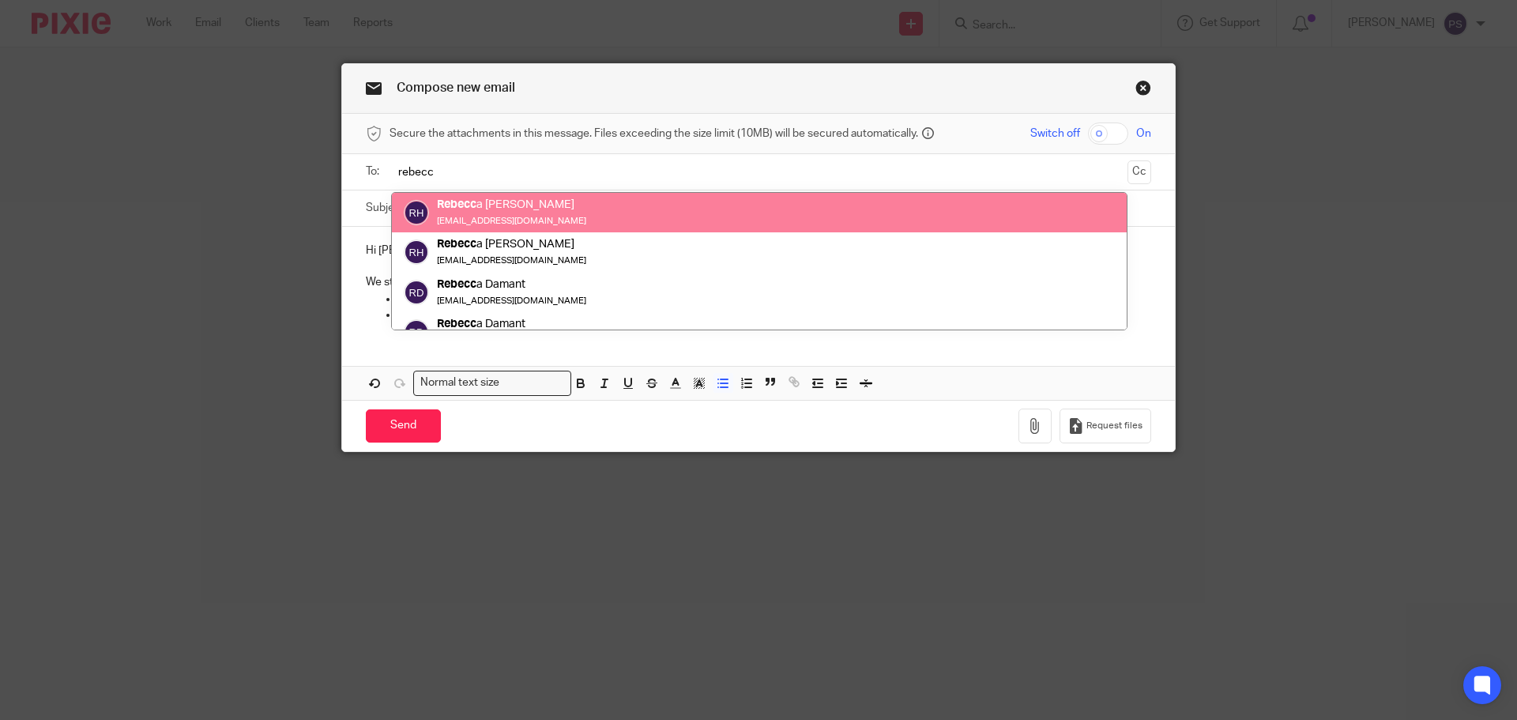
type input "rebecc"
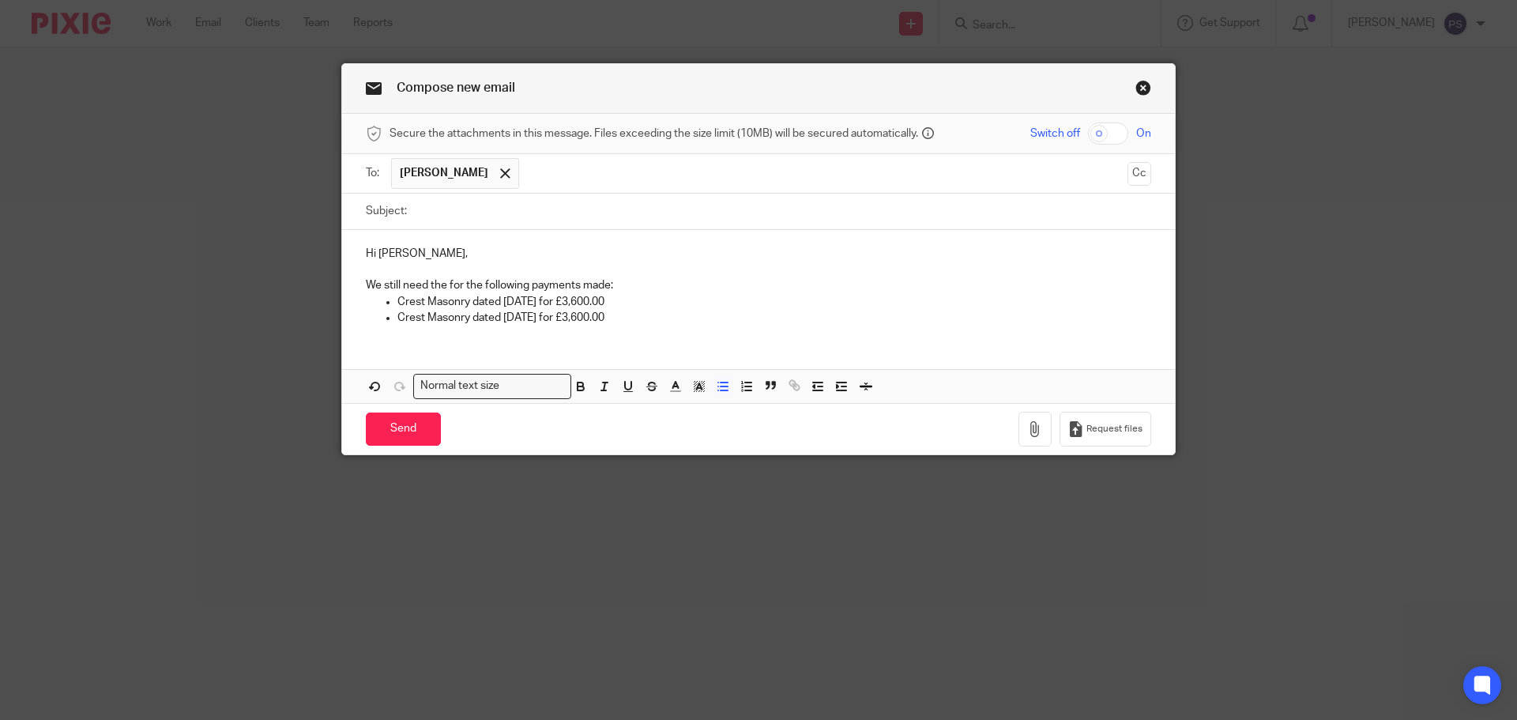
click at [491, 175] on span "Rebecca Haworth" at bounding box center [455, 173] width 128 height 31
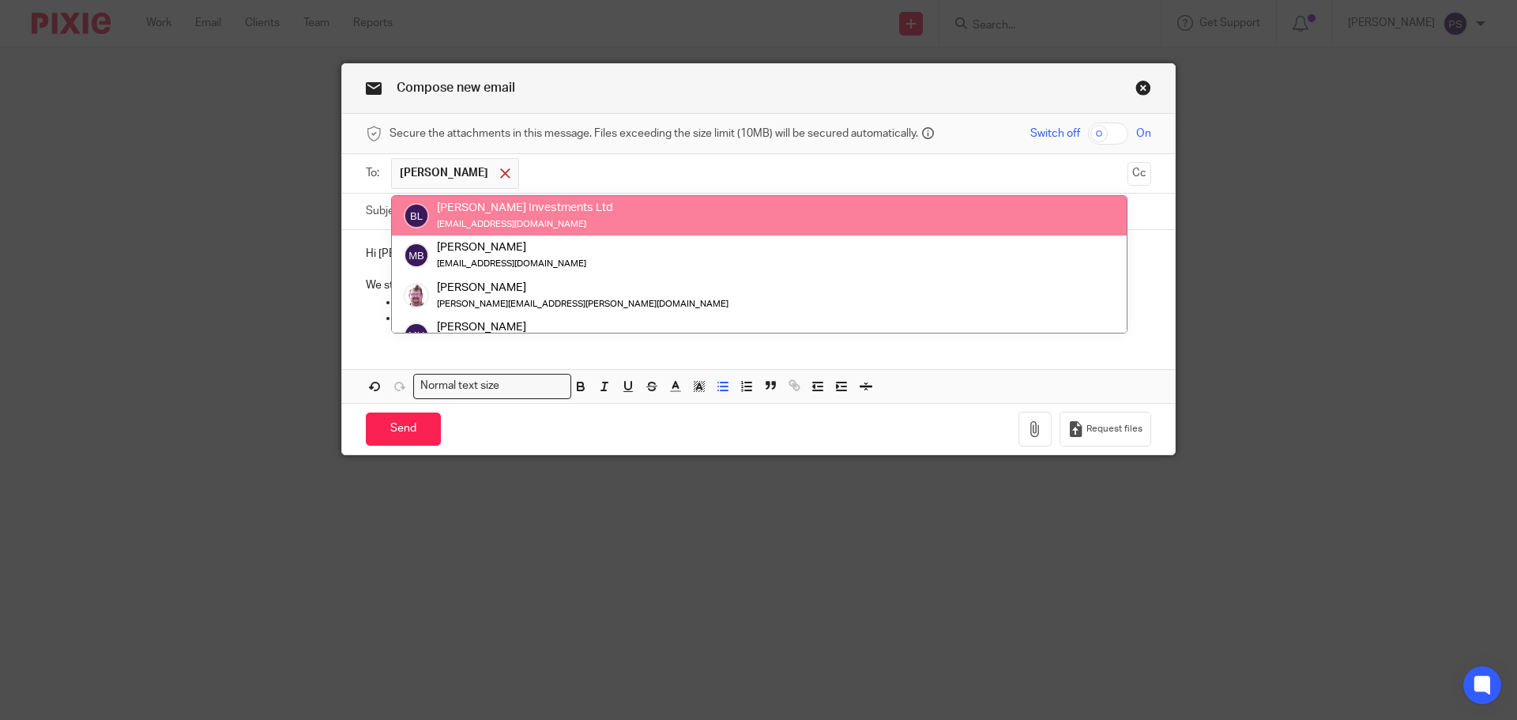
click at [510, 175] on div at bounding box center [505, 174] width 18 height 24
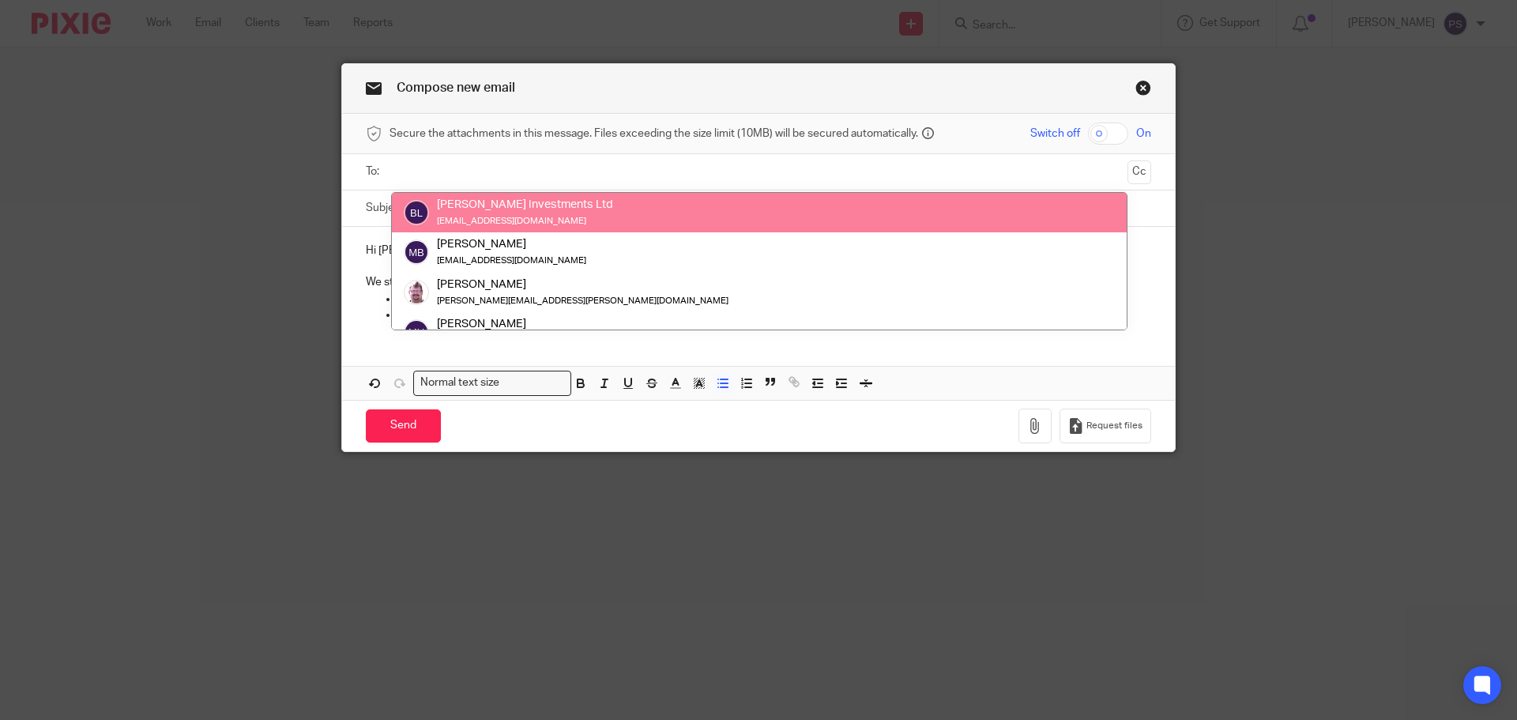
click at [501, 173] on input "text" at bounding box center [758, 172] width 726 height 18
paste input "rebecca.bidwell@sjpp.co.uk"
type input "rebecca.bidwell@sjpp.co.uk"
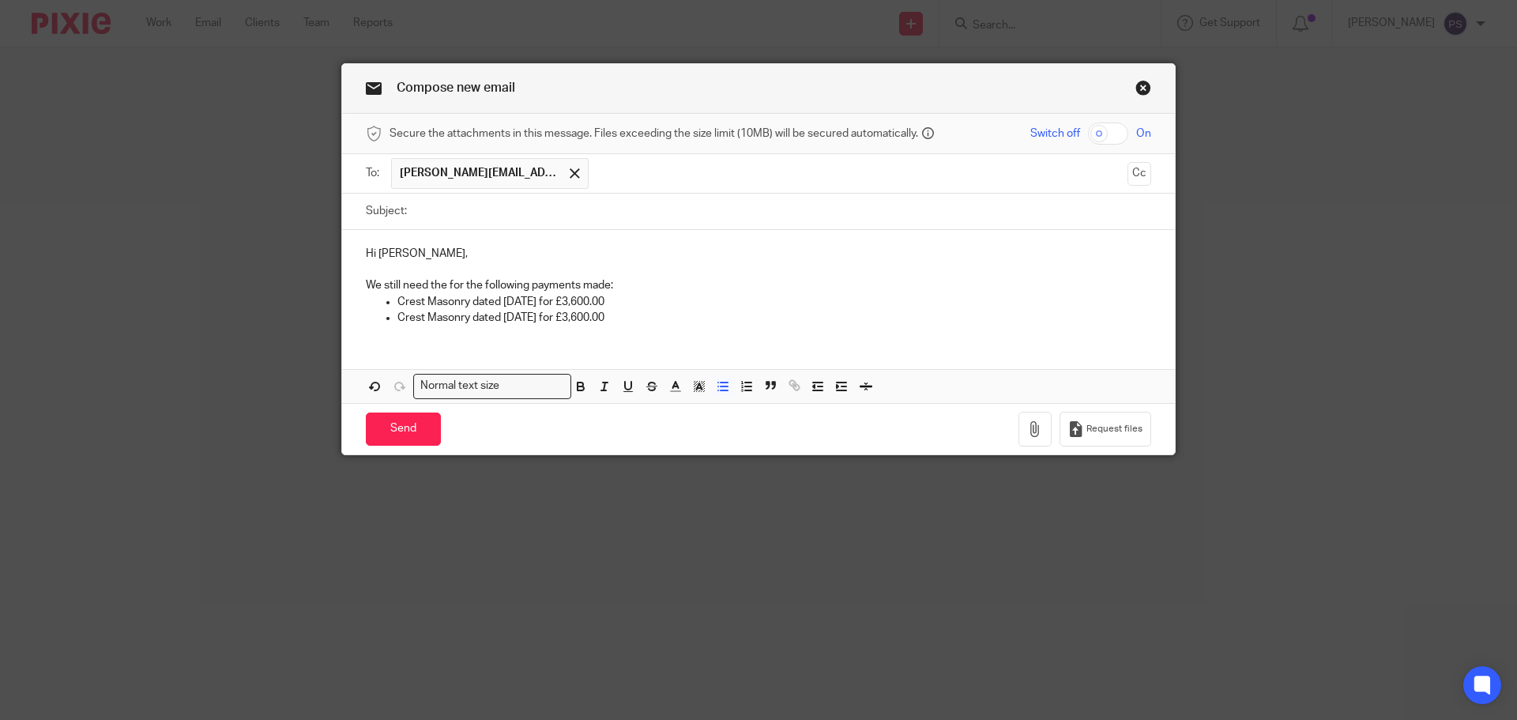
click at [487, 218] on input "Subject:" at bounding box center [783, 212] width 737 height 36
click at [630, 182] on input "text" at bounding box center [859, 173] width 524 height 31
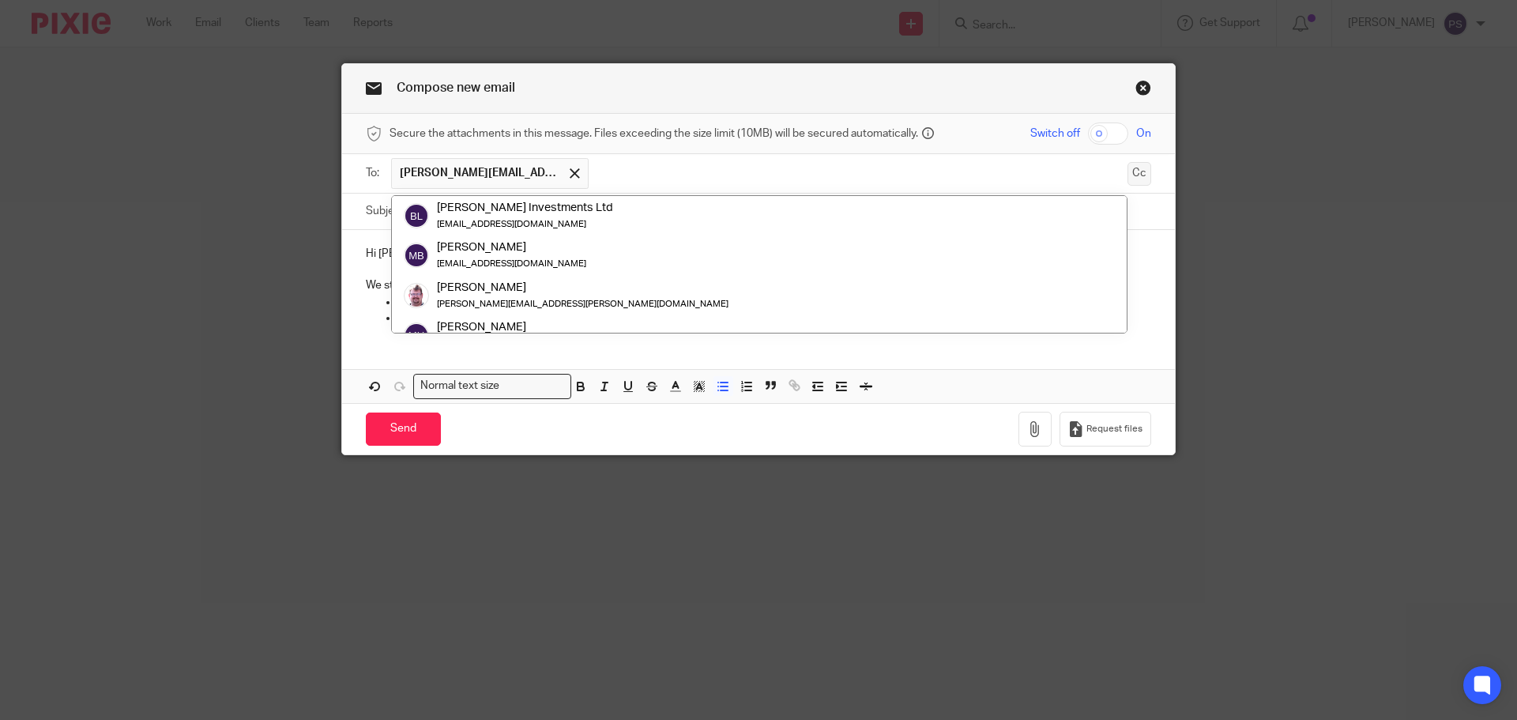
click at [1137, 173] on button "Cc" at bounding box center [1140, 174] width 24 height 24
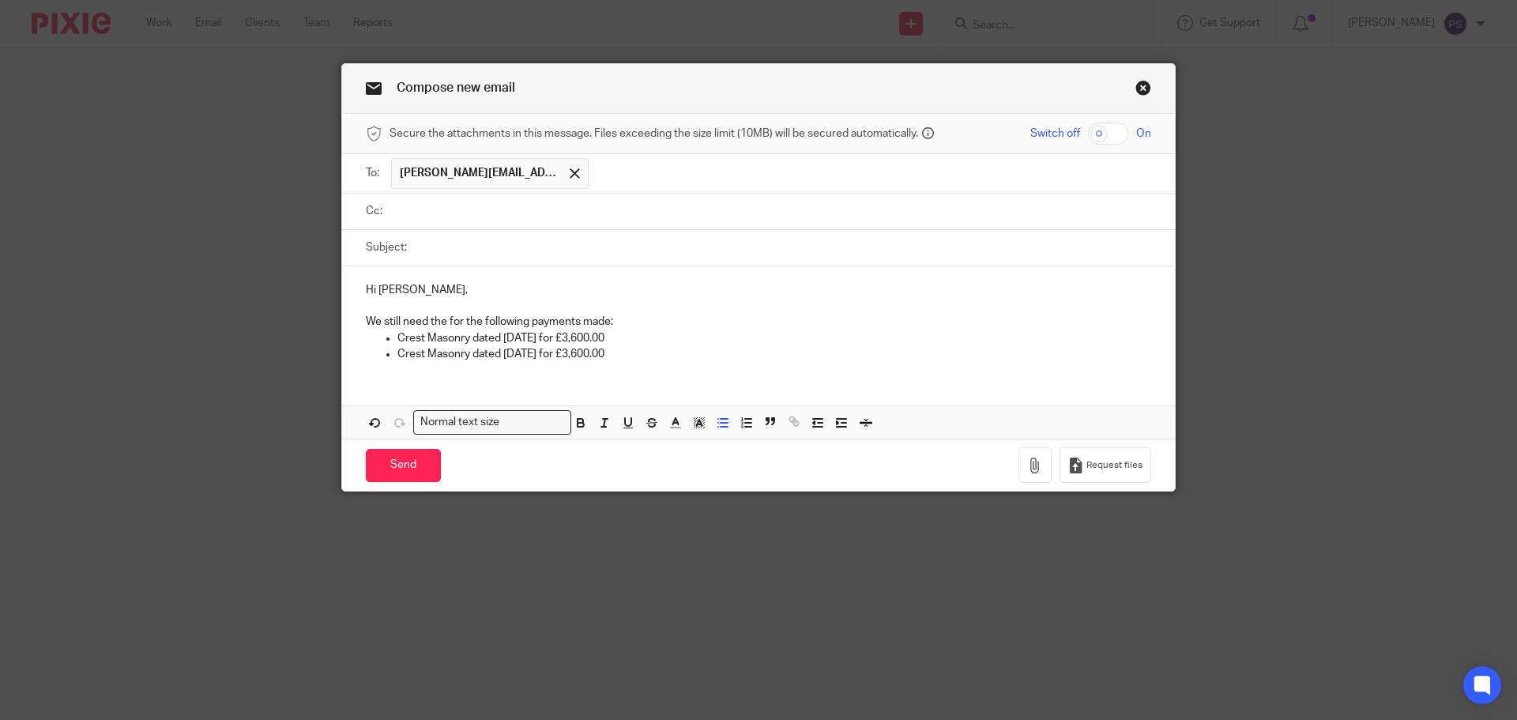
click at [496, 201] on ul at bounding box center [771, 211] width 760 height 26
click at [496, 209] on input "text" at bounding box center [770, 211] width 750 height 18
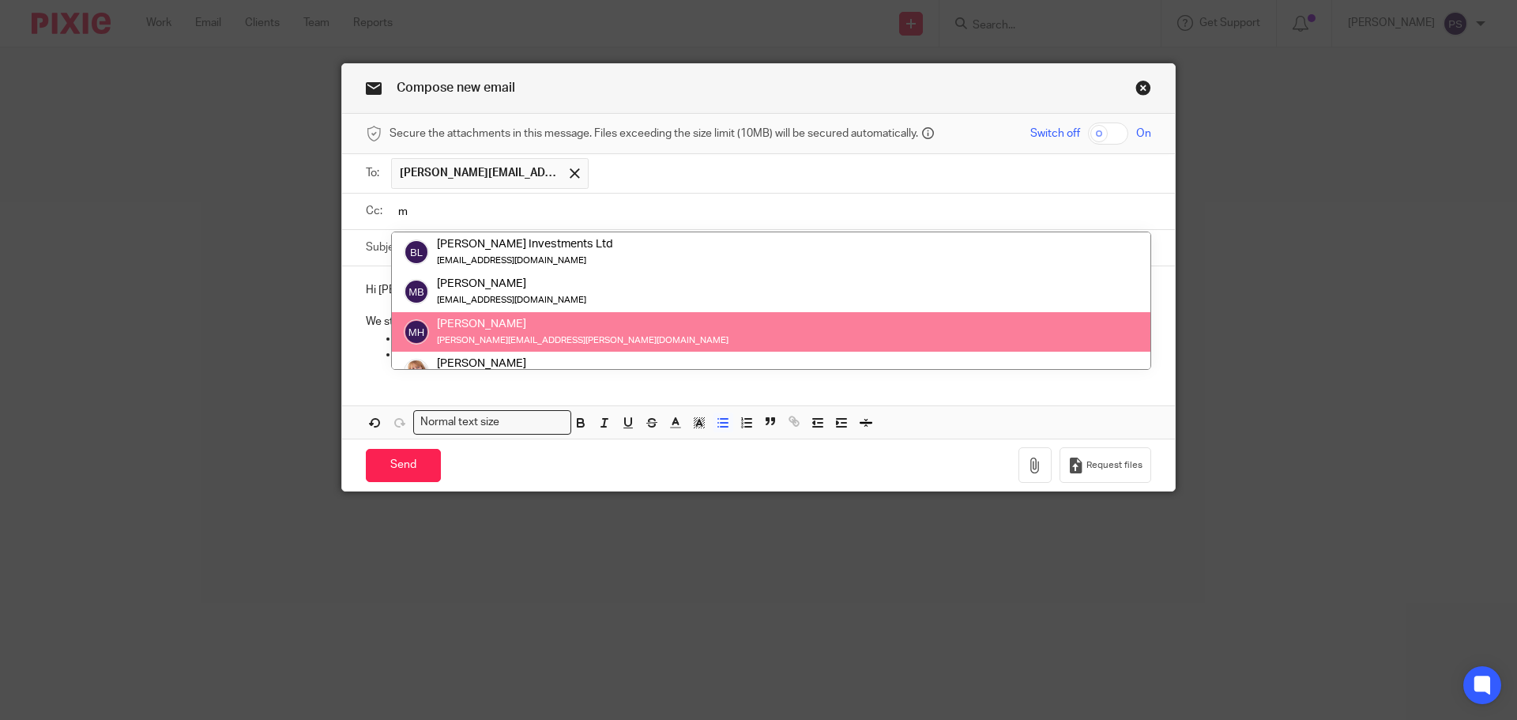
type input "m"
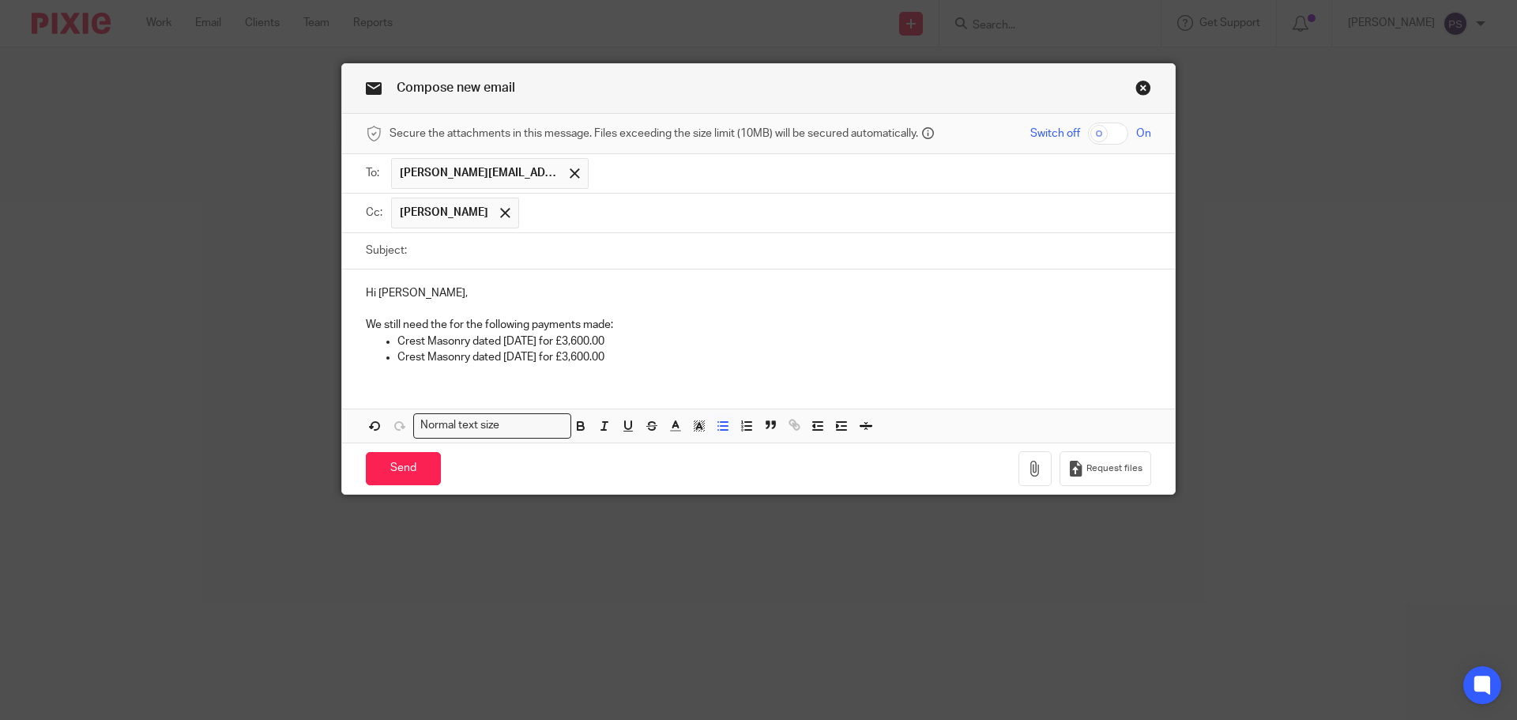
click at [597, 172] on input "text" at bounding box center [871, 173] width 548 height 31
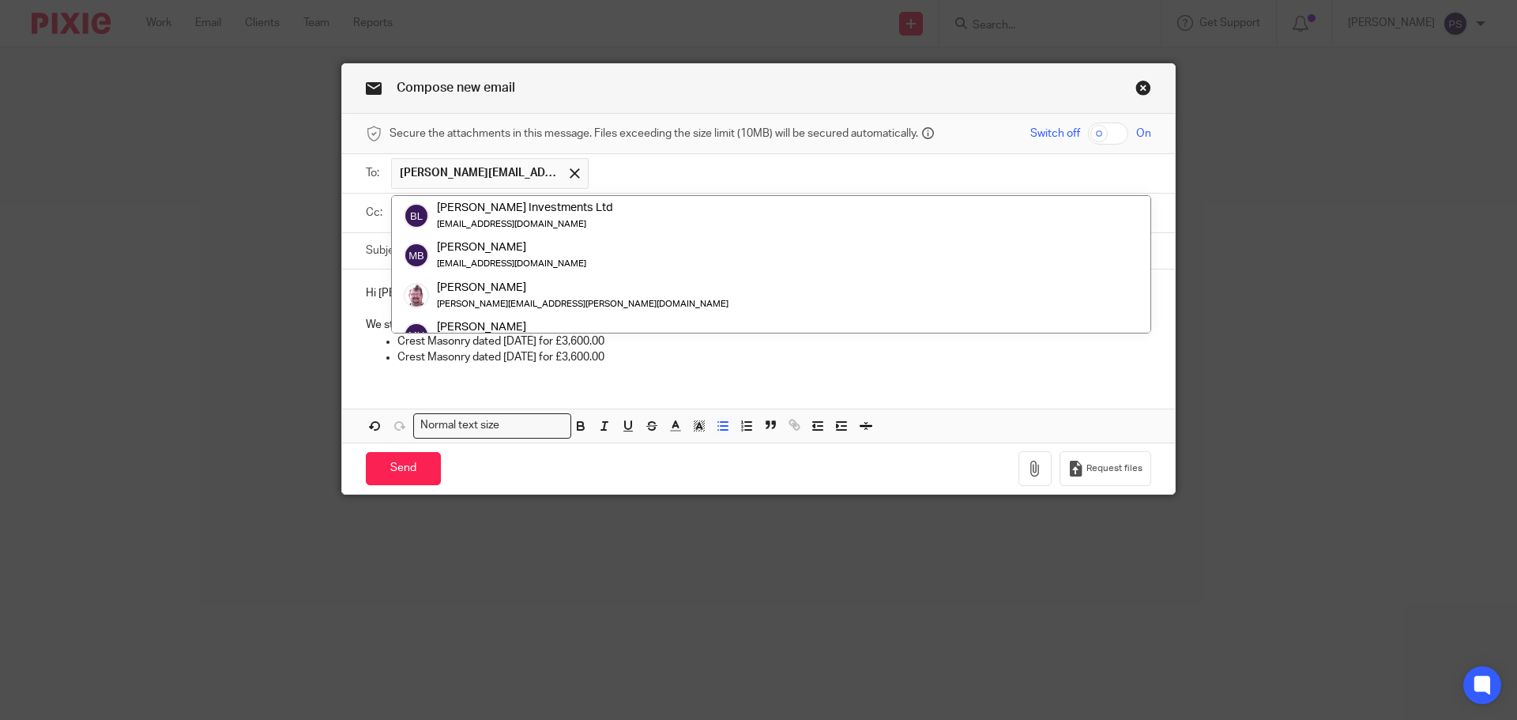
click at [650, 183] on input "text" at bounding box center [871, 173] width 548 height 31
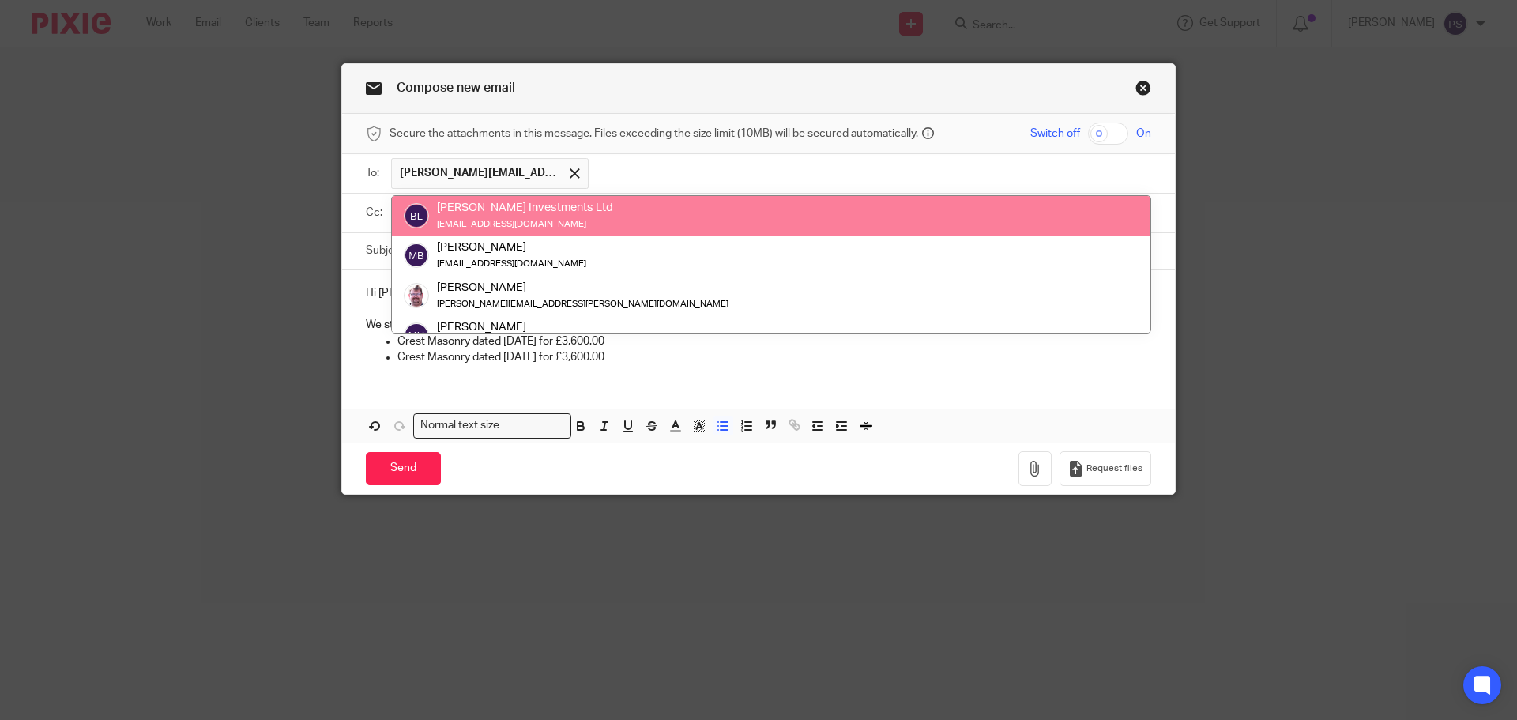
click at [1001, 168] on input "text" at bounding box center [871, 173] width 548 height 31
click at [1296, 194] on div "Compose new email Secure the attachments in this message. Files exceeding the s…" at bounding box center [758, 360] width 1517 height 720
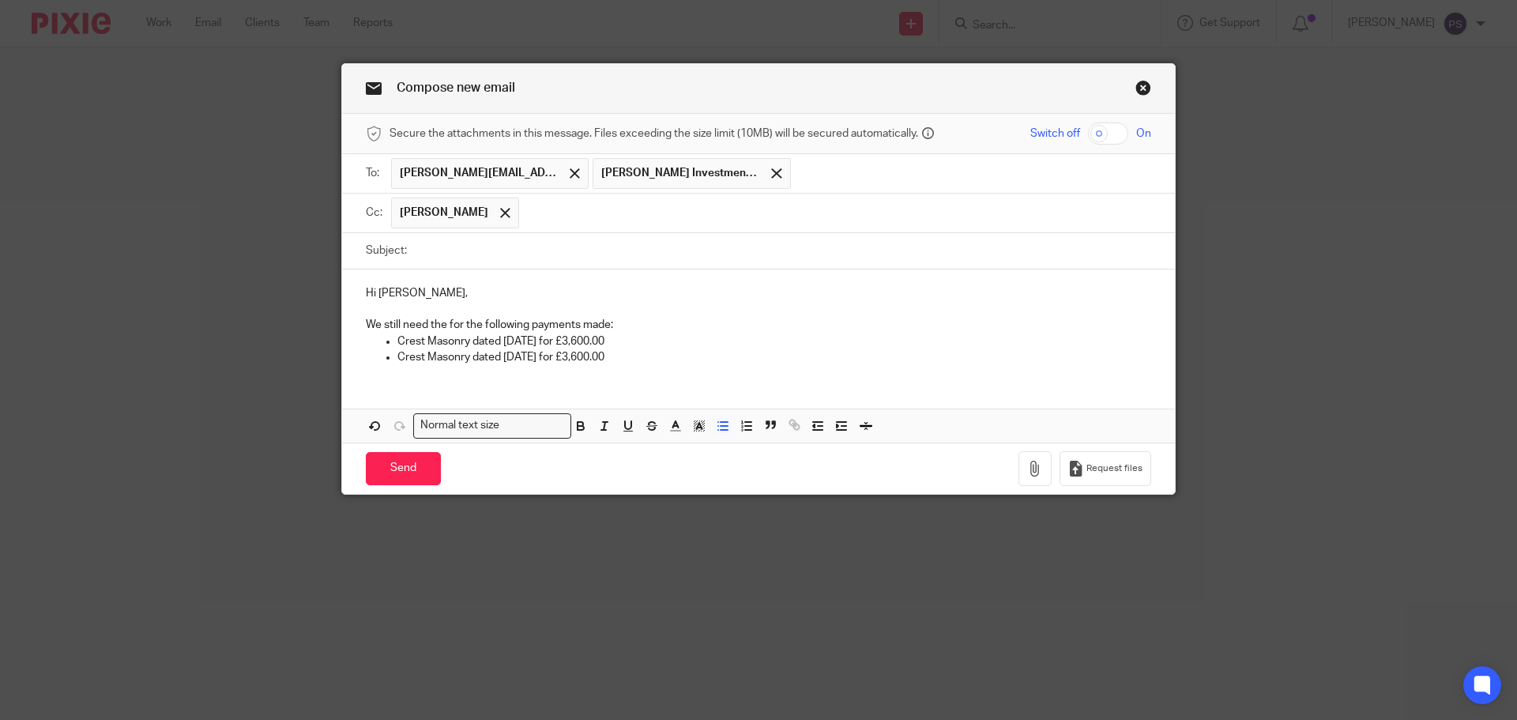
click at [496, 206] on div at bounding box center [505, 213] width 18 height 24
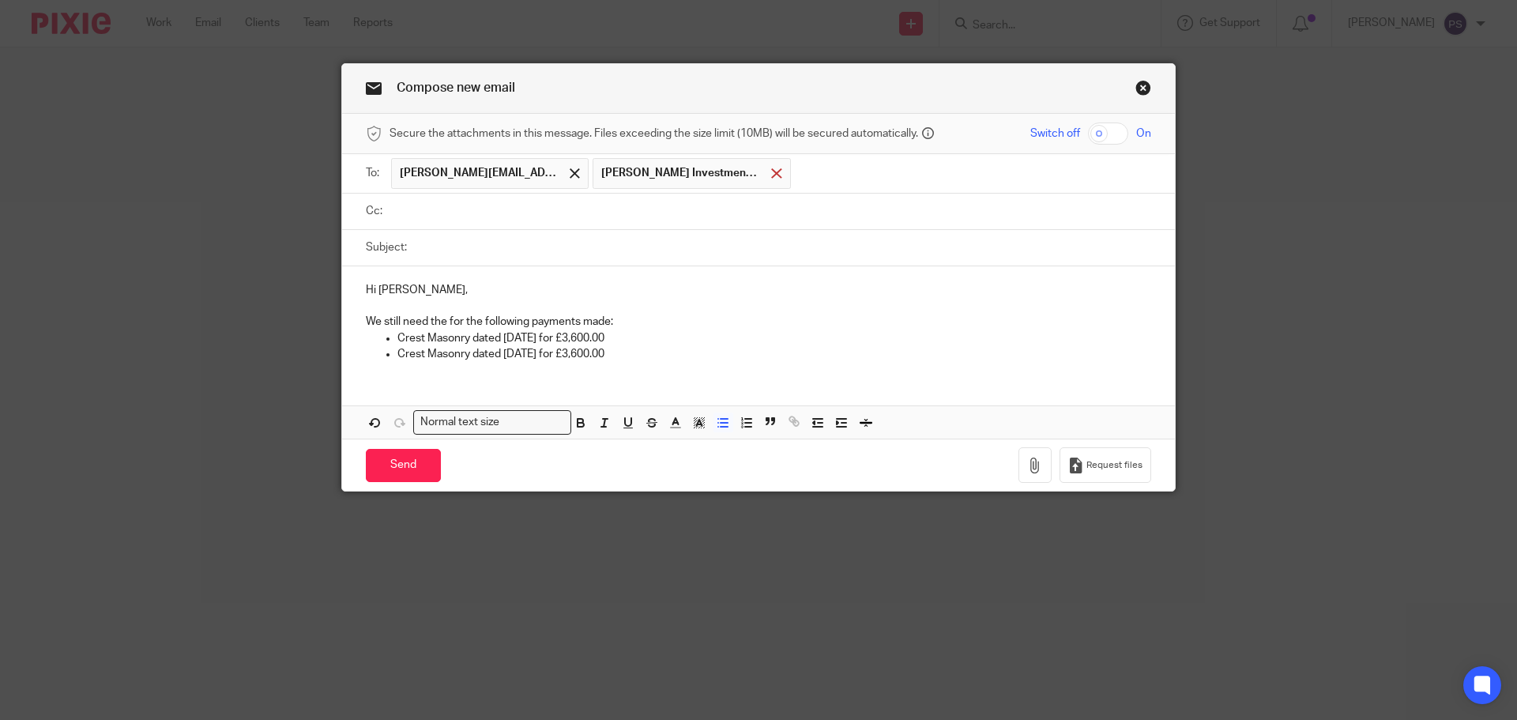
click at [771, 175] on span at bounding box center [776, 173] width 10 height 10
click at [611, 209] on input "text" at bounding box center [770, 211] width 750 height 18
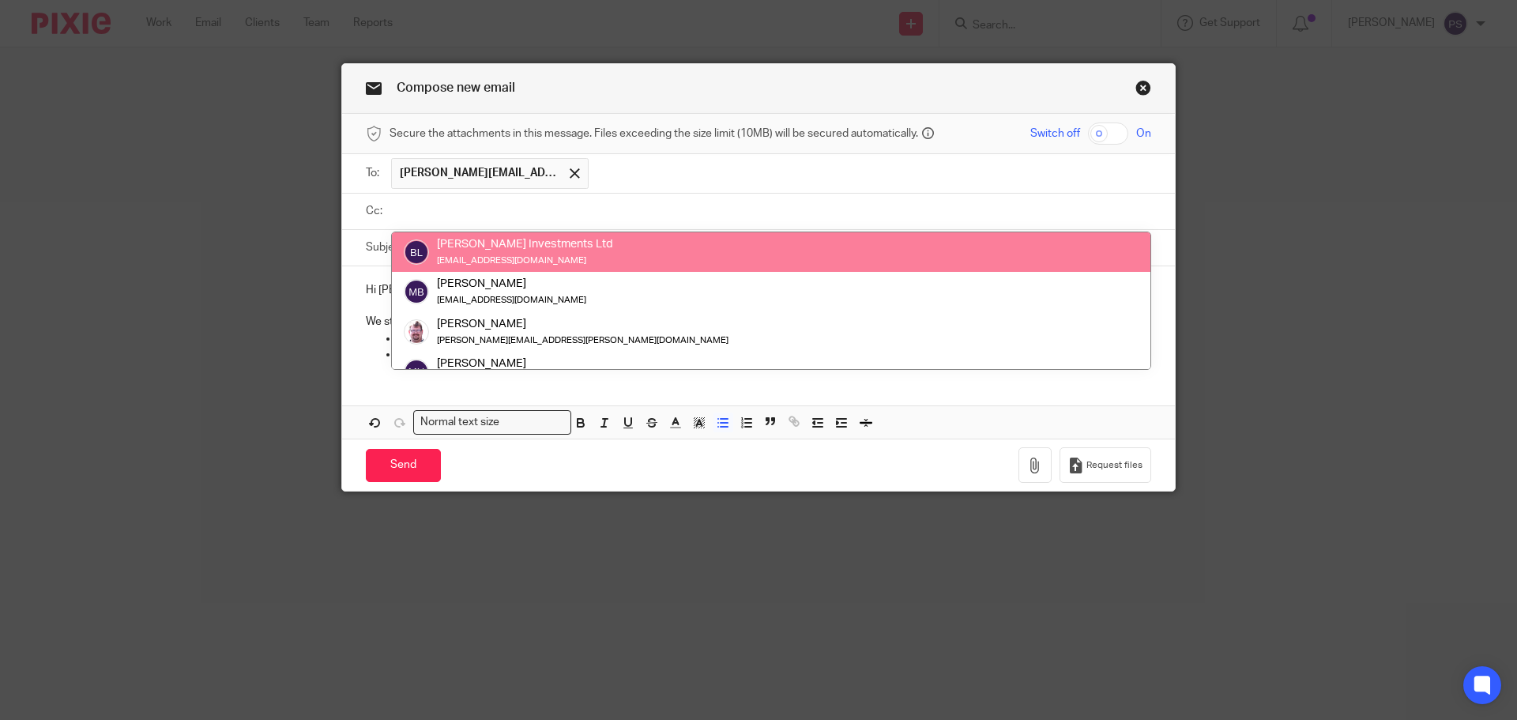
click at [547, 212] on input "text" at bounding box center [770, 211] width 750 height 18
type input "mar"
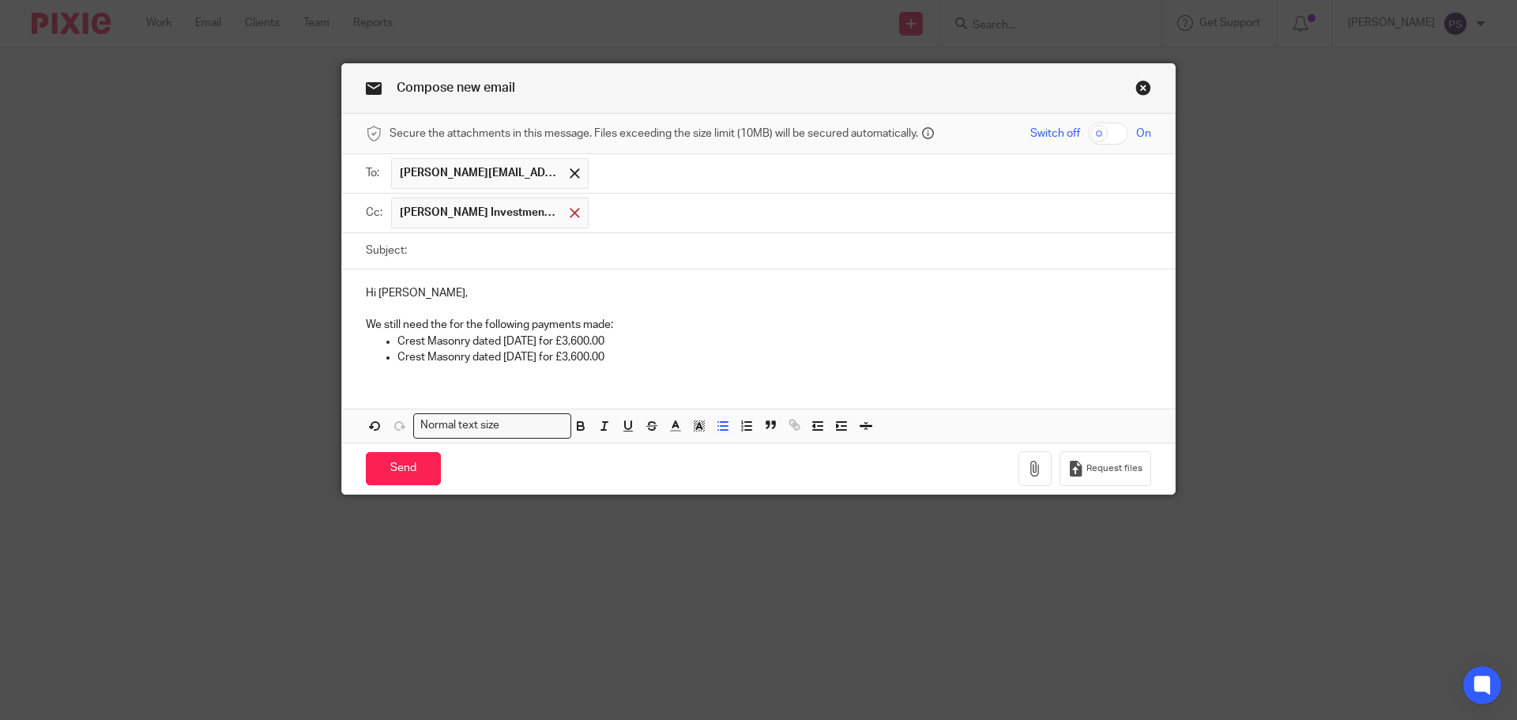
click at [566, 214] on div at bounding box center [575, 213] width 18 height 24
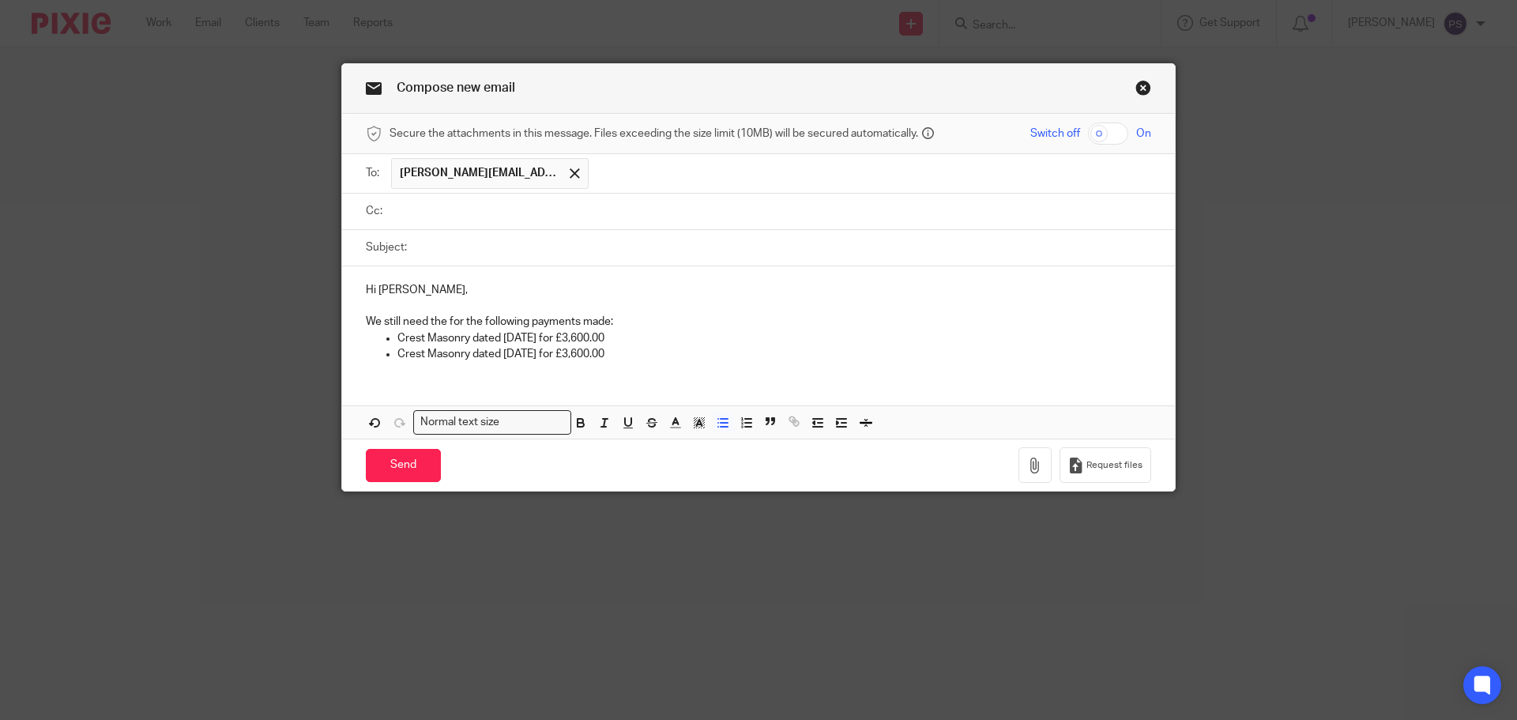
click at [546, 209] on input "text" at bounding box center [770, 211] width 750 height 18
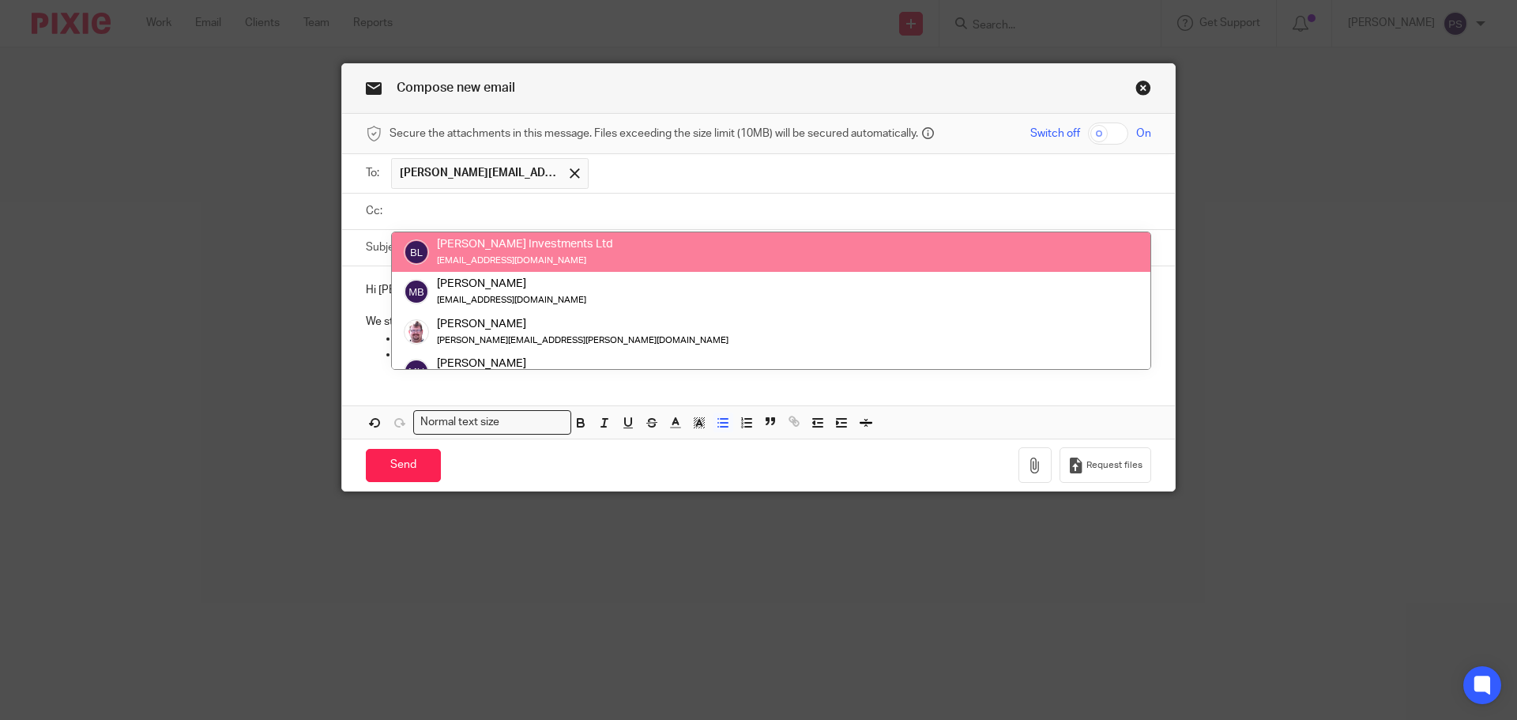
paste input "mark.bidwell@sjpp.co.uk"
type input "mark.bidwell@sjpp.co.uk"
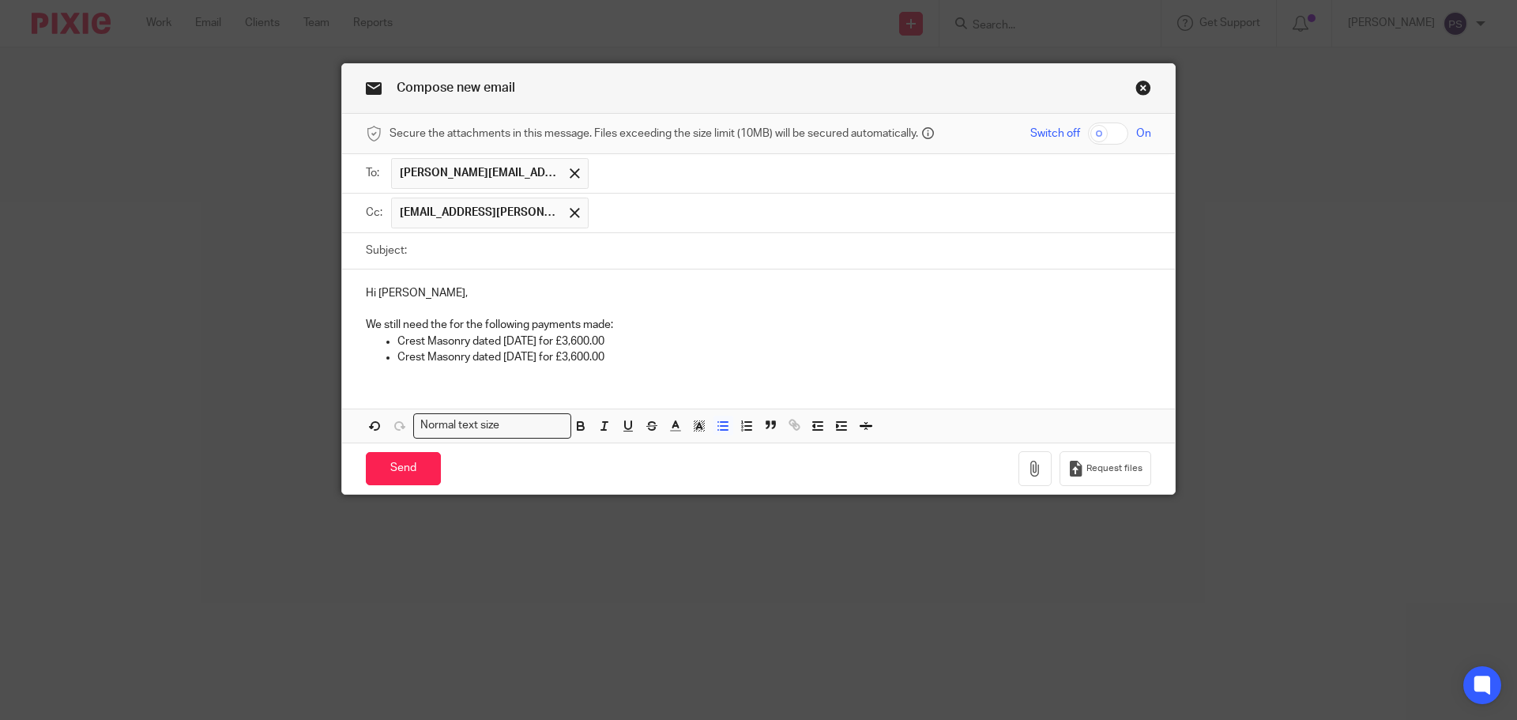
click at [610, 205] on input "text" at bounding box center [871, 213] width 548 height 31
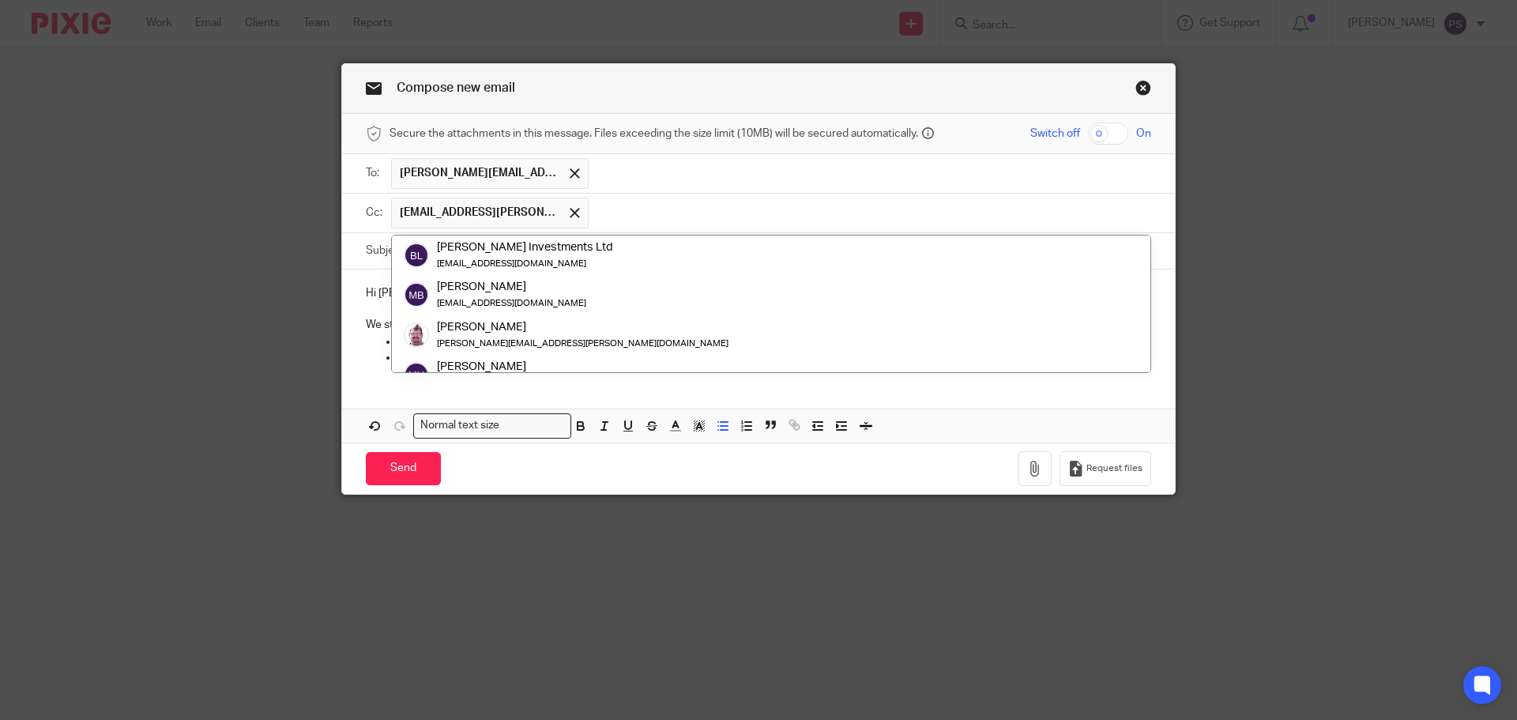
paste input "nadine.fox@sjpp.co.uk"
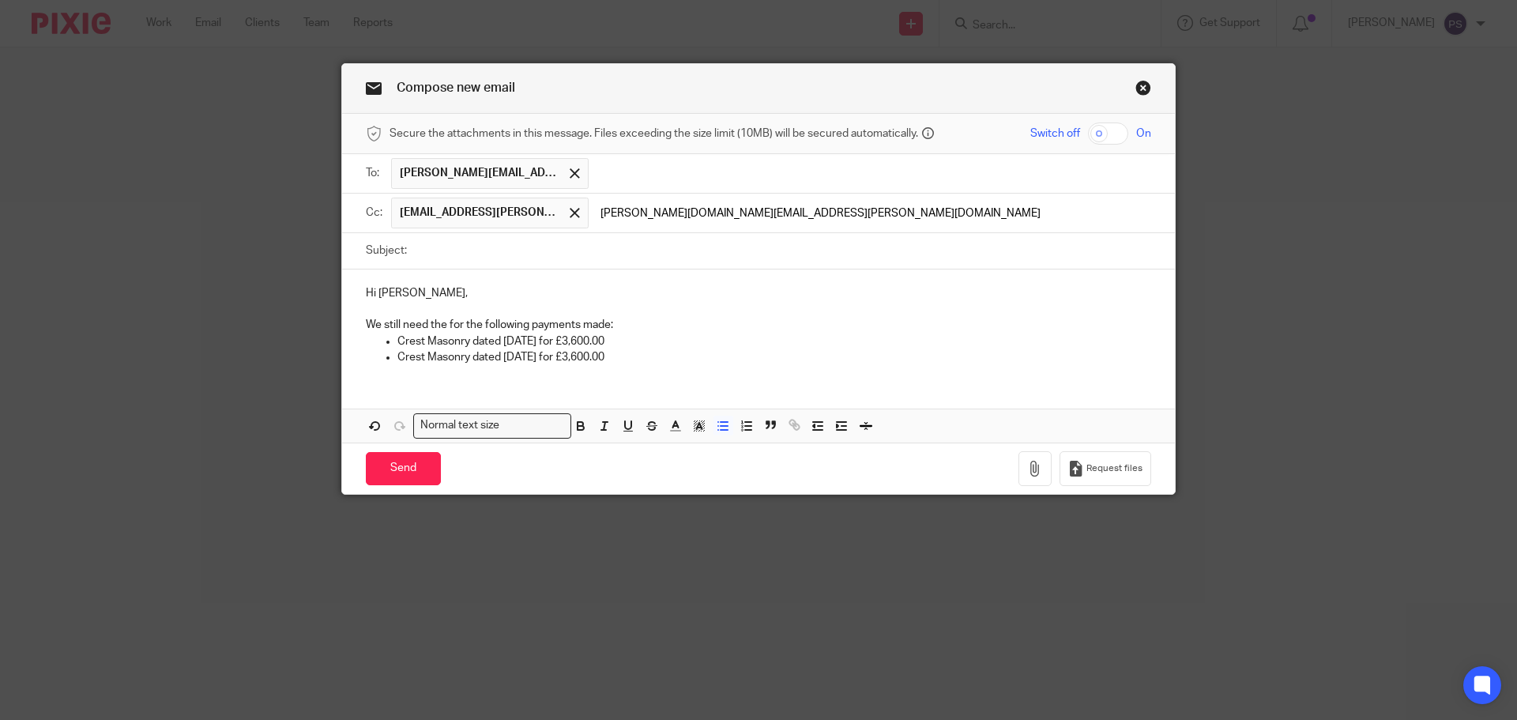
type input "nadine.fox@sjpp.co.uk"
click at [552, 254] on input "Subject:" at bounding box center [783, 251] width 737 height 36
click at [799, 224] on input "text" at bounding box center [972, 213] width 346 height 31
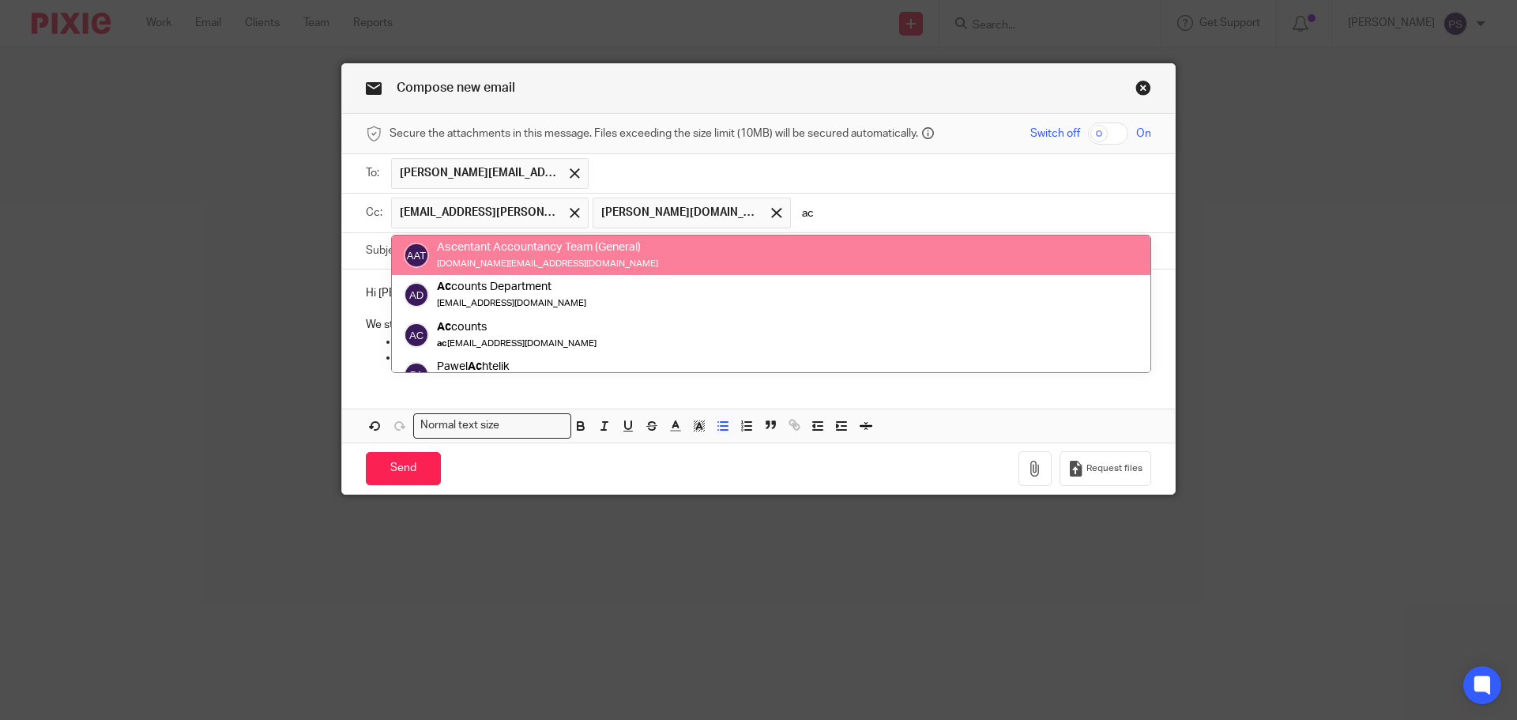
type input "ac"
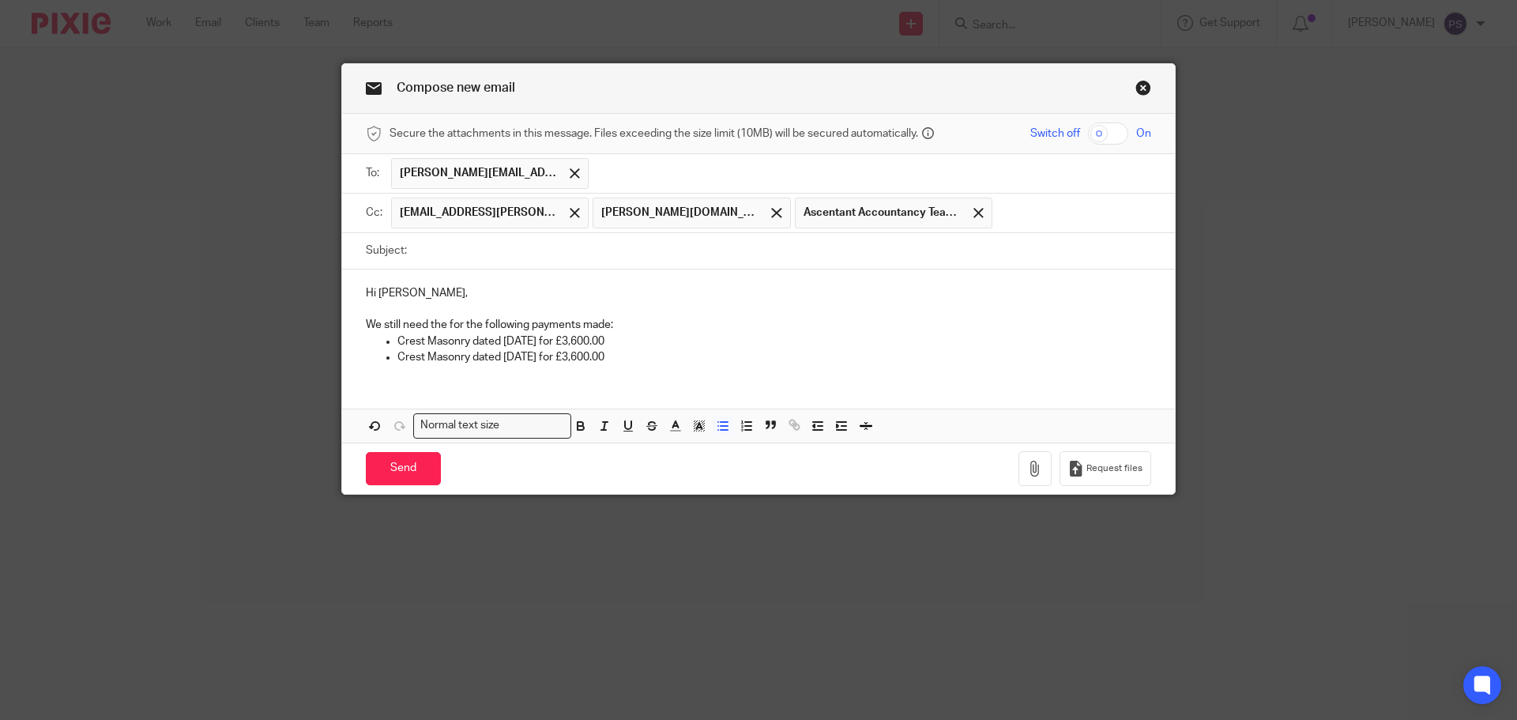
click at [515, 262] on input "Subject:" at bounding box center [783, 251] width 737 height 36
click at [438, 240] on input "Subject:" at bounding box center [783, 251] width 737 height 36
drag, startPoint x: 612, startPoint y: 318, endPoint x: 642, endPoint y: 328, distance: 31.7
click at [613, 319] on p "We still need the for the following payments made:" at bounding box center [759, 325] width 786 height 16
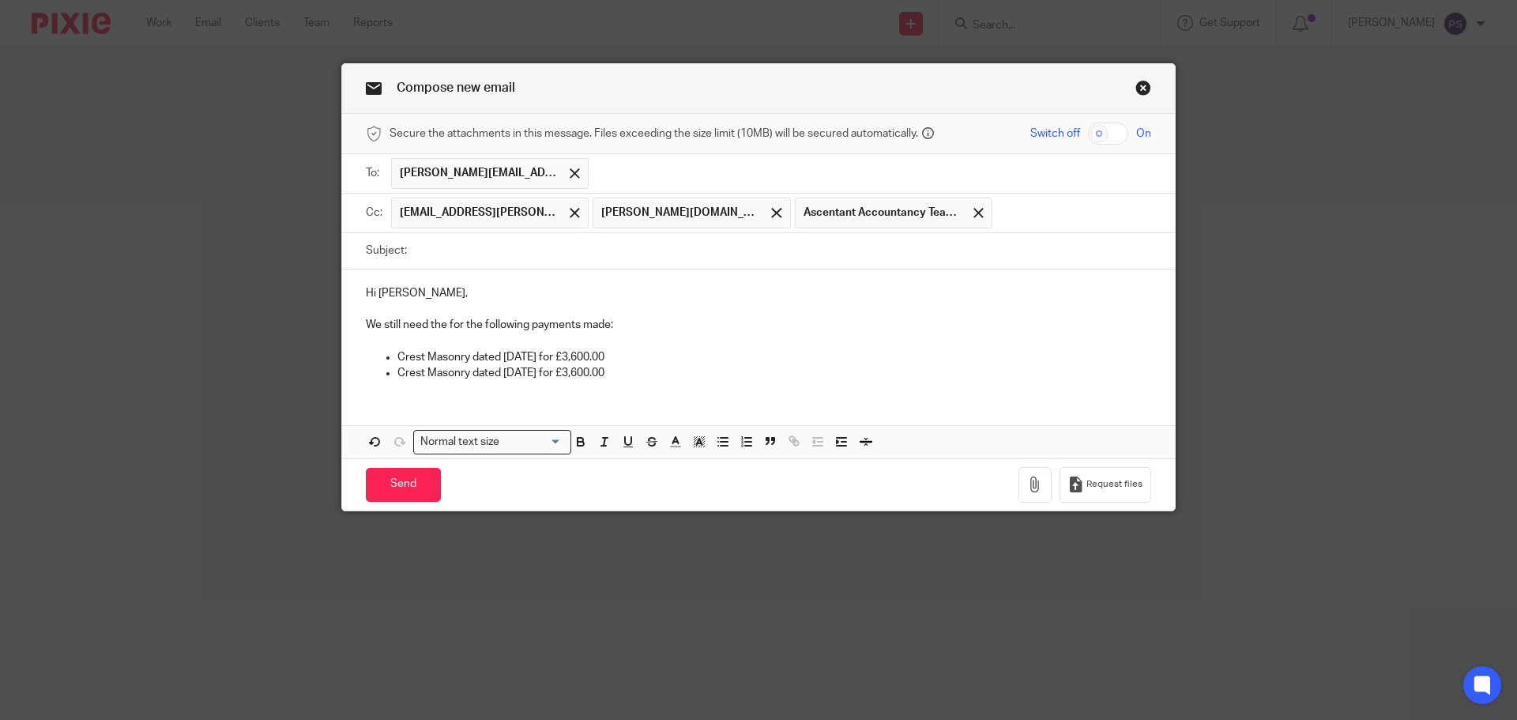
click at [469, 252] on input "Subject:" at bounding box center [783, 251] width 737 height 36
type input "Copy invoices needed"
click at [658, 394] on div "Hi Rebecca, We still need the for the following payments made: Crest Masonry da…" at bounding box center [758, 364] width 833 height 189
click at [656, 370] on p "Crest Masonry dated 25/10/24 for £3,600.00" at bounding box center [775, 373] width 754 height 16
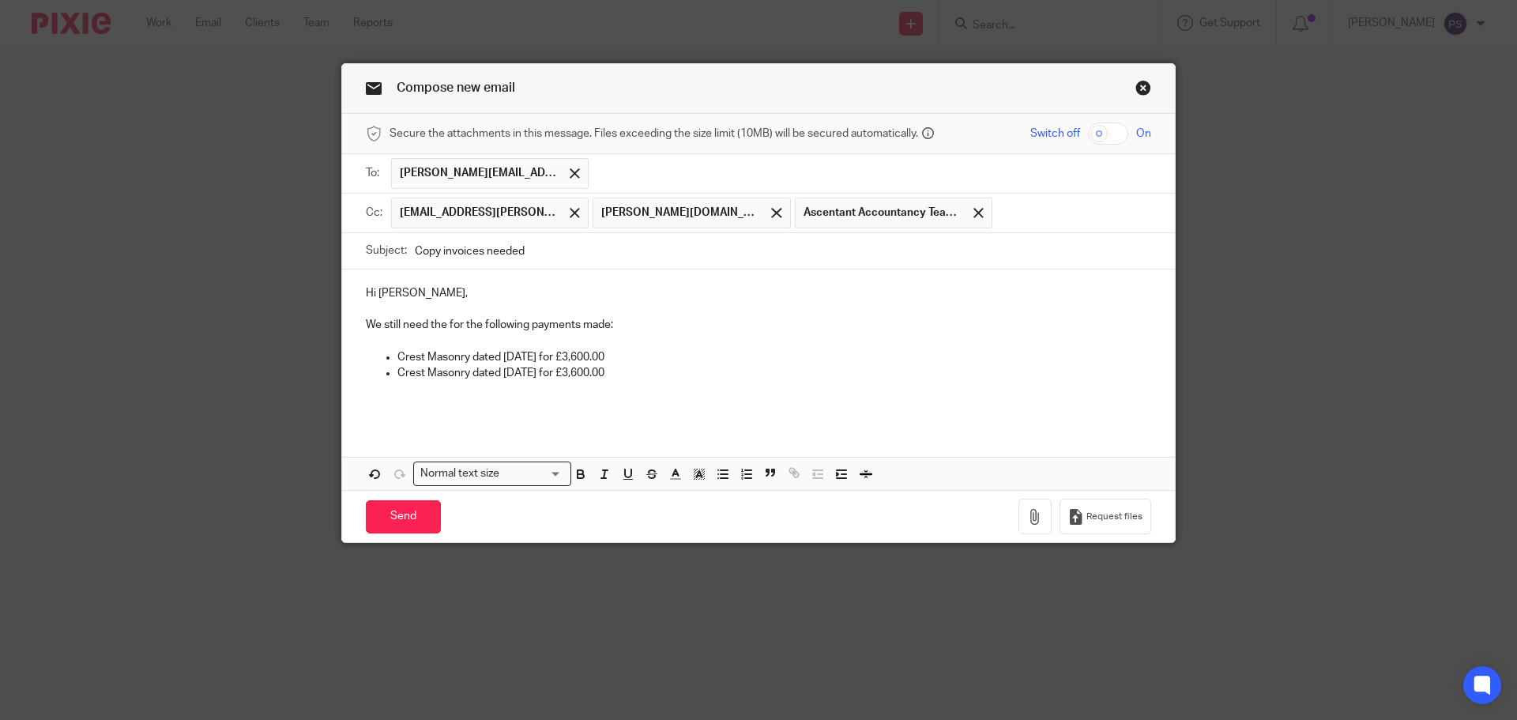
drag, startPoint x: 372, startPoint y: 384, endPoint x: 372, endPoint y: 402, distance: 17.4
click at [372, 390] on p at bounding box center [759, 390] width 786 height 16
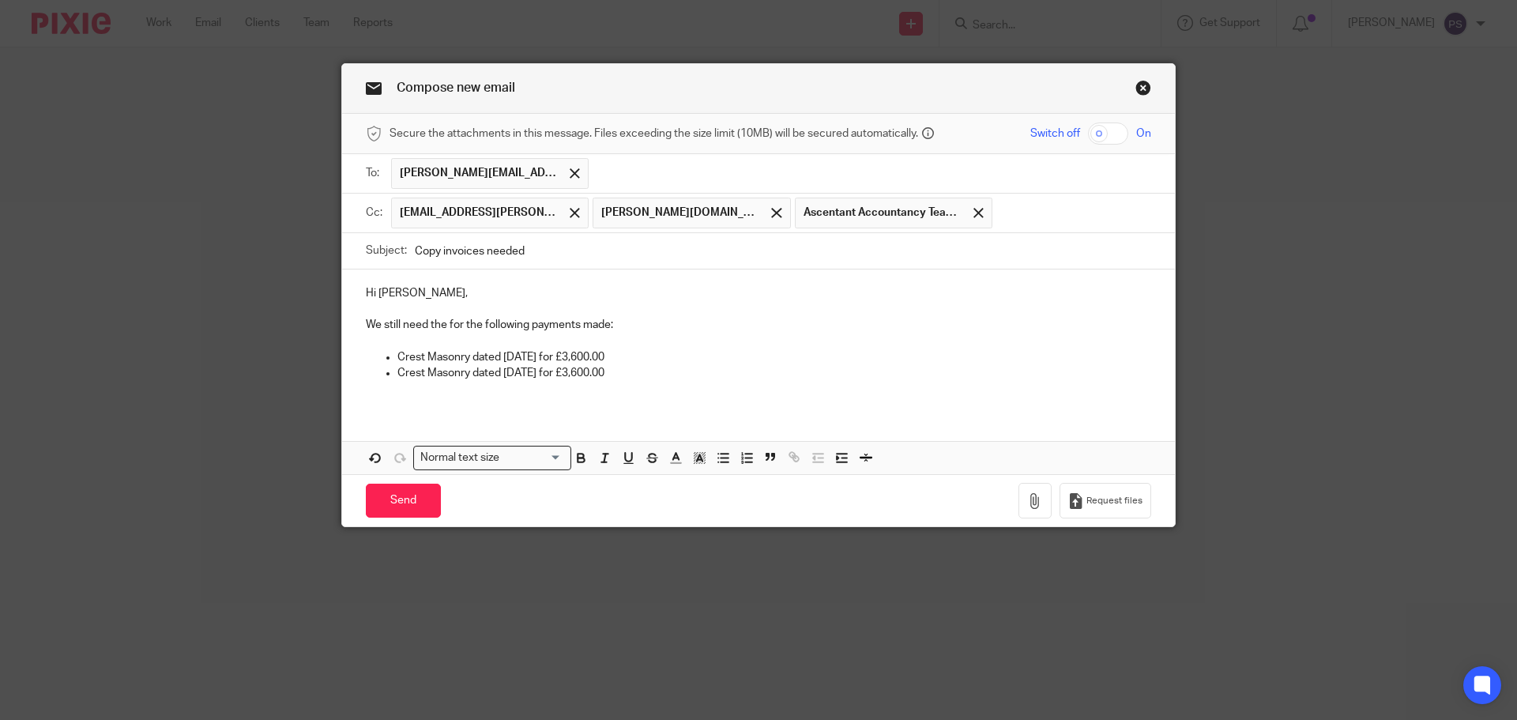
click at [409, 406] on div "Hi Rebecca, We still need the for the following payments made: Crest Masonry da…" at bounding box center [758, 340] width 833 height 140
click at [413, 501] on input "Send" at bounding box center [403, 501] width 75 height 34
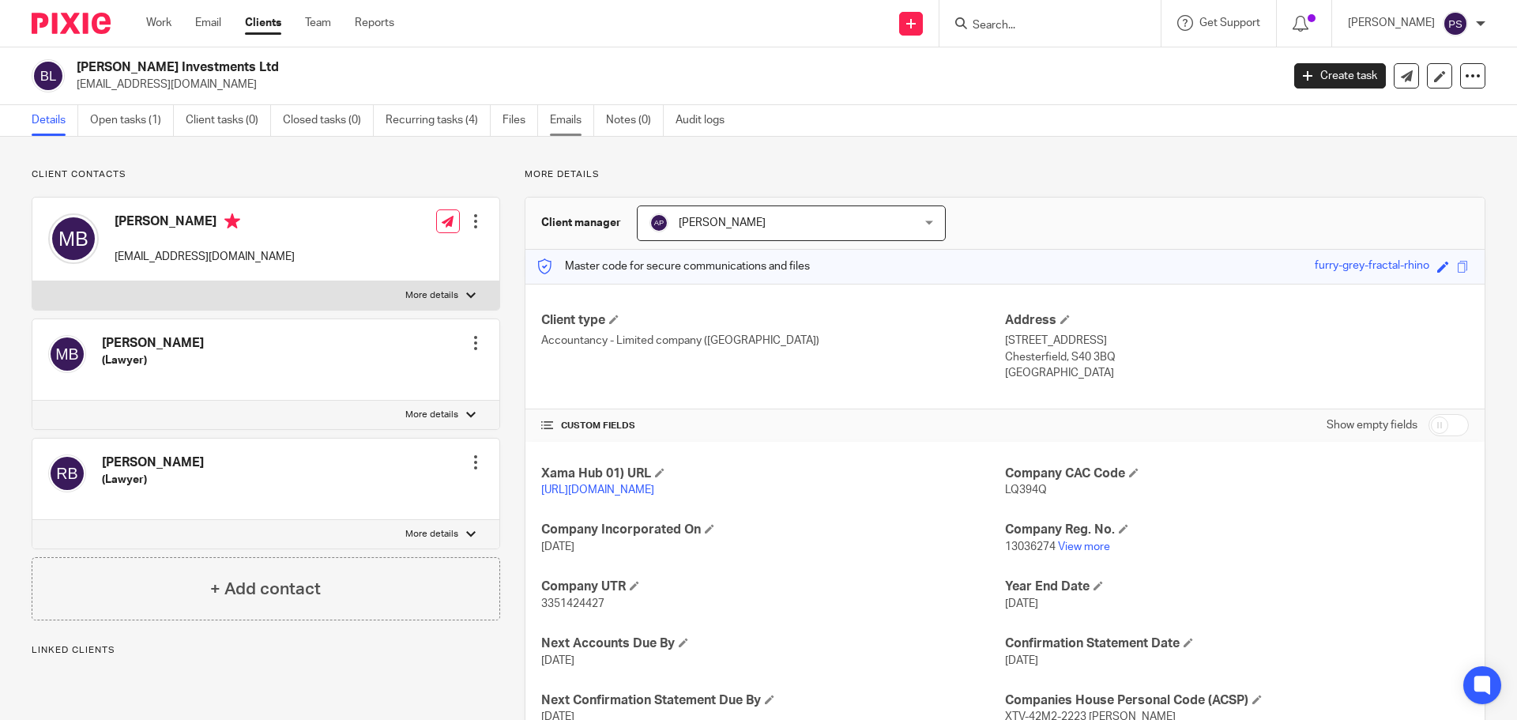
click at [574, 115] on link "Emails" at bounding box center [572, 120] width 44 height 31
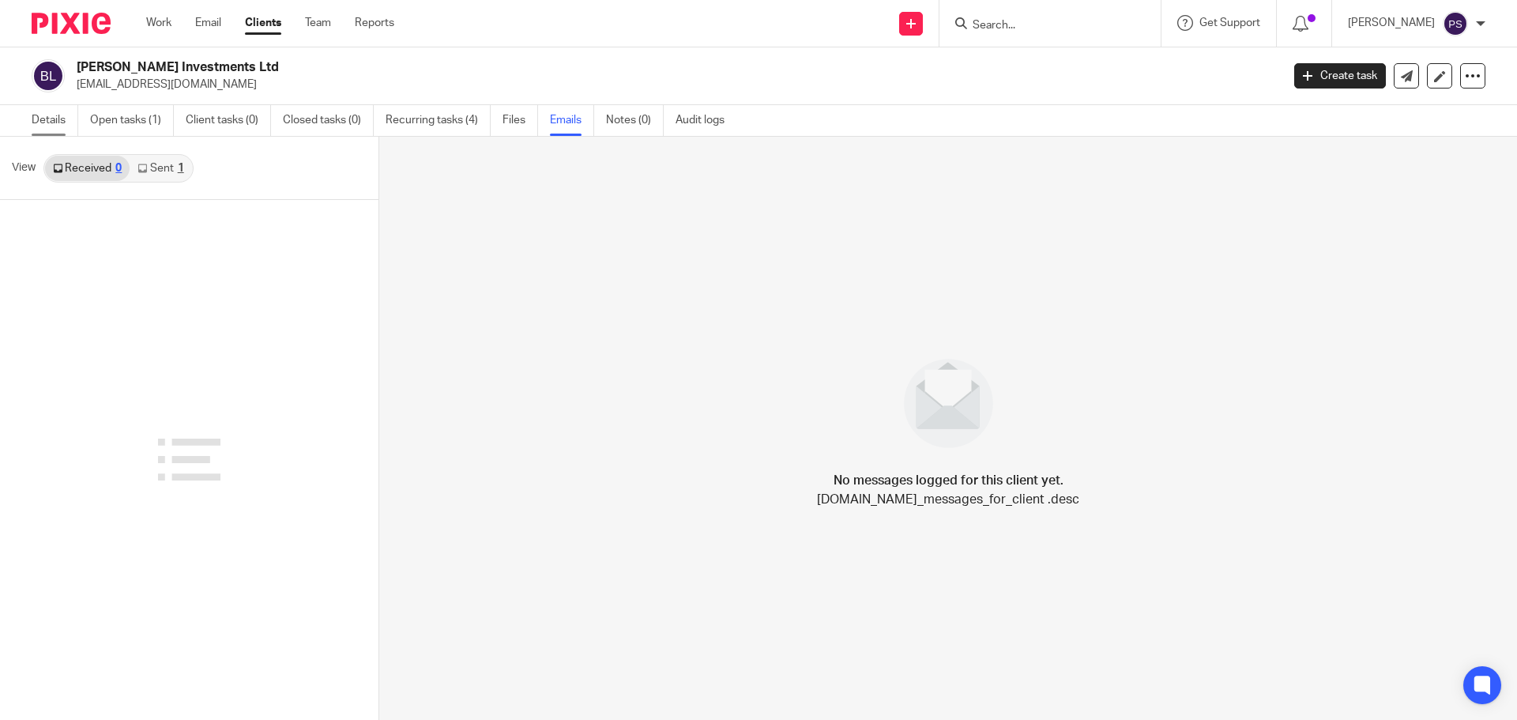
click at [46, 129] on link "Details" at bounding box center [55, 120] width 47 height 31
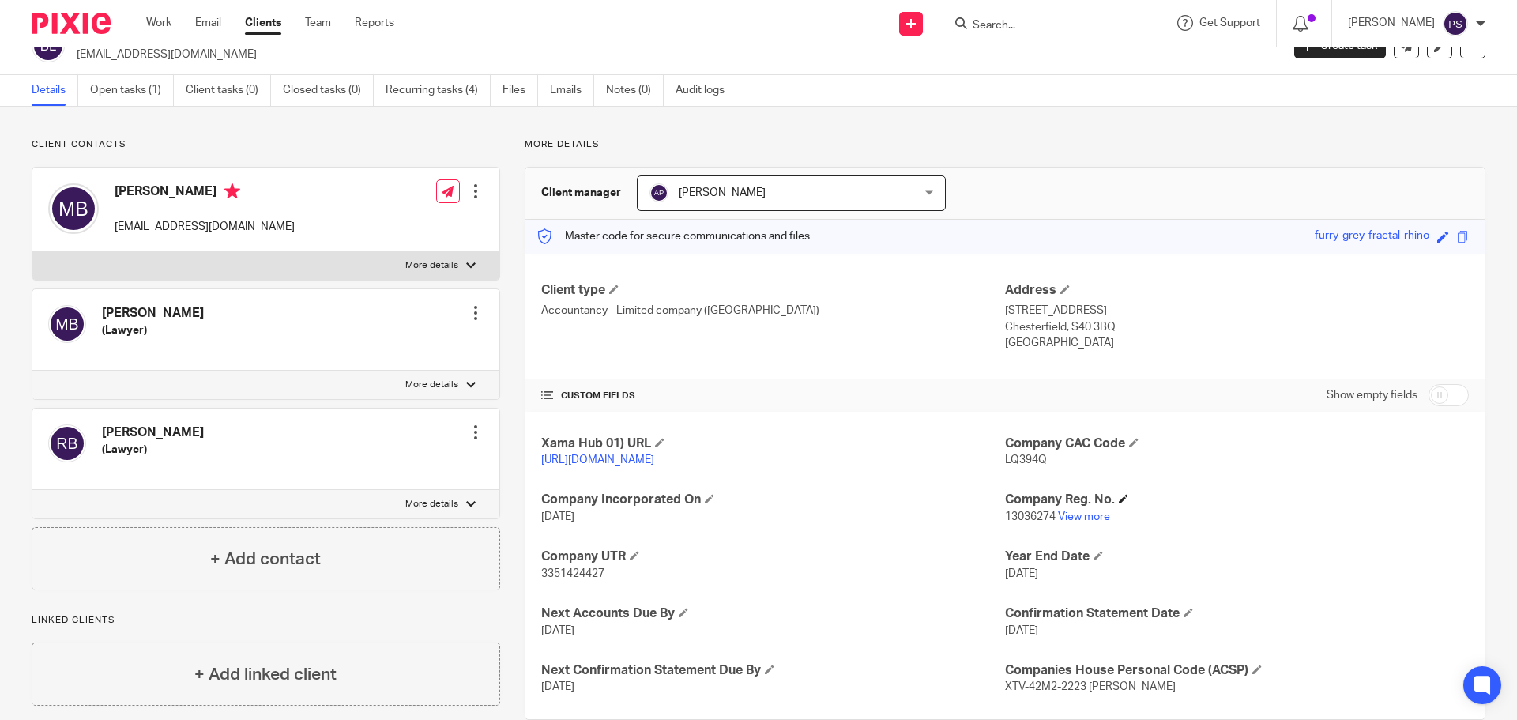
scroll to position [77, 0]
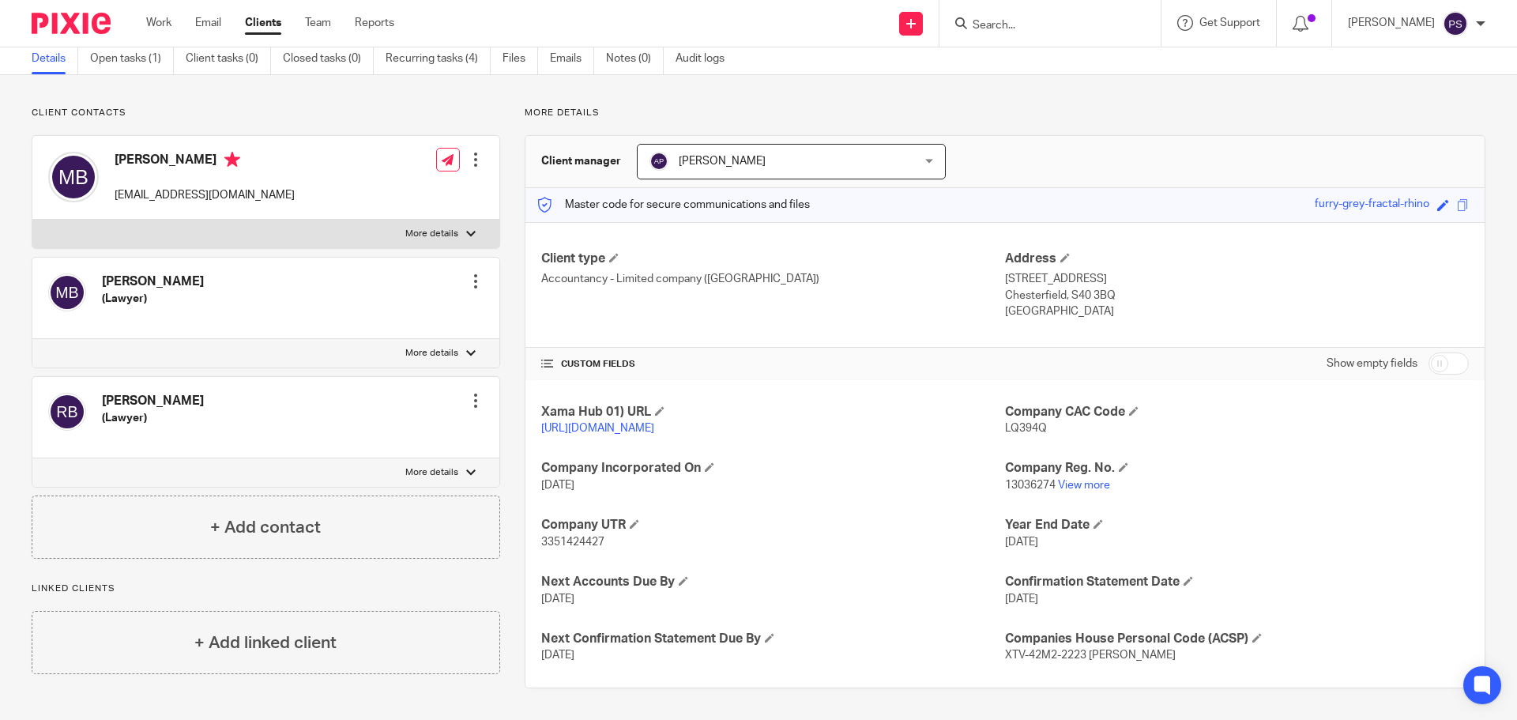
click at [475, 152] on div at bounding box center [476, 160] width 16 height 16
click at [383, 179] on link "Edit contact" at bounding box center [401, 179] width 151 height 23
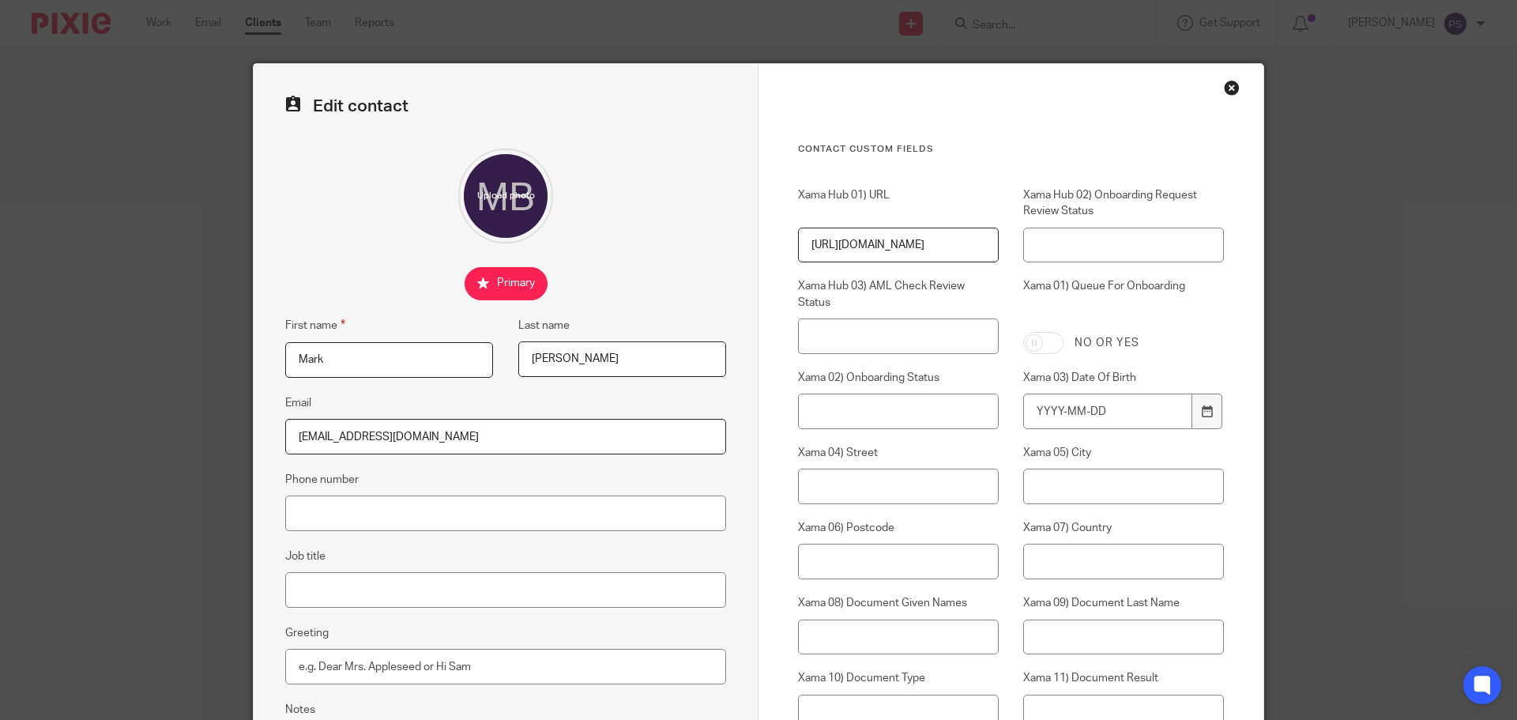
click at [1232, 87] on div "Close this dialog window" at bounding box center [1232, 88] width 16 height 16
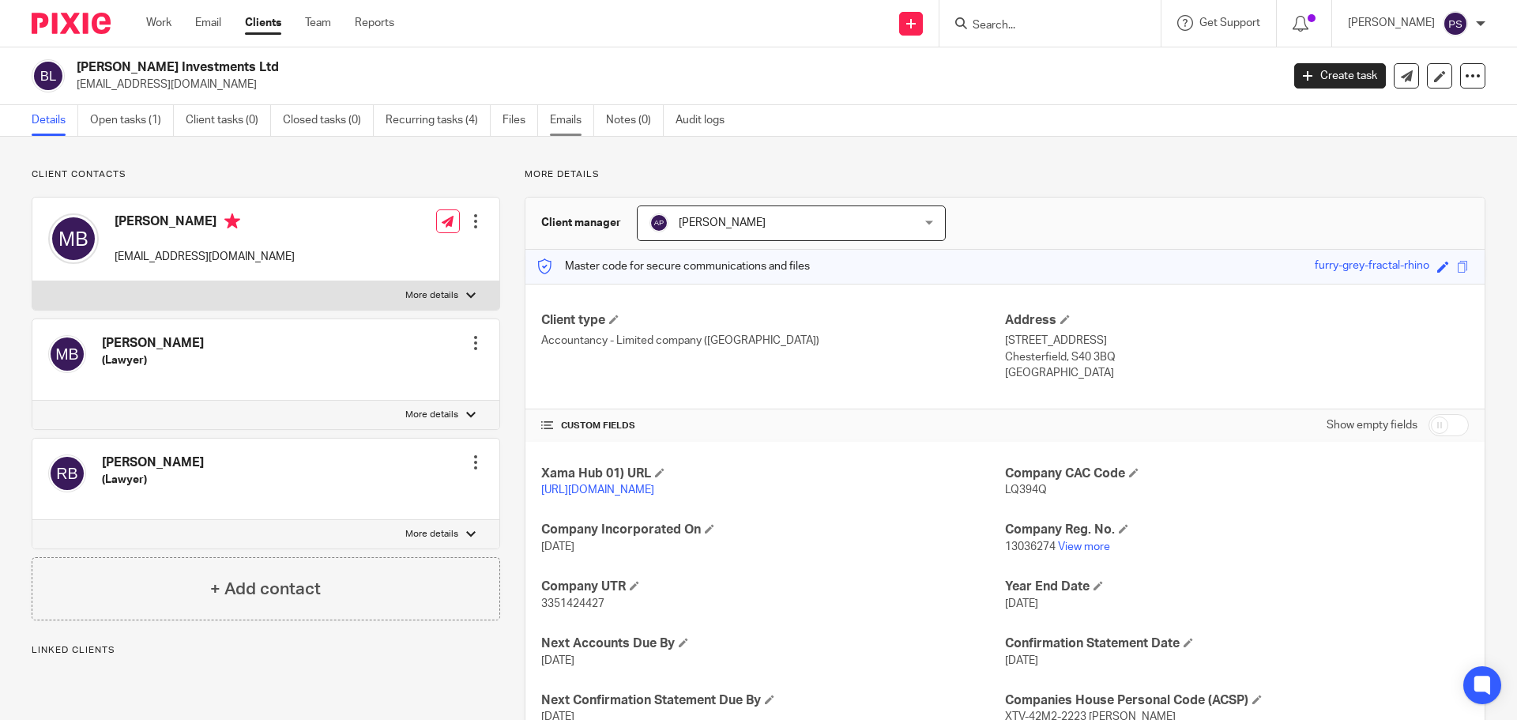
click at [570, 123] on link "Emails" at bounding box center [572, 120] width 44 height 31
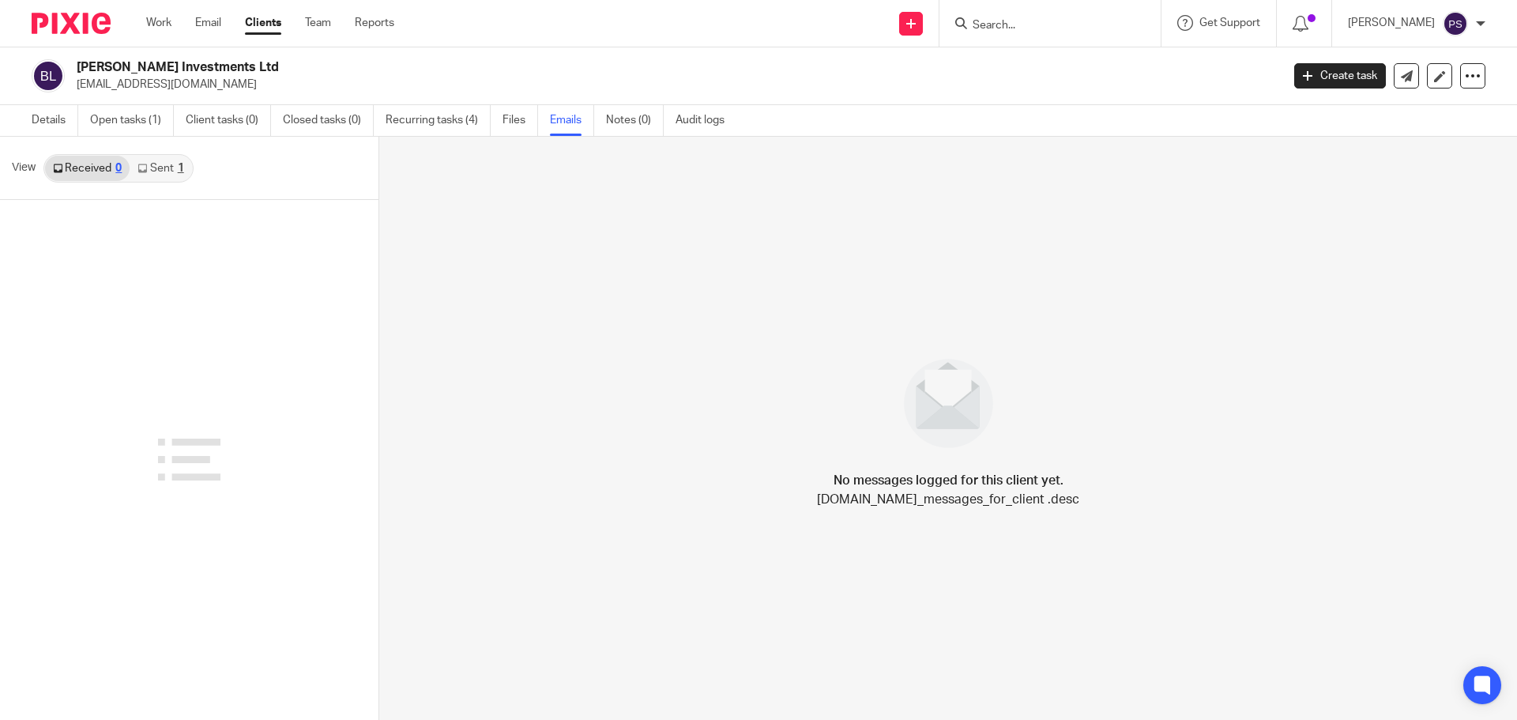
click at [163, 167] on link "Sent 1" at bounding box center [161, 168] width 62 height 25
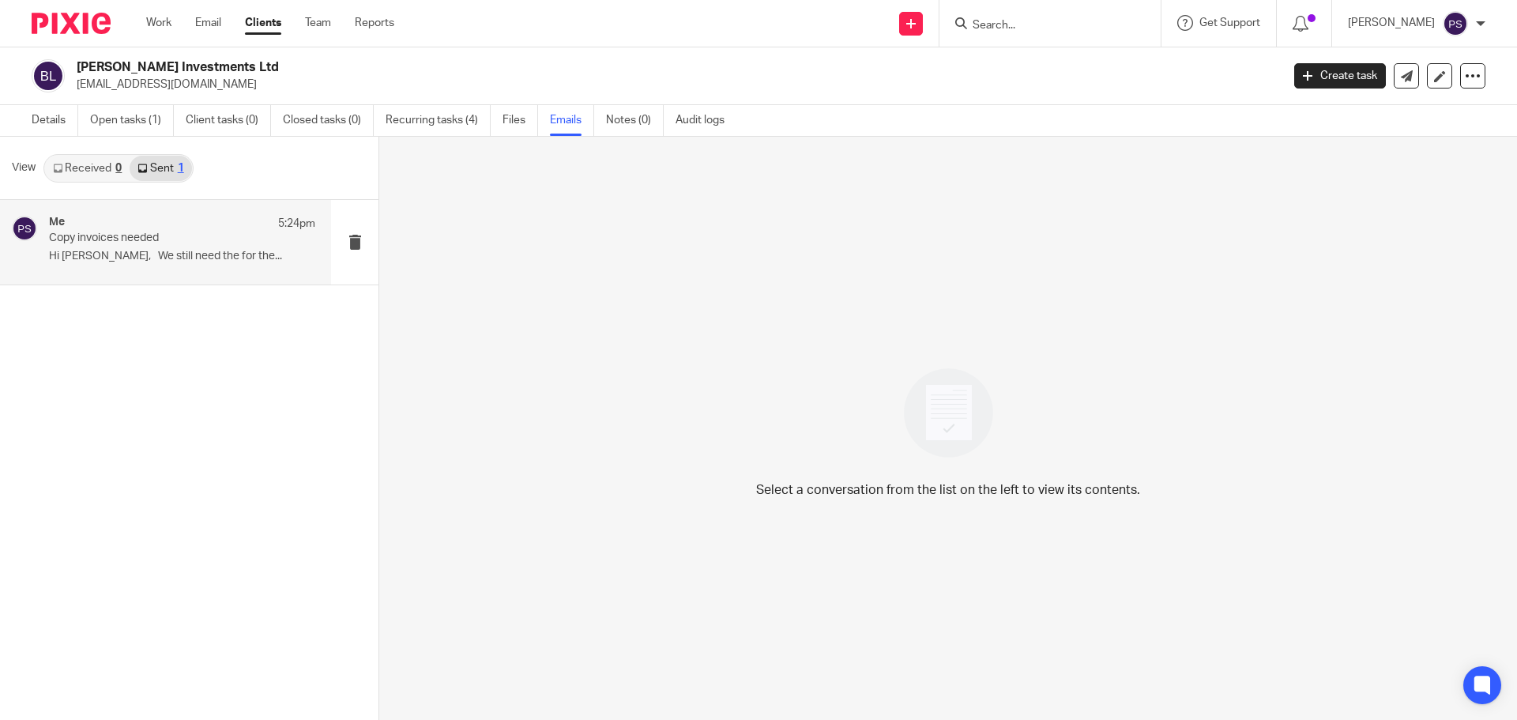
click at [96, 243] on p "Copy invoices needed" at bounding box center [155, 238] width 213 height 13
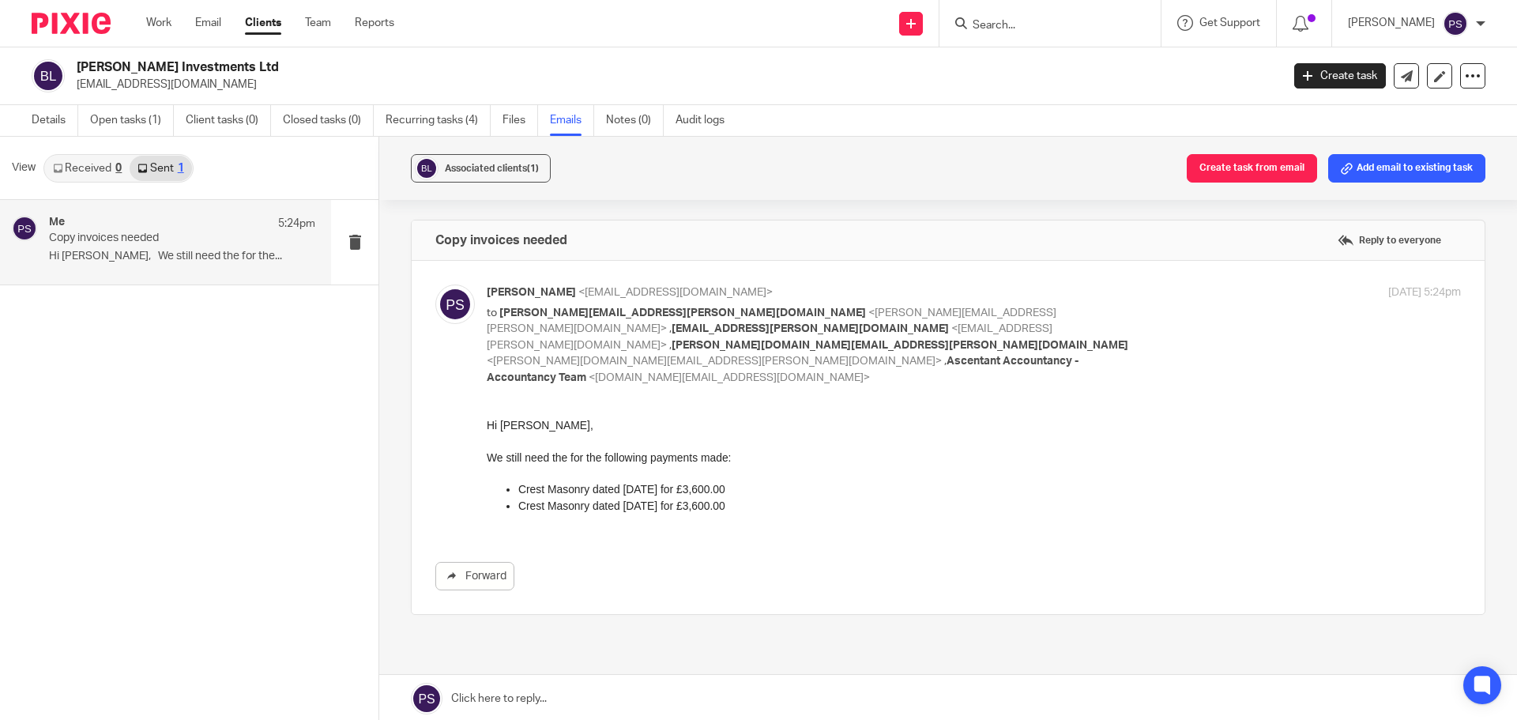
click at [1133, 17] on form at bounding box center [1055, 23] width 168 height 20
click at [1107, 17] on form at bounding box center [1055, 23] width 168 height 20
drag, startPoint x: 1051, startPoint y: 25, endPoint x: 1021, endPoint y: 33, distance: 31.3
click at [1038, 30] on input "Search" at bounding box center [1042, 26] width 142 height 14
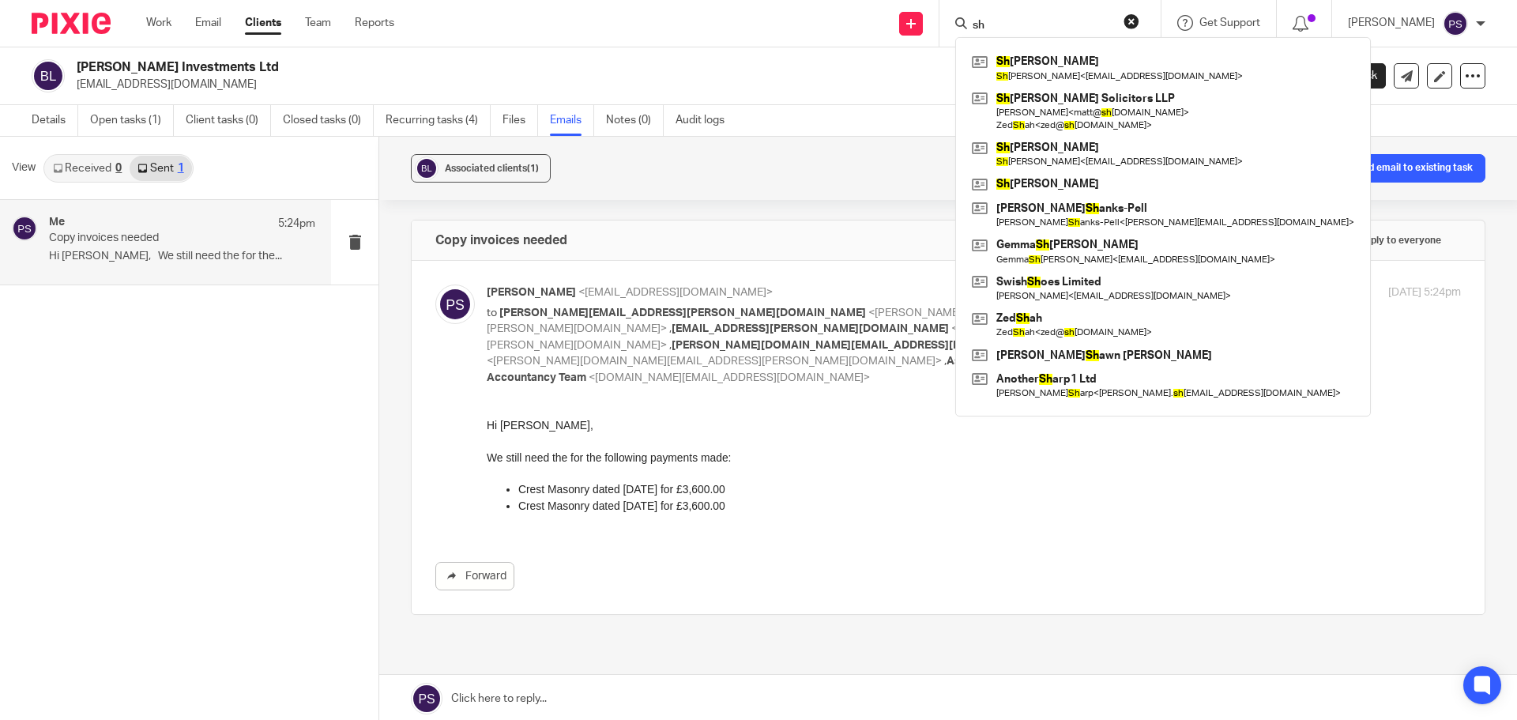
type input "s"
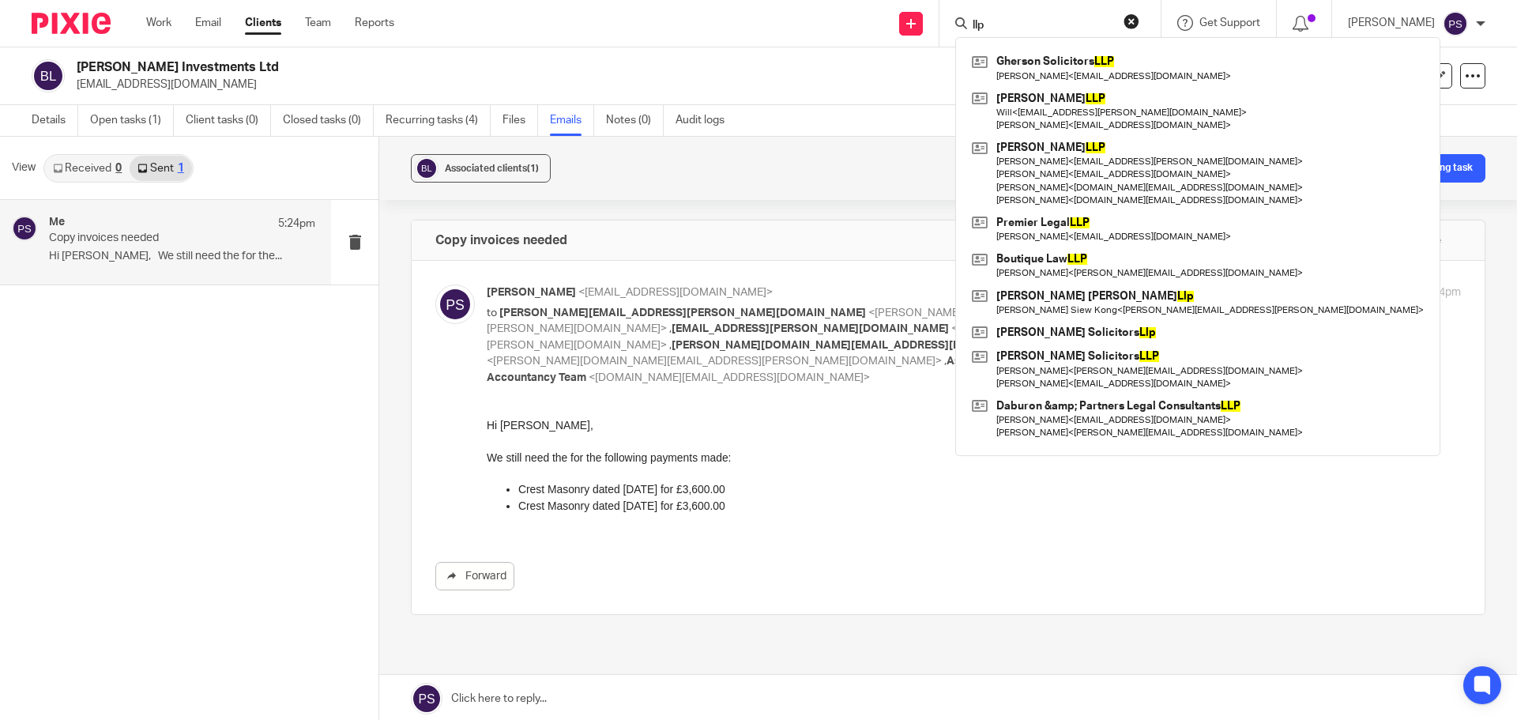
type input "llp"
click at [104, 374] on div "Me 5:24pm Copy invoices needed Hi Rebecca, We still need the for the... Opps, s…" at bounding box center [189, 461] width 379 height 522
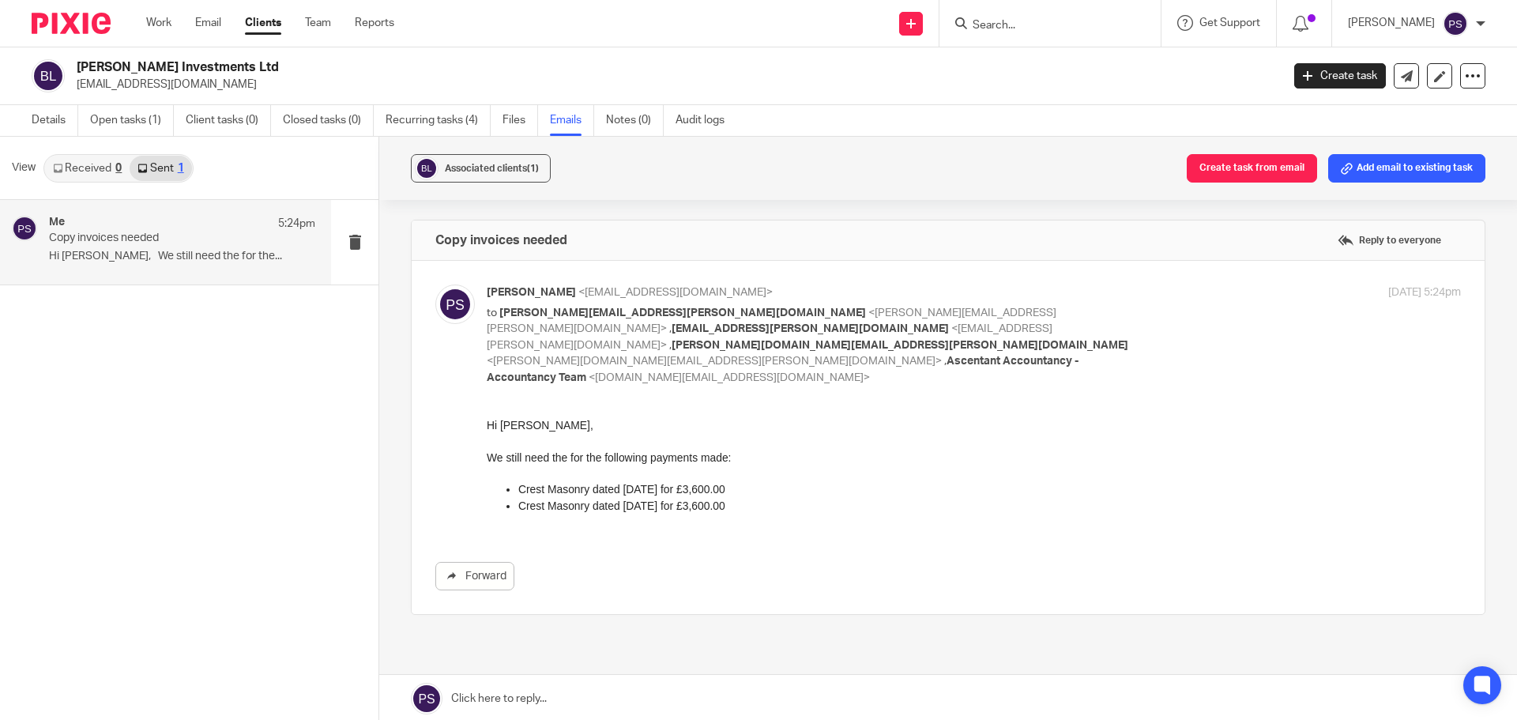
click at [1480, 29] on div "[PERSON_NAME]" at bounding box center [1417, 23] width 138 height 25
click at [1431, 115] on span "Logout" at bounding box center [1413, 109] width 36 height 11
